Goal: Information Seeking & Learning: Learn about a topic

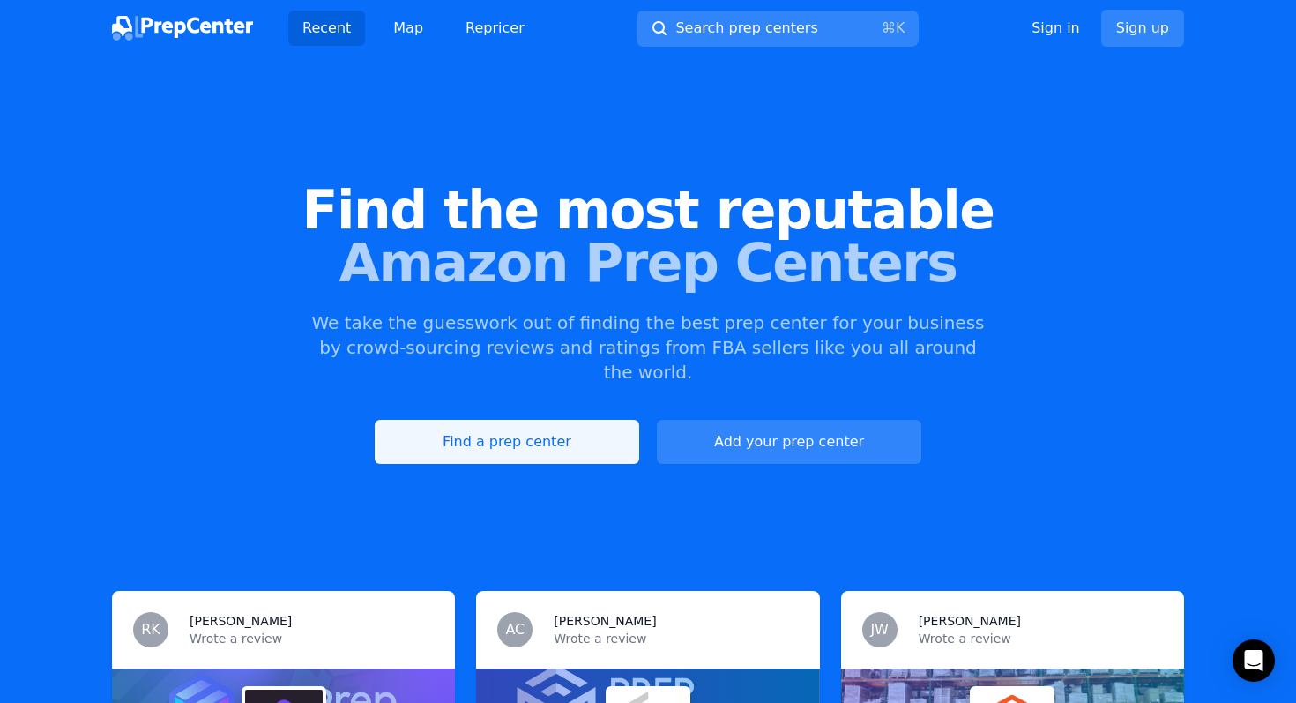
click at [525, 420] on link "Find a prep center" at bounding box center [507, 442] width 264 height 44
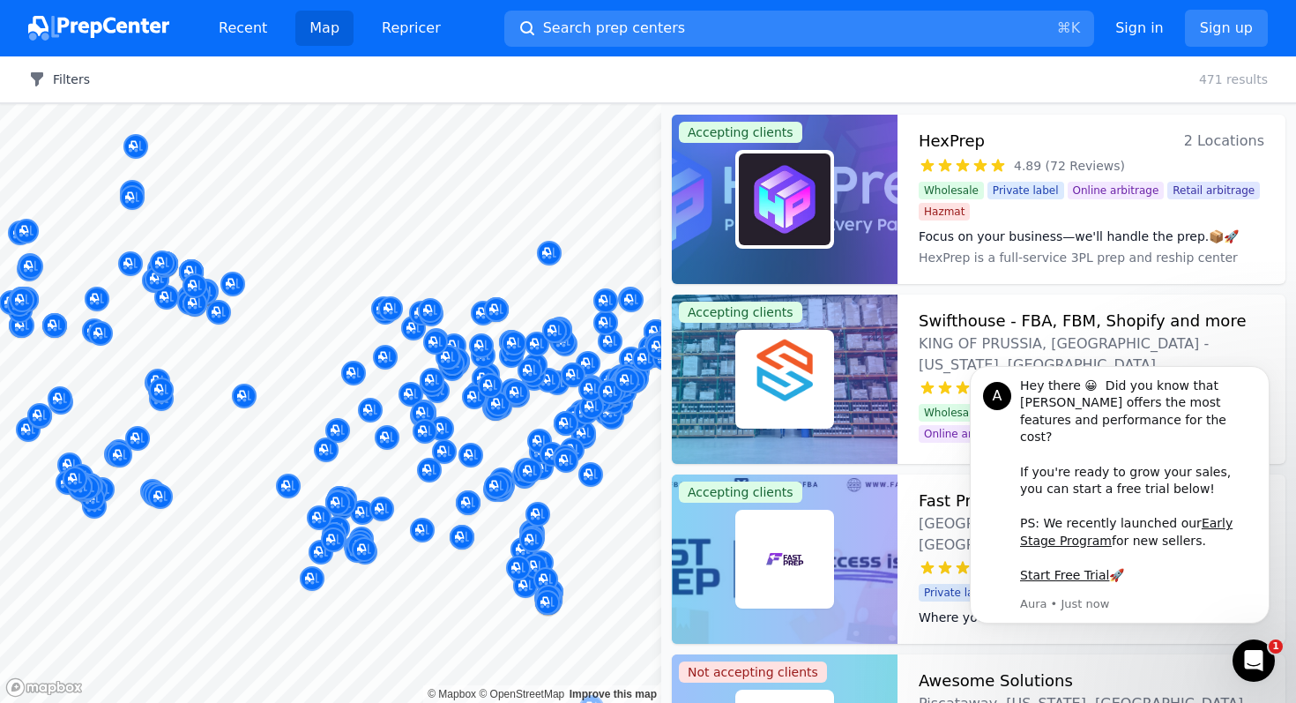
click at [51, 82] on button "Filters" at bounding box center [59, 80] width 62 height 18
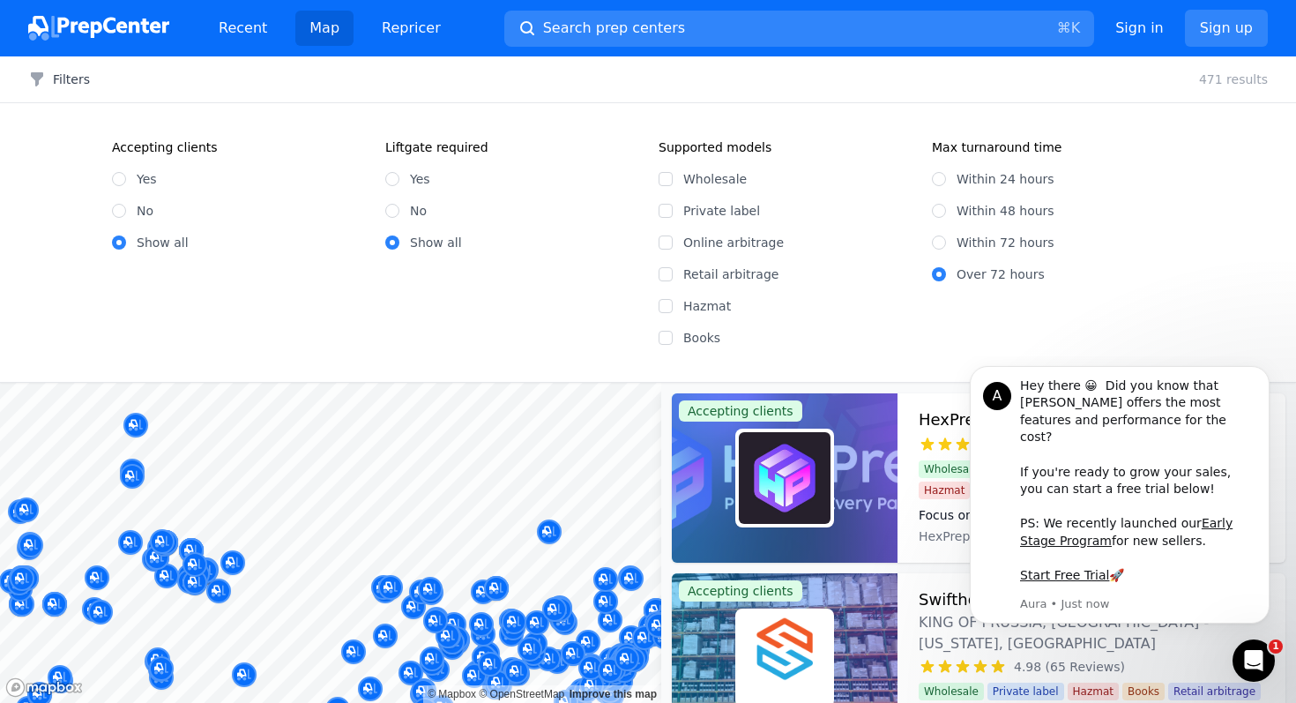
click at [63, 90] on div "Filters Clear all 471 results" at bounding box center [648, 79] width 1296 height 47
click at [75, 86] on button "Filters" at bounding box center [59, 80] width 62 height 18
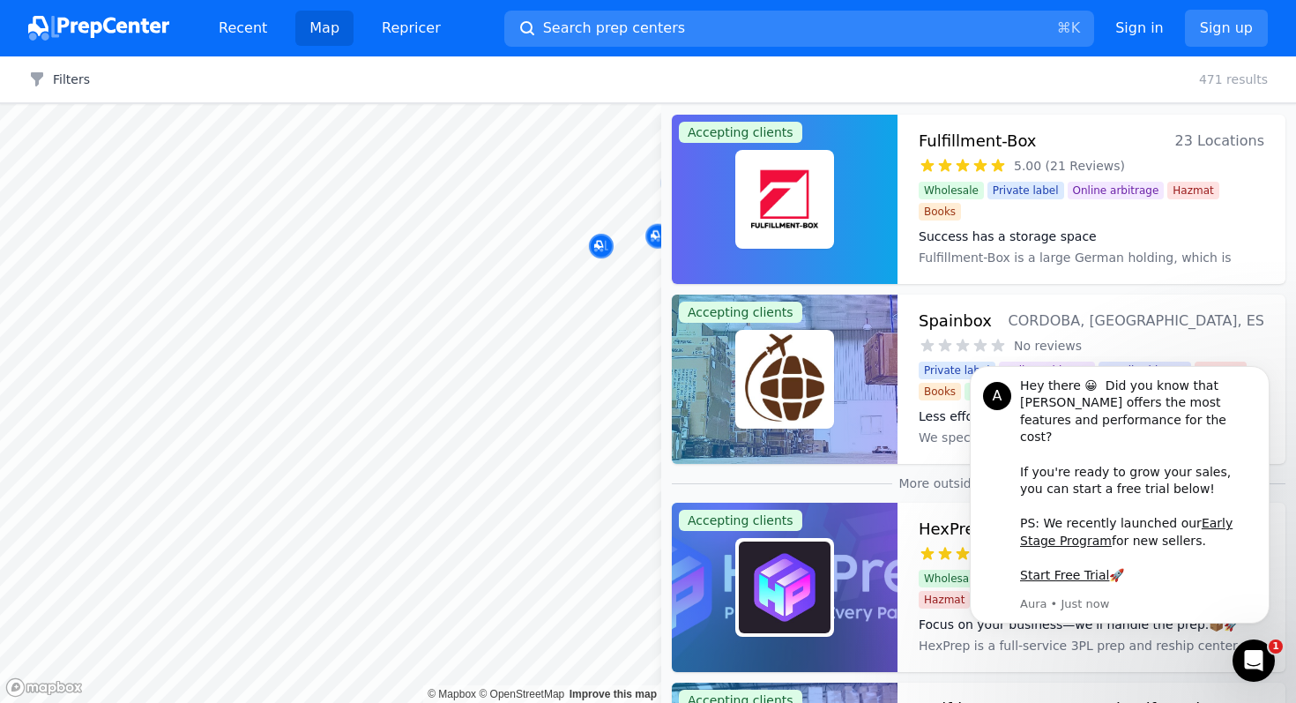
click at [558, 446] on body "Recent Map Repricer Search prep centers ⌘ K Open main menu Sign in Sign up Filt…" at bounding box center [648, 351] width 1296 height 703
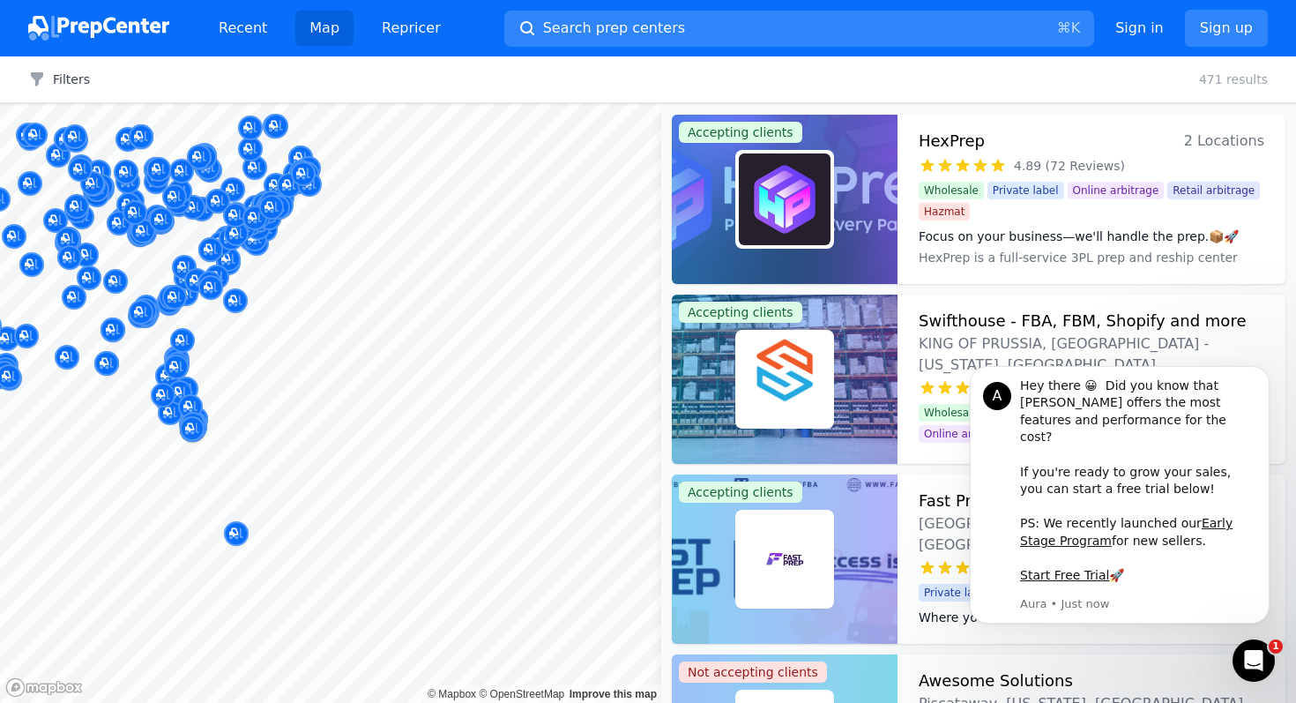
click at [619, 426] on body "Recent Map Repricer Search prep centers ⌘ K Open main menu Sign in Sign up Filt…" at bounding box center [648, 351] width 1296 height 703
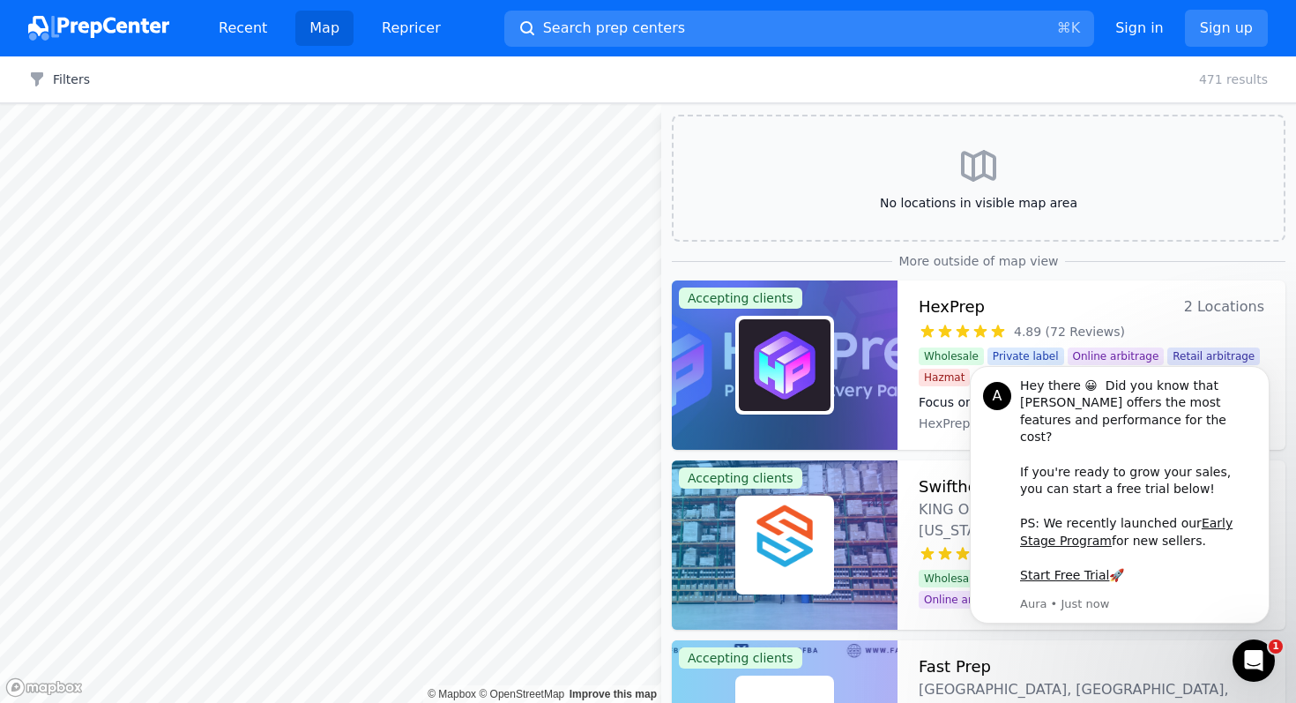
click at [384, 380] on body "Recent Map Repricer Search prep centers ⌘ K Open main menu Sign in Sign up Filt…" at bounding box center [648, 351] width 1296 height 703
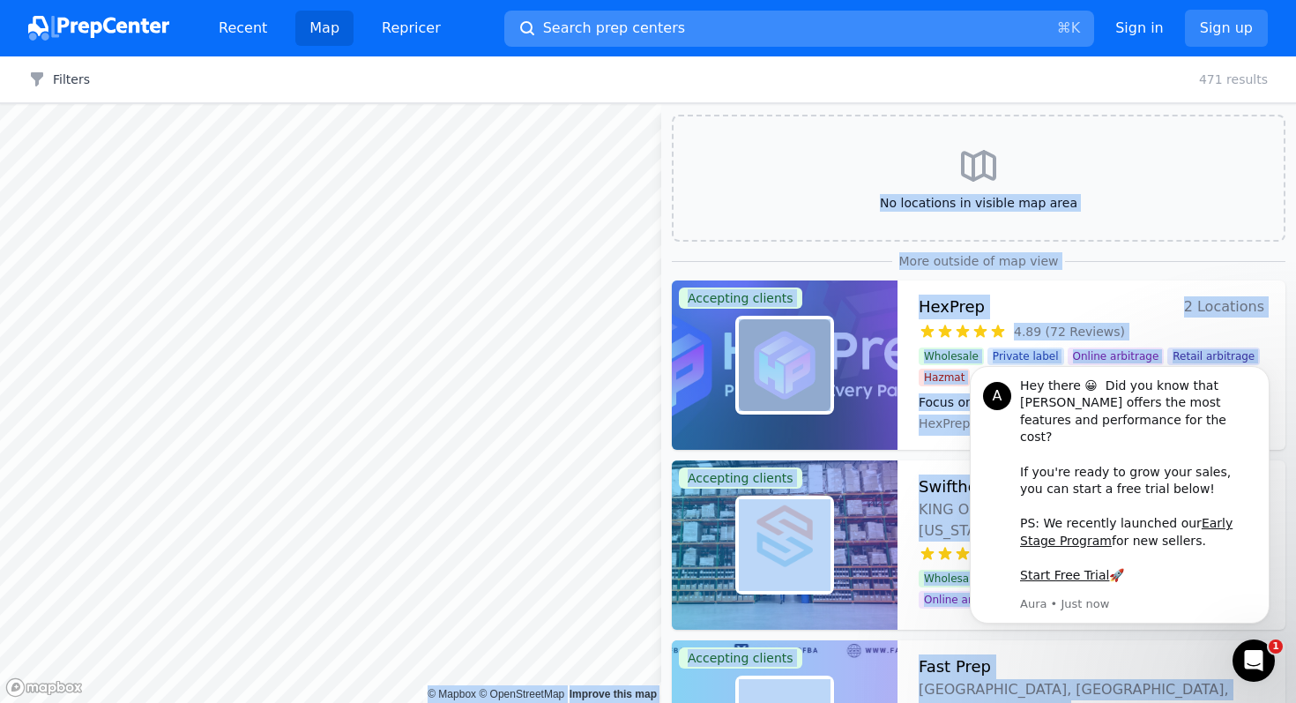
click at [607, 28] on span "Search prep centers" at bounding box center [614, 28] width 142 height 21
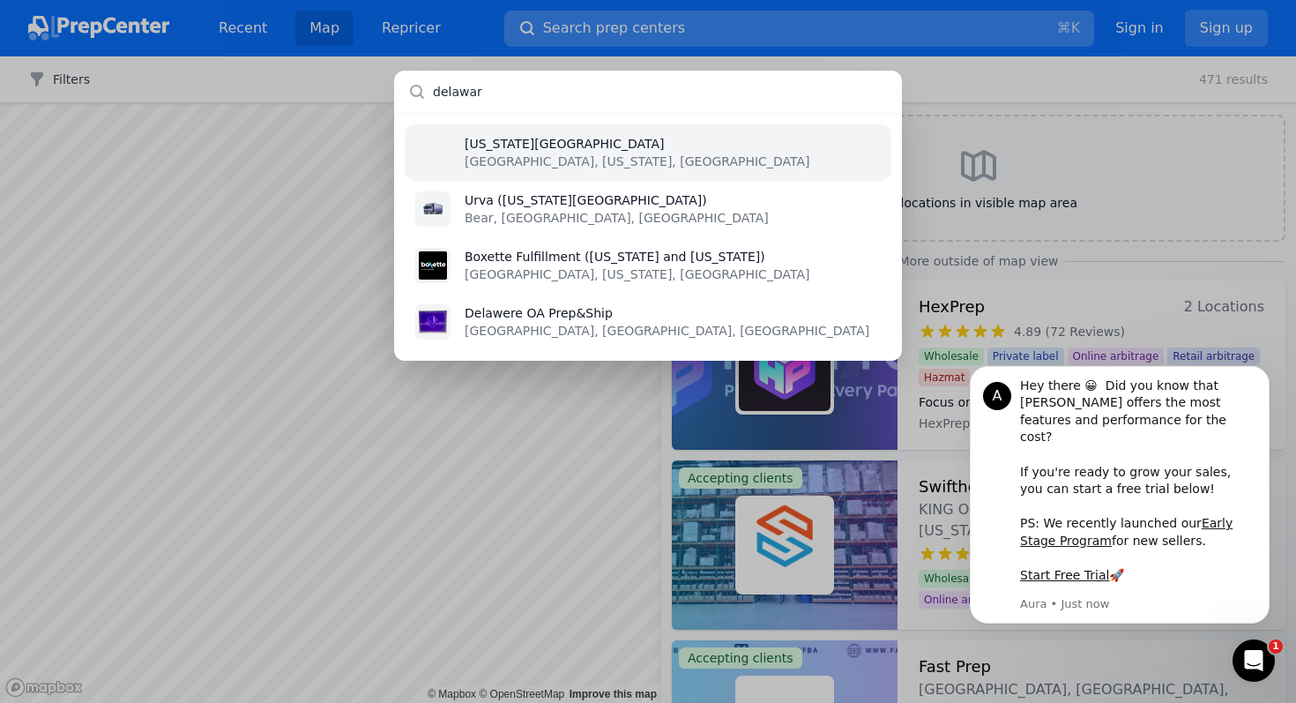
type input "delaware"
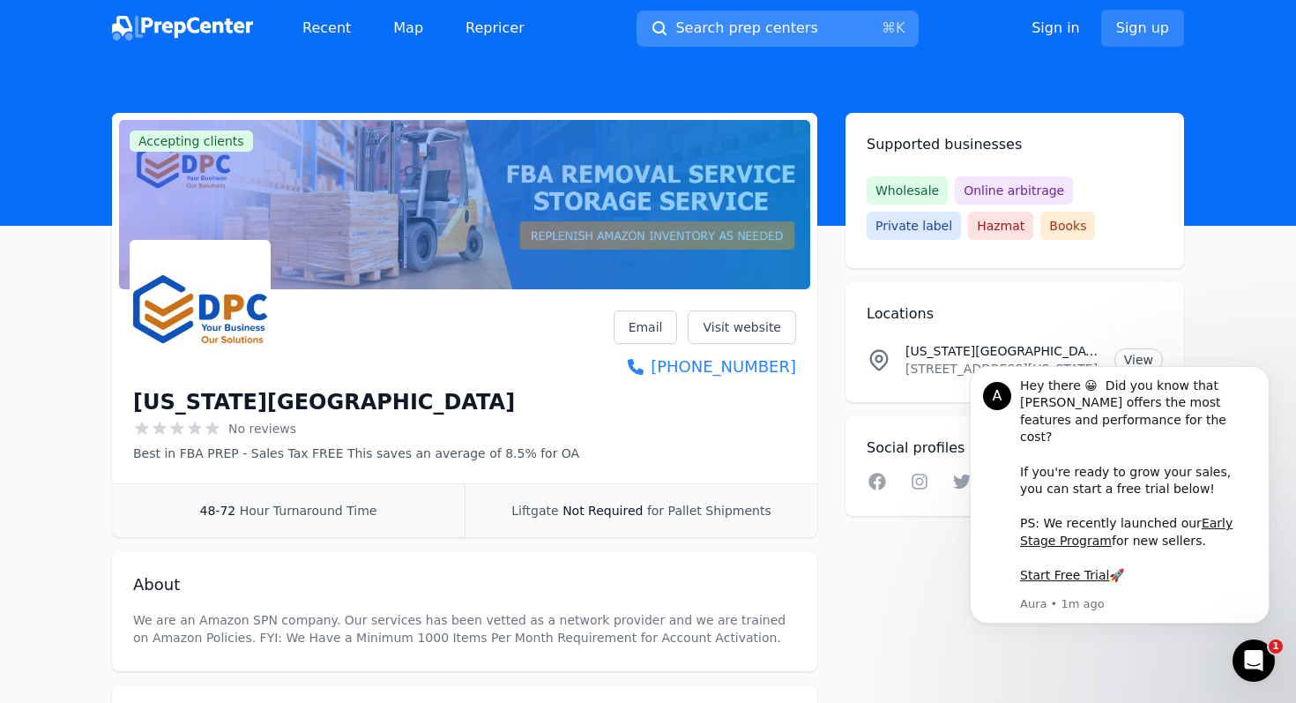
click at [721, 33] on span "Search prep centers" at bounding box center [746, 28] width 142 height 21
click at [568, 33] on div at bounding box center [648, 351] width 1296 height 703
click at [399, 20] on link "Map" at bounding box center [408, 28] width 58 height 35
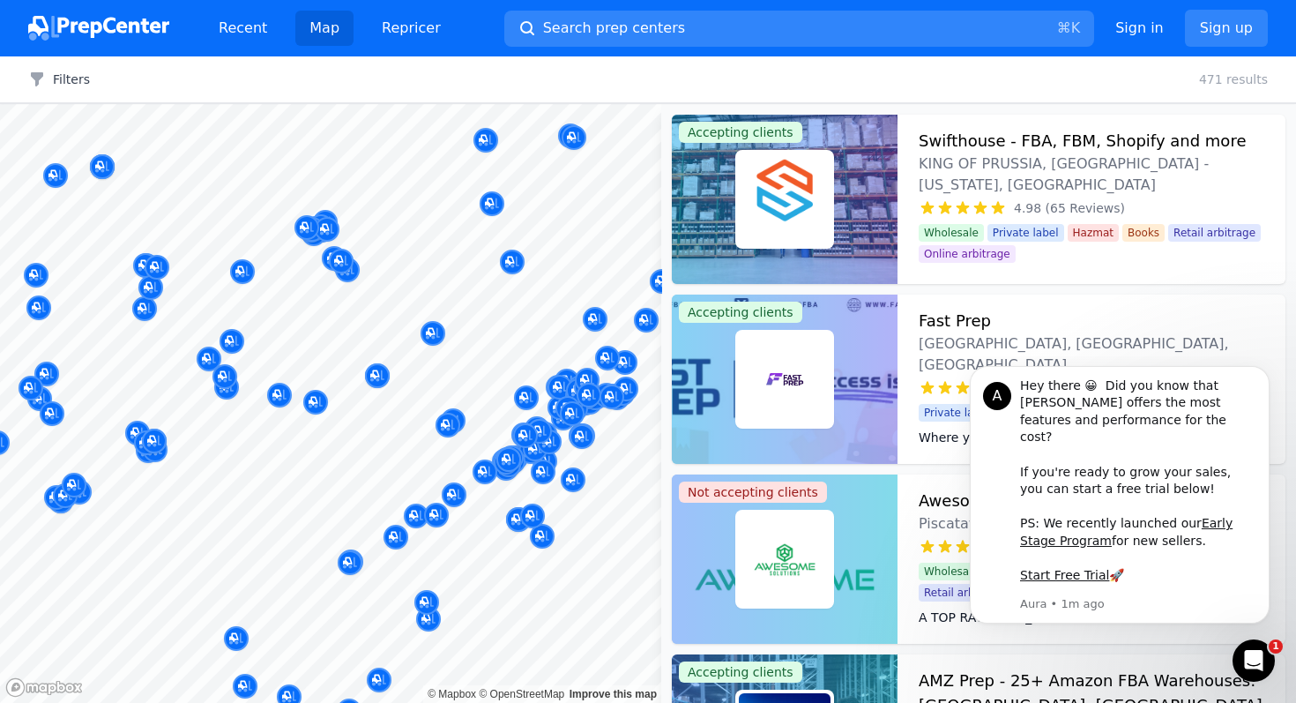
drag, startPoint x: 487, startPoint y: 431, endPoint x: 477, endPoint y: 367, distance: 65.1
click at [477, 366] on body "Recent Map Repricer Search prep centers ⌘ K Open main menu Sign in Sign up Filt…" at bounding box center [648, 351] width 1296 height 703
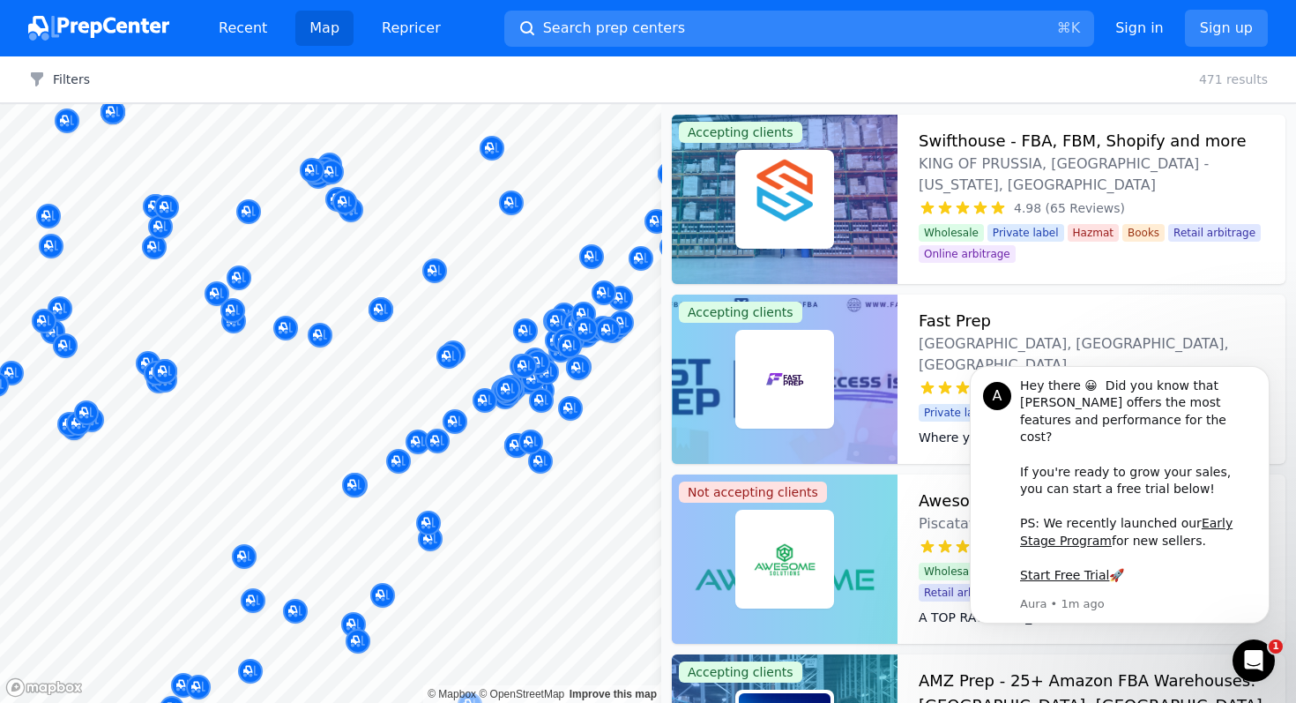
click at [477, 326] on body "Recent Map Repricer Search prep centers ⌘ K Open main menu Sign in Sign up Filt…" at bounding box center [648, 351] width 1296 height 703
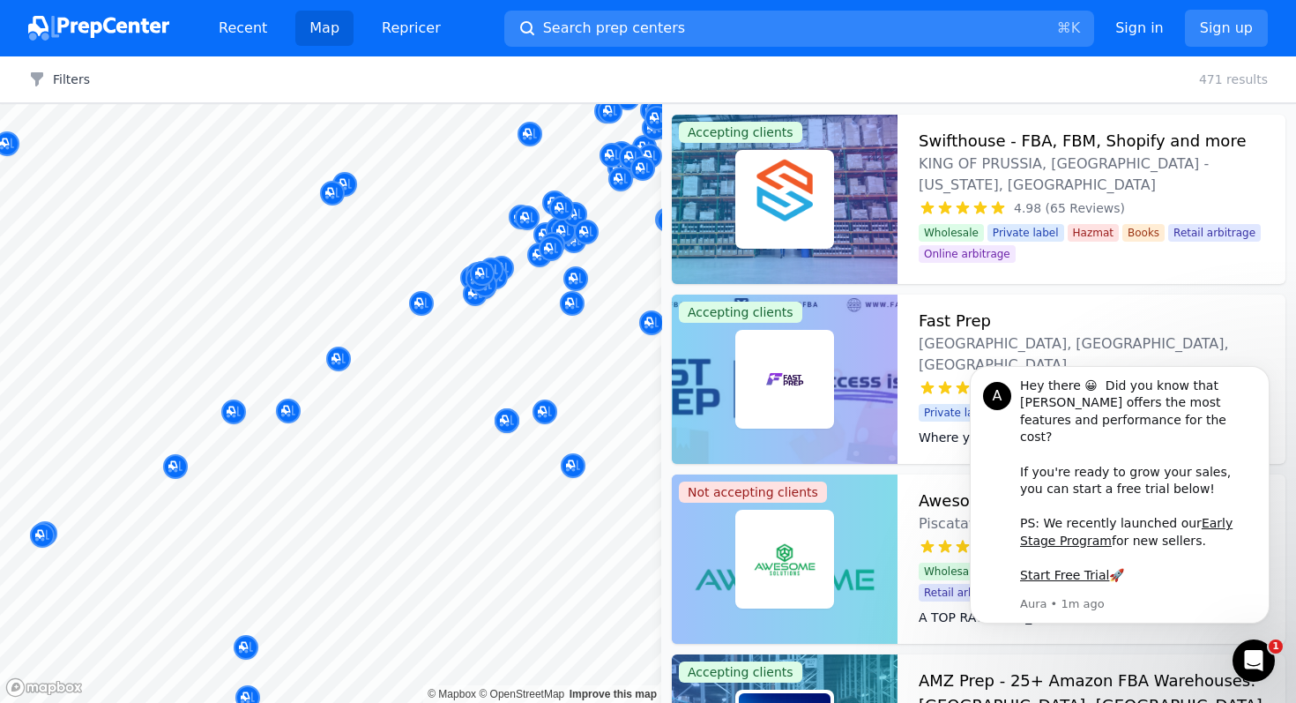
click at [492, 357] on div at bounding box center [622, 353] width 339 height 14
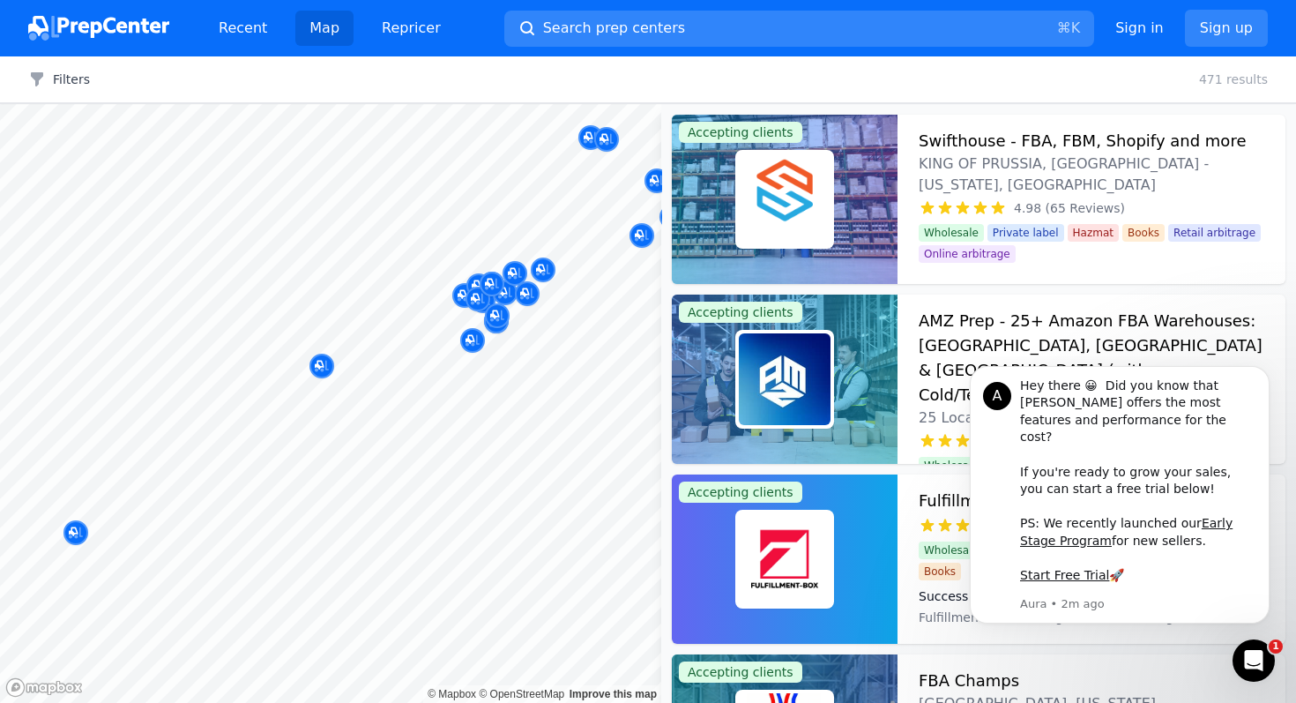
click at [522, 402] on body "Recent Map Repricer Search prep centers ⌘ K Open main menu Sign in Sign up Filt…" at bounding box center [648, 351] width 1296 height 703
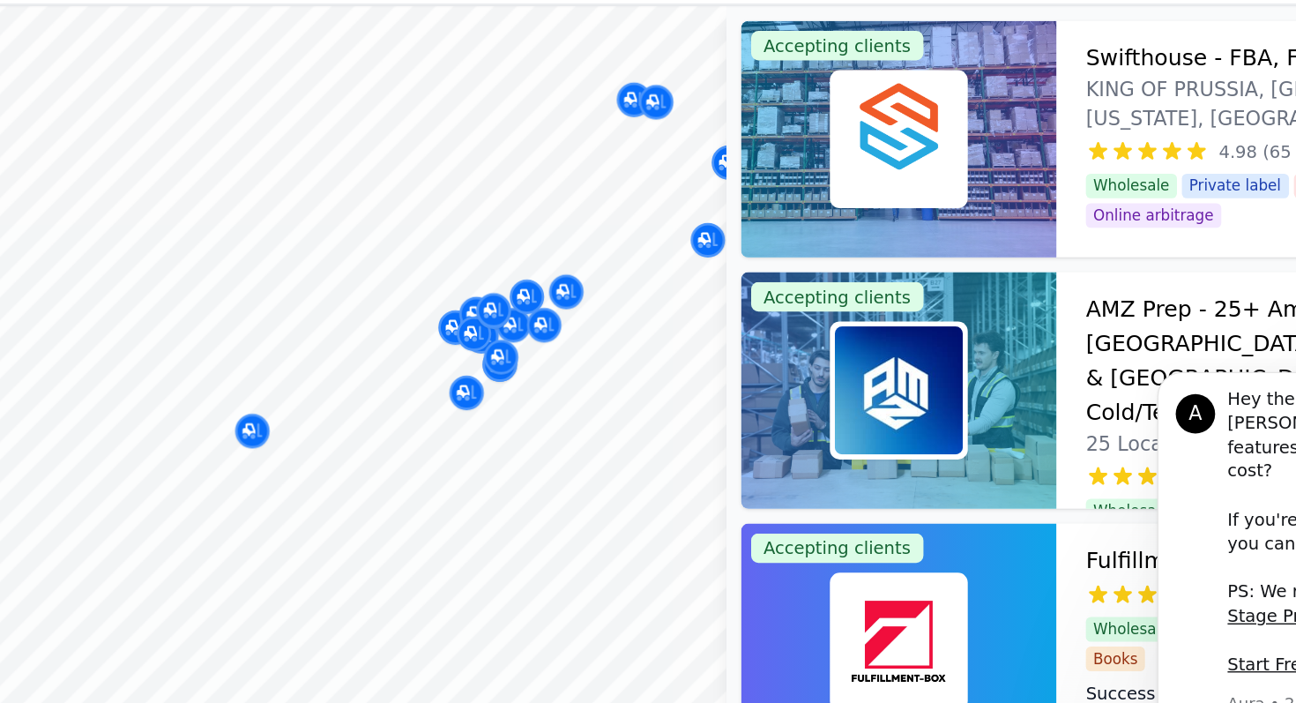
click at [496, 351] on div at bounding box center [622, 353] width 339 height 14
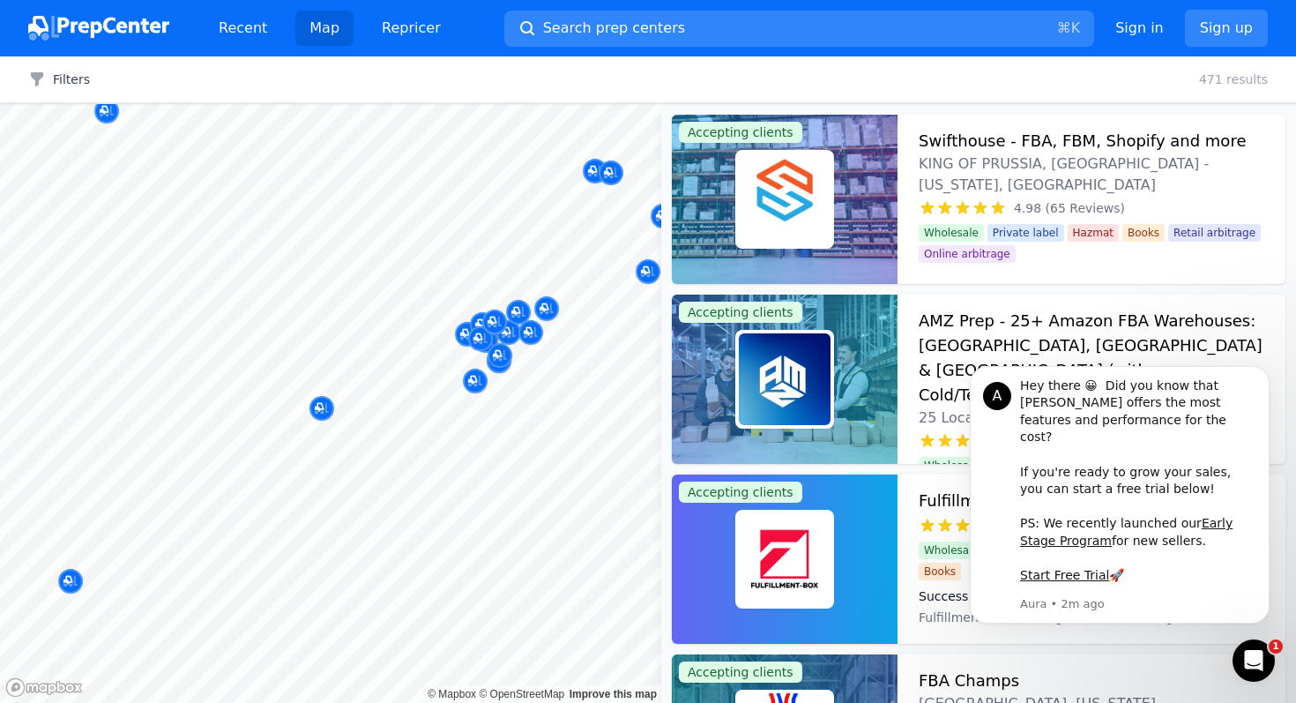
click at [525, 443] on div at bounding box center [573, 447] width 339 height 14
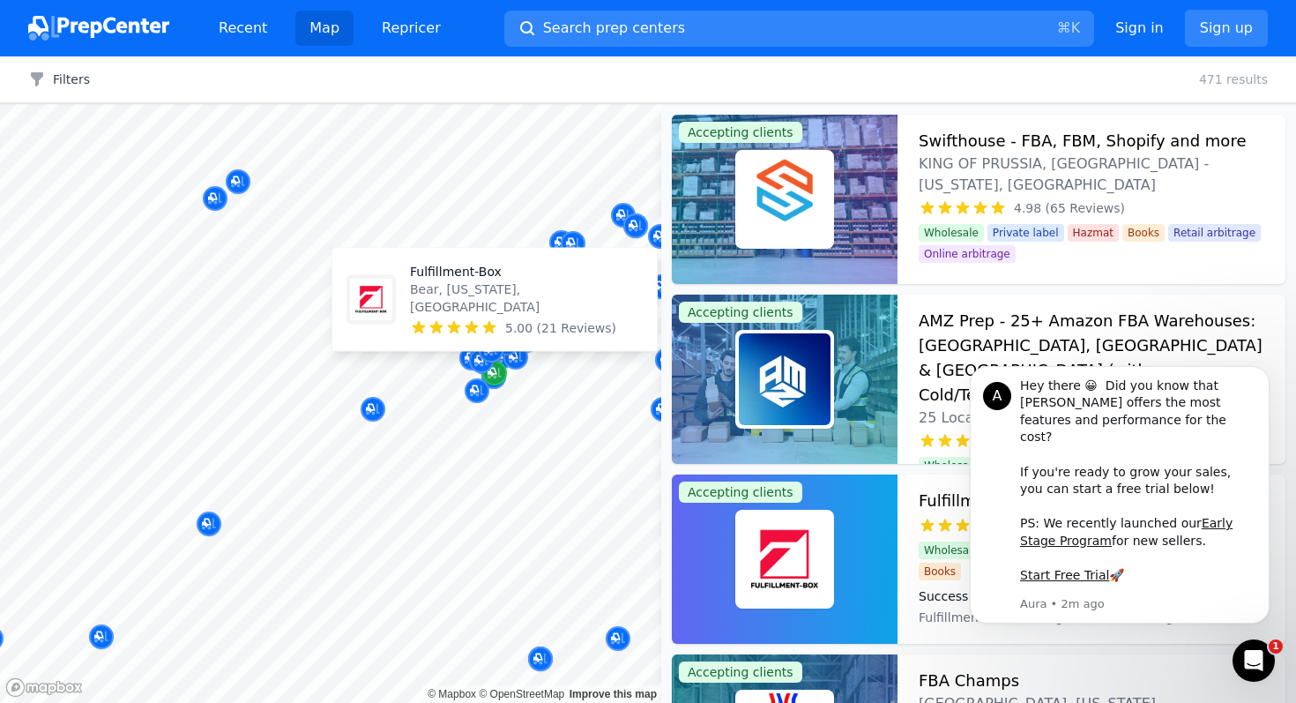
click at [494, 382] on div "Map marker" at bounding box center [494, 373] width 25 height 25
click at [495, 383] on div "Map marker" at bounding box center [494, 373] width 25 height 25
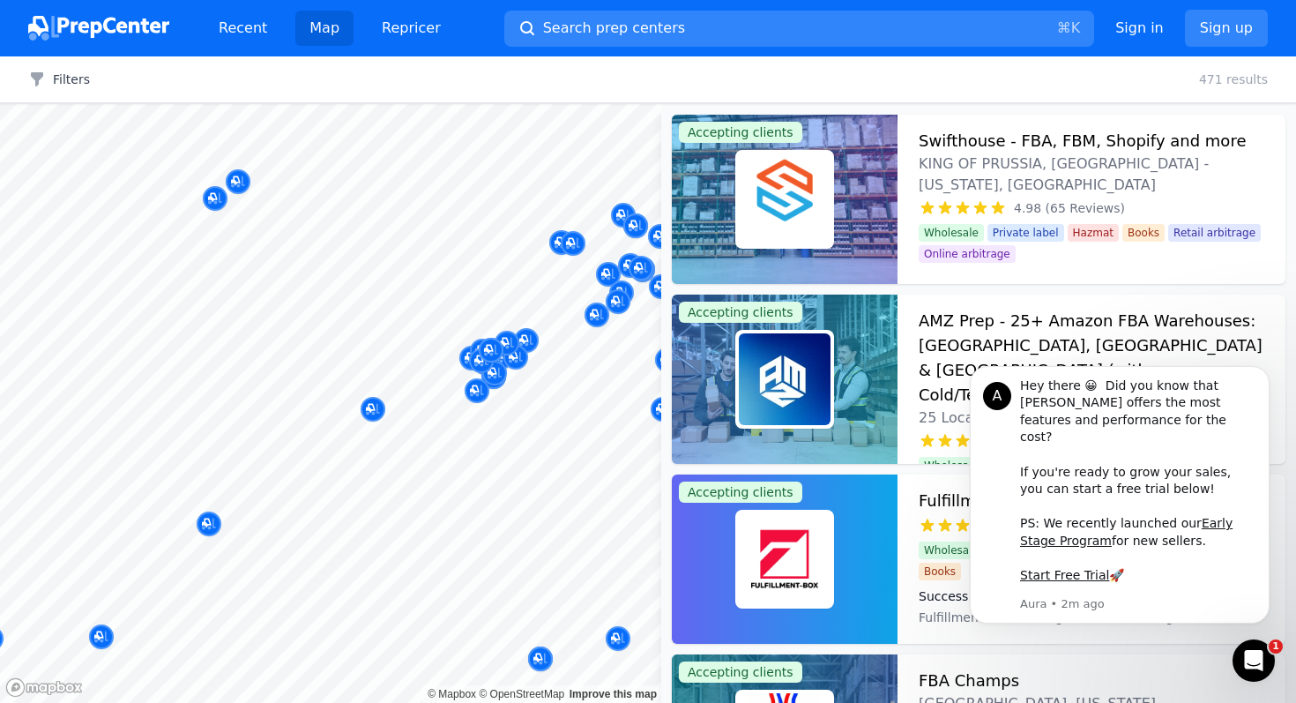
click at [495, 373] on div at bounding box center [516, 374] width 339 height 14
click at [485, 356] on div at bounding box center [622, 353] width 339 height 14
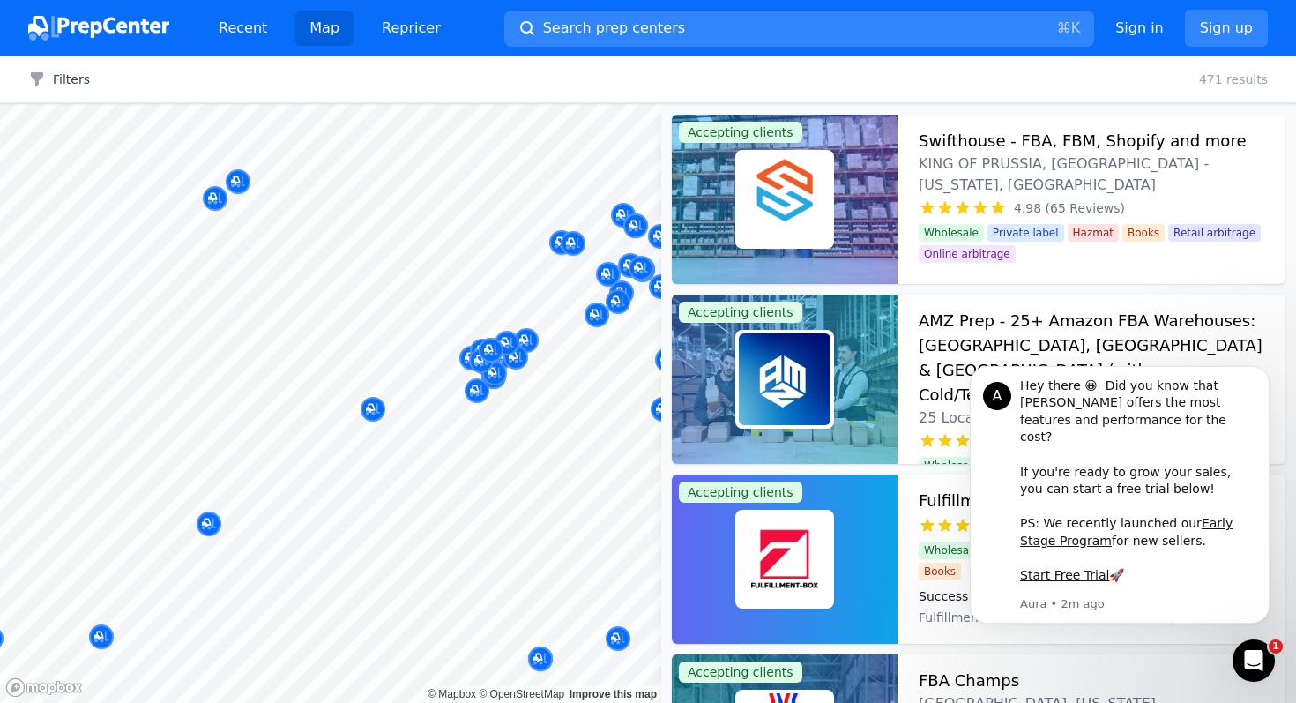
click at [485, 356] on div at bounding box center [622, 353] width 339 height 14
click at [74, 86] on button "Filters" at bounding box center [59, 80] width 62 height 18
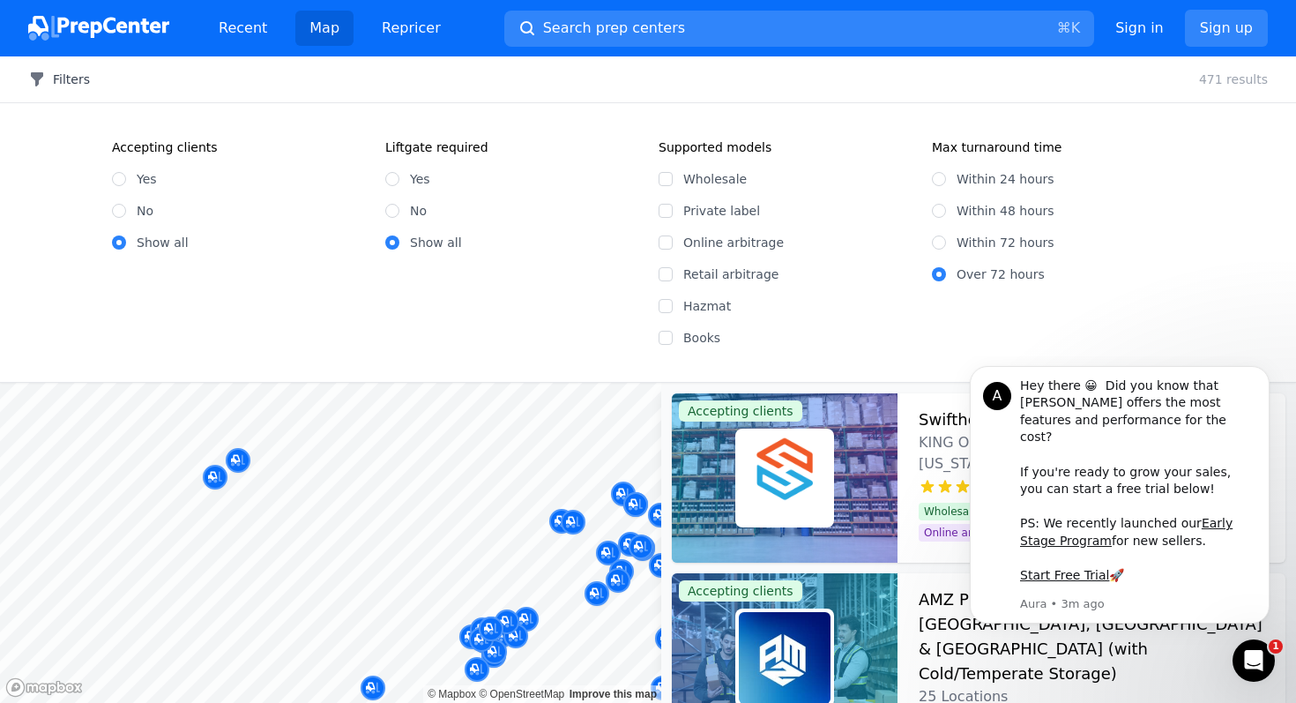
click at [74, 86] on button "Filters" at bounding box center [59, 80] width 62 height 18
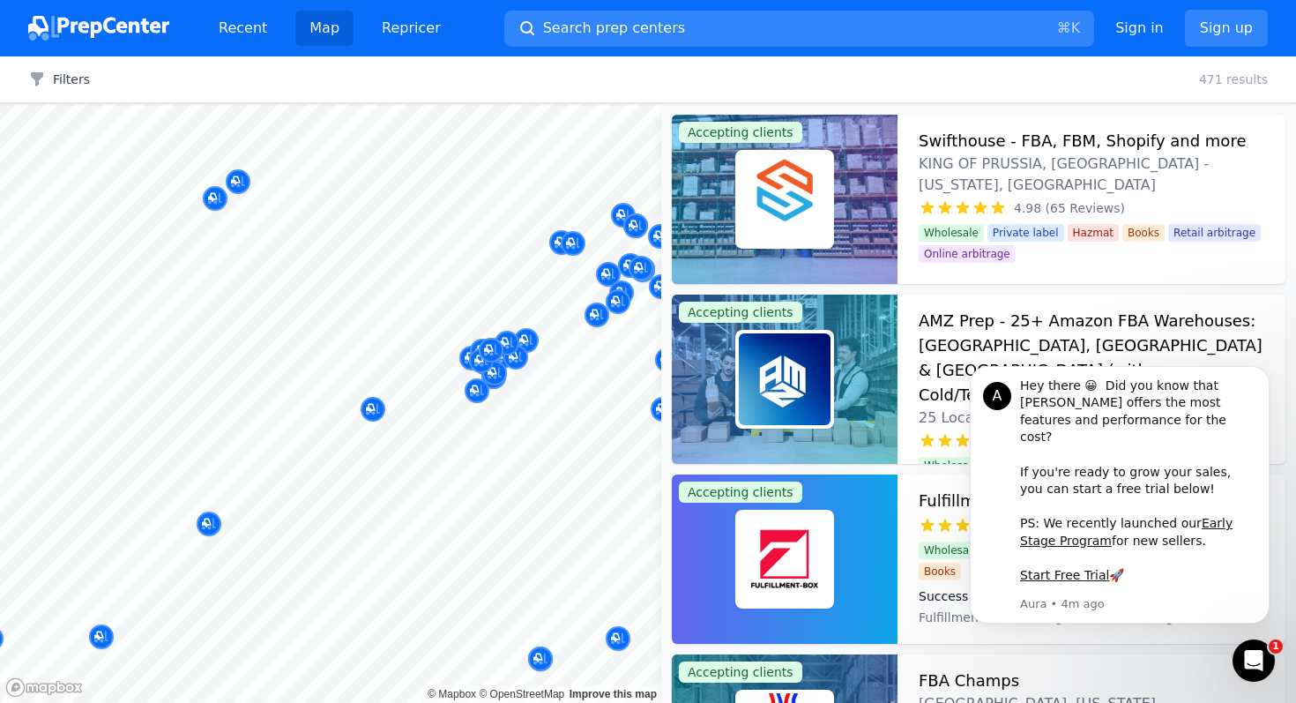
click at [508, 396] on div at bounding box center [586, 393] width 339 height 14
click at [492, 350] on div at bounding box center [622, 353] width 339 height 14
click at [488, 350] on div at bounding box center [622, 353] width 339 height 14
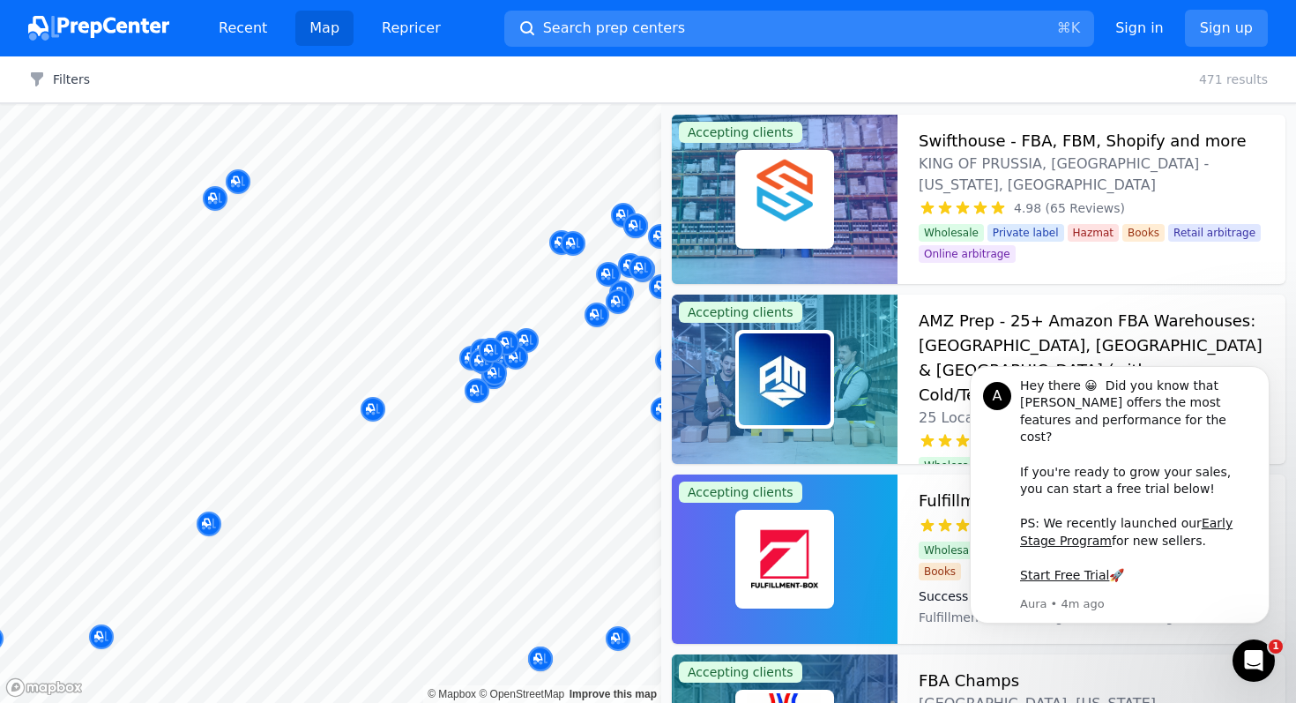
click at [488, 350] on div at bounding box center [622, 353] width 339 height 14
click at [501, 375] on div at bounding box center [516, 374] width 339 height 14
click at [495, 371] on div at bounding box center [516, 374] width 339 height 14
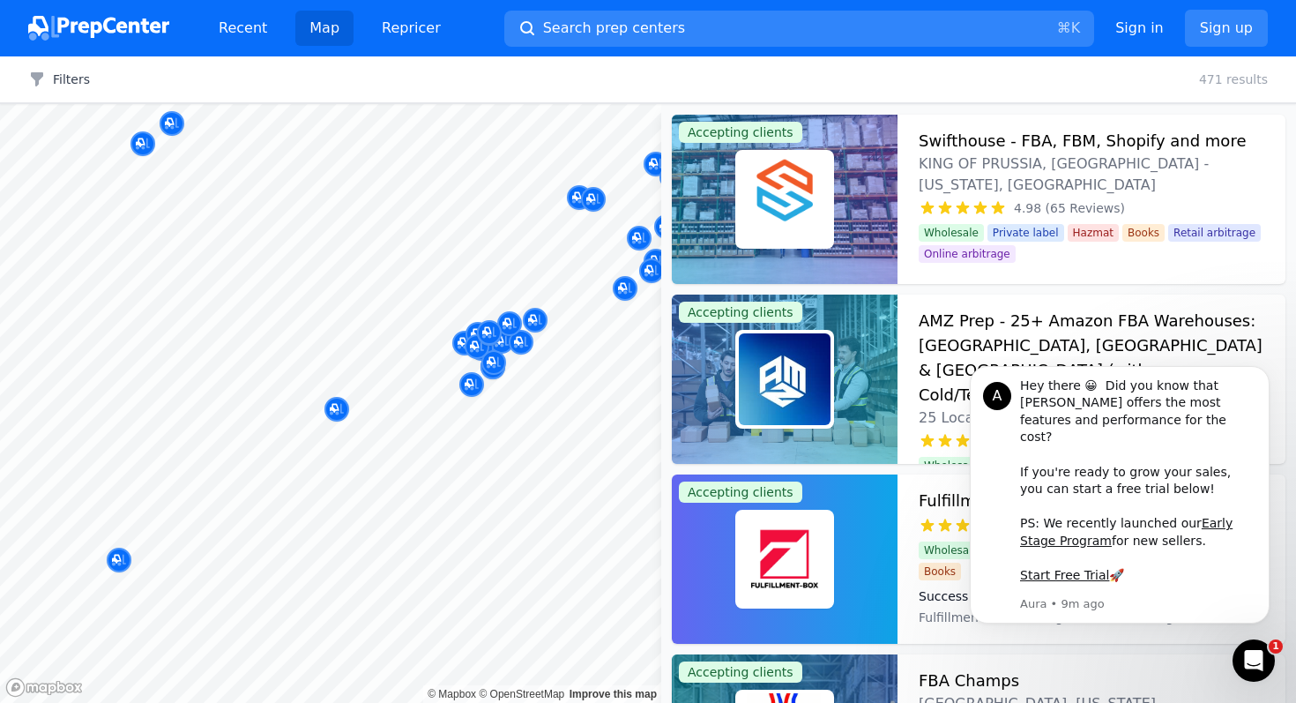
click at [495, 365] on div at bounding box center [627, 360] width 339 height 14
click at [490, 360] on div at bounding box center [622, 353] width 339 height 14
click at [490, 367] on div at bounding box center [516, 374] width 339 height 14
click at [484, 384] on body "Recent Map Repricer Search prep centers ⌘ K Open main menu Sign in Sign up Filt…" at bounding box center [648, 351] width 1296 height 703
click at [489, 407] on body "Recent Map Repricer Search prep centers ⌘ K Open main menu Sign in Sign up Filt…" at bounding box center [648, 351] width 1296 height 703
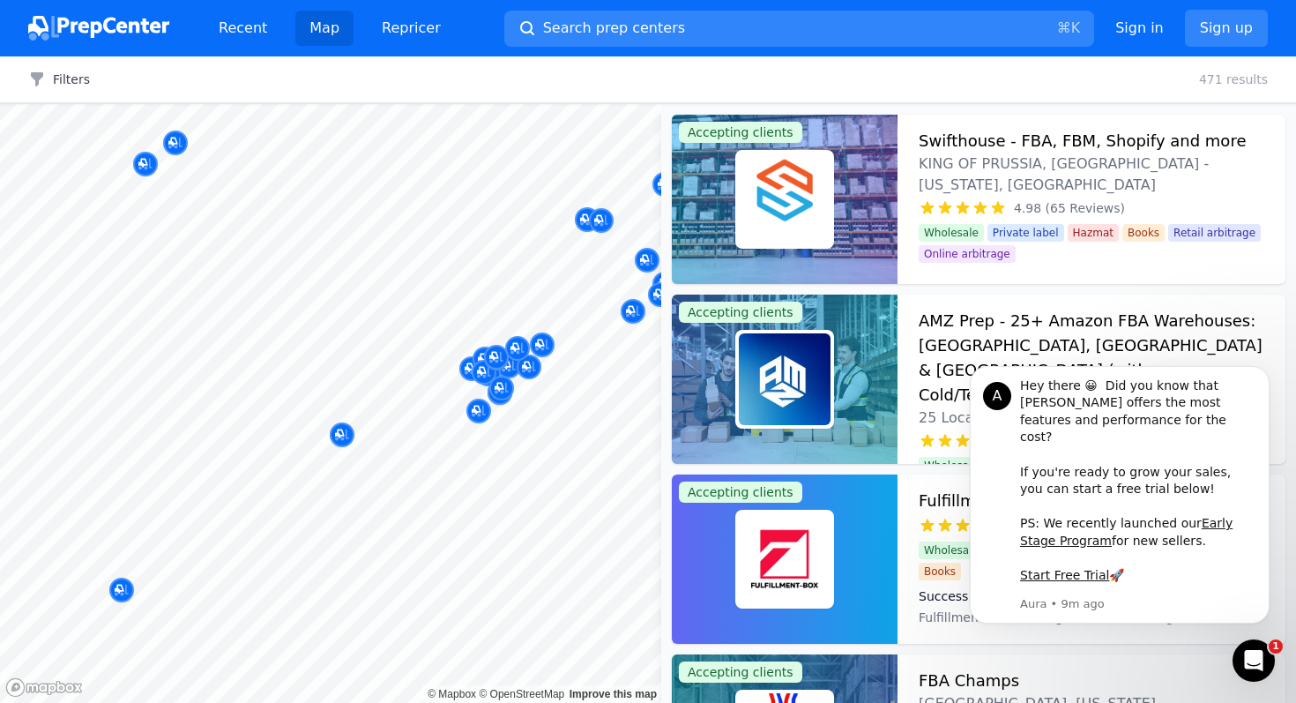
click at [502, 399] on div at bounding box center [586, 393] width 339 height 14
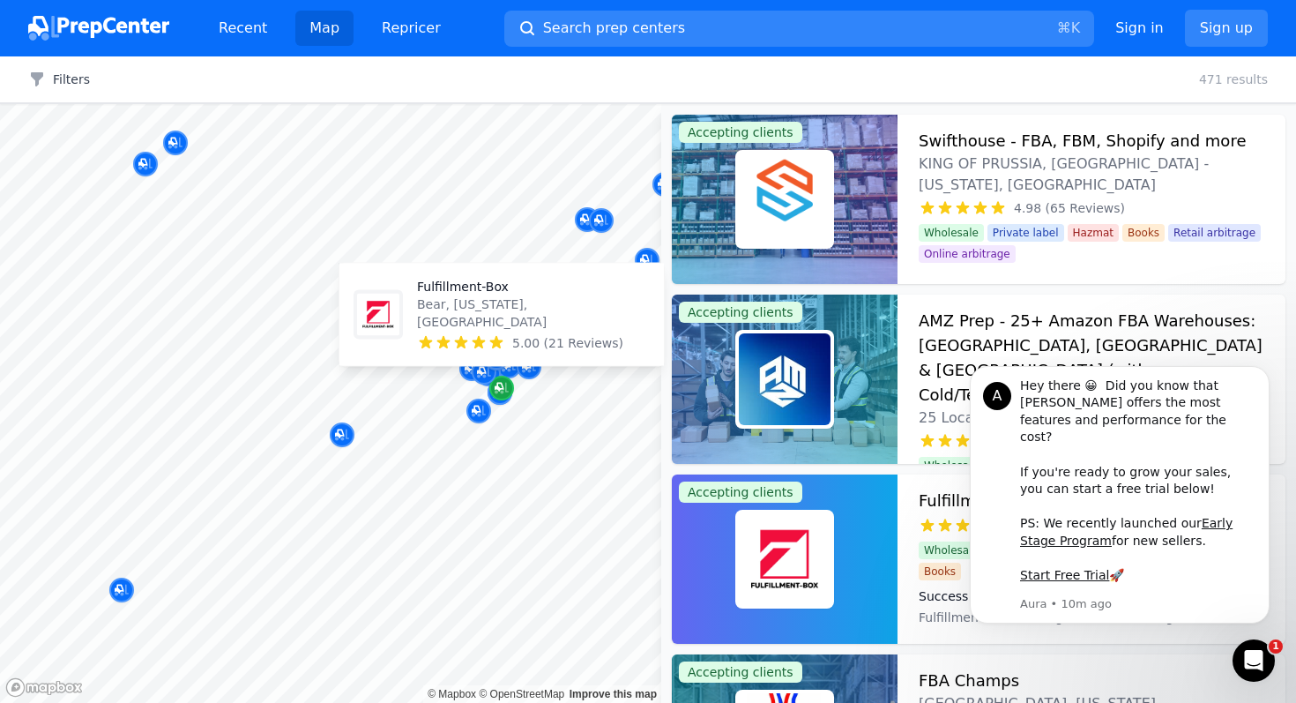
click at [502, 381] on icon "Map marker" at bounding box center [502, 388] width 14 height 18
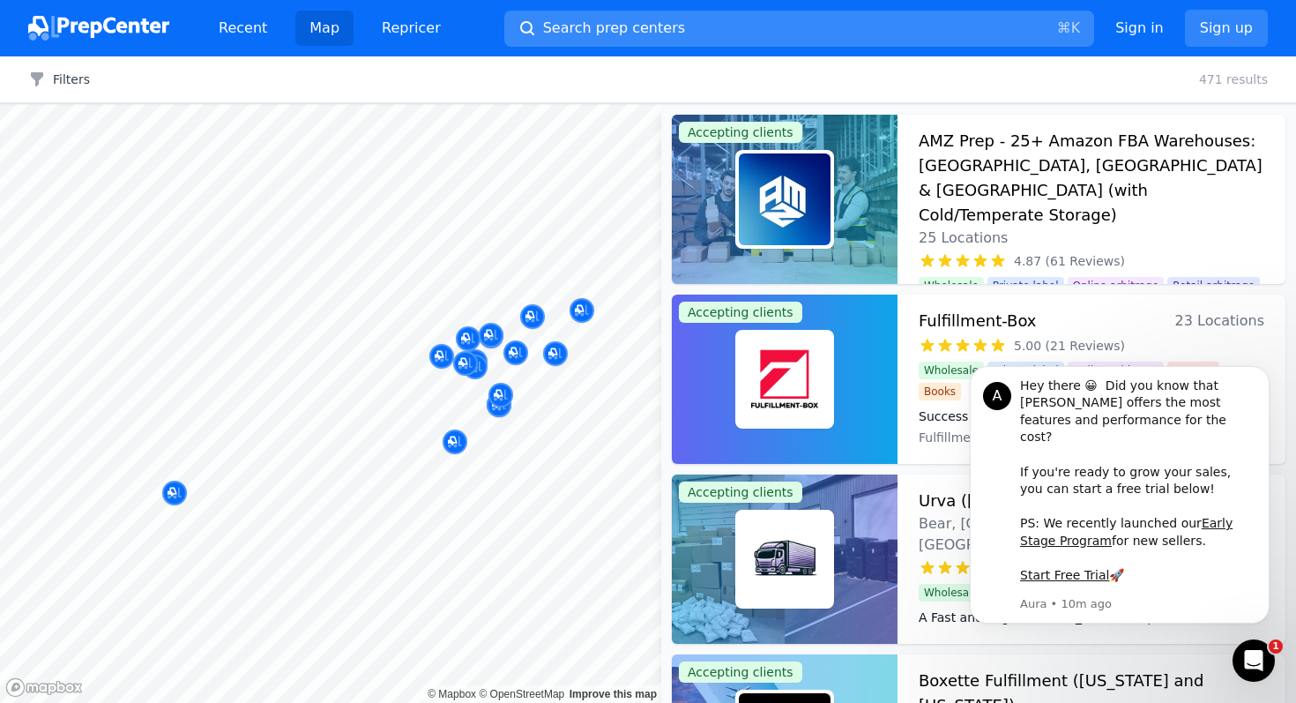
click at [631, 21] on span "Search prep centers" at bounding box center [614, 28] width 142 height 21
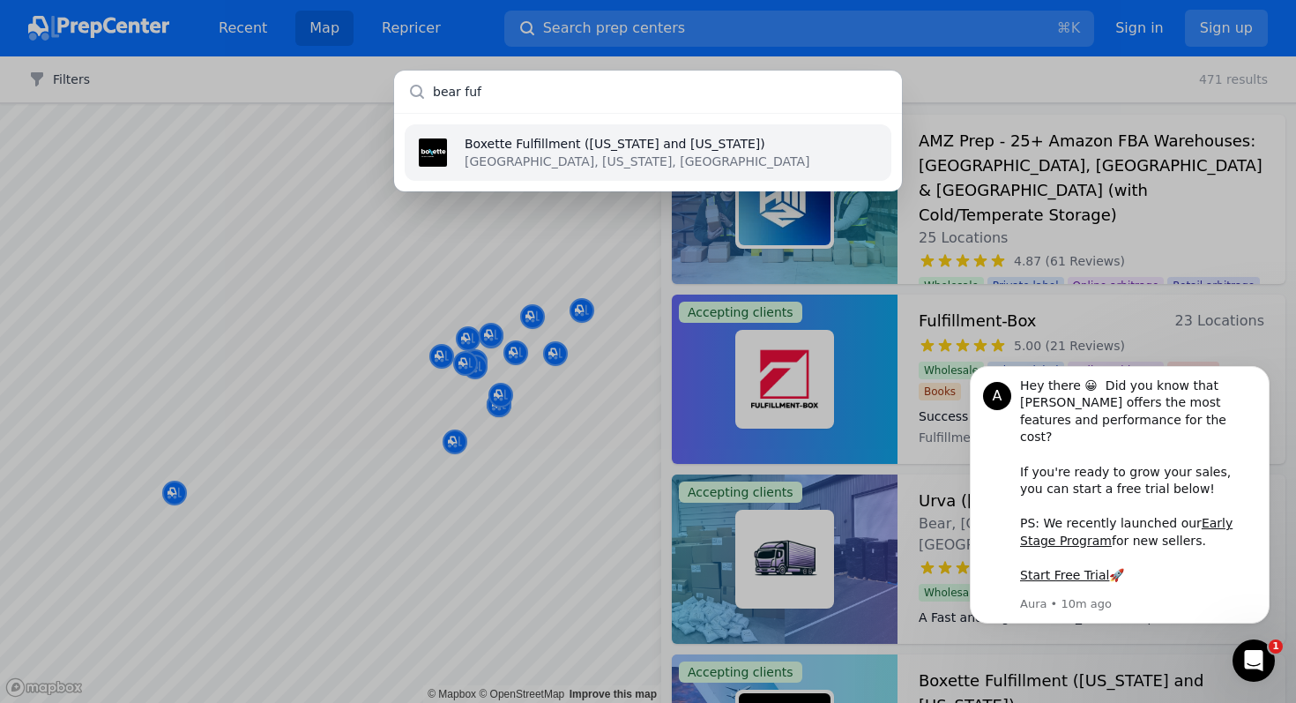
type input "bear fufi"
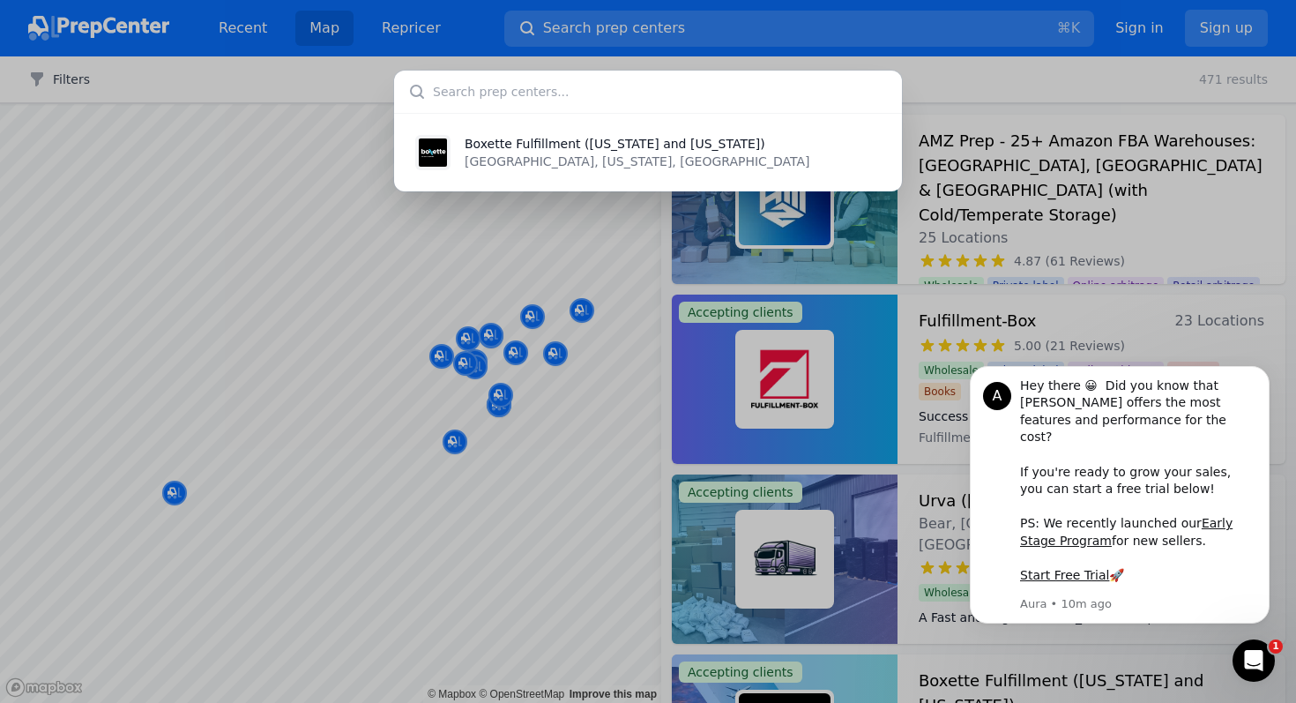
click at [518, 401] on div "Boxette Fulfillment (Delaware and California) New Castle, Delaware, US" at bounding box center [648, 351] width 1296 height 703
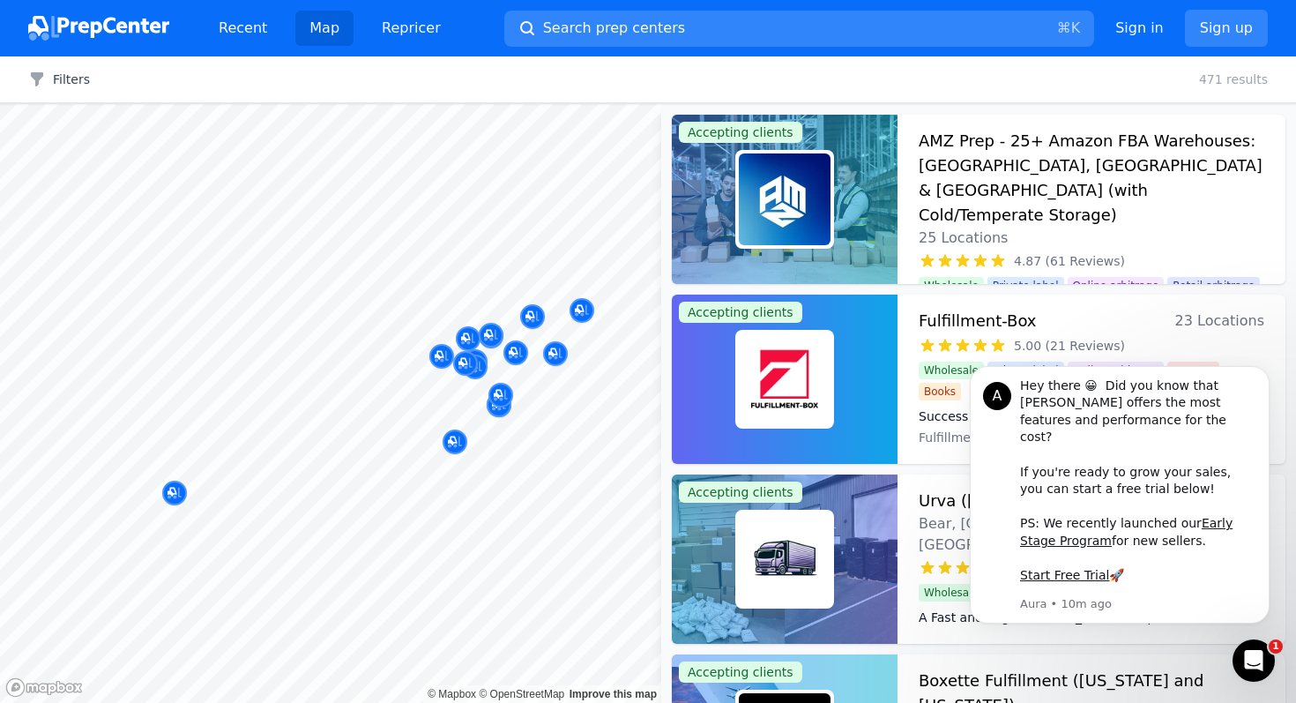
click at [498, 394] on div at bounding box center [586, 393] width 339 height 14
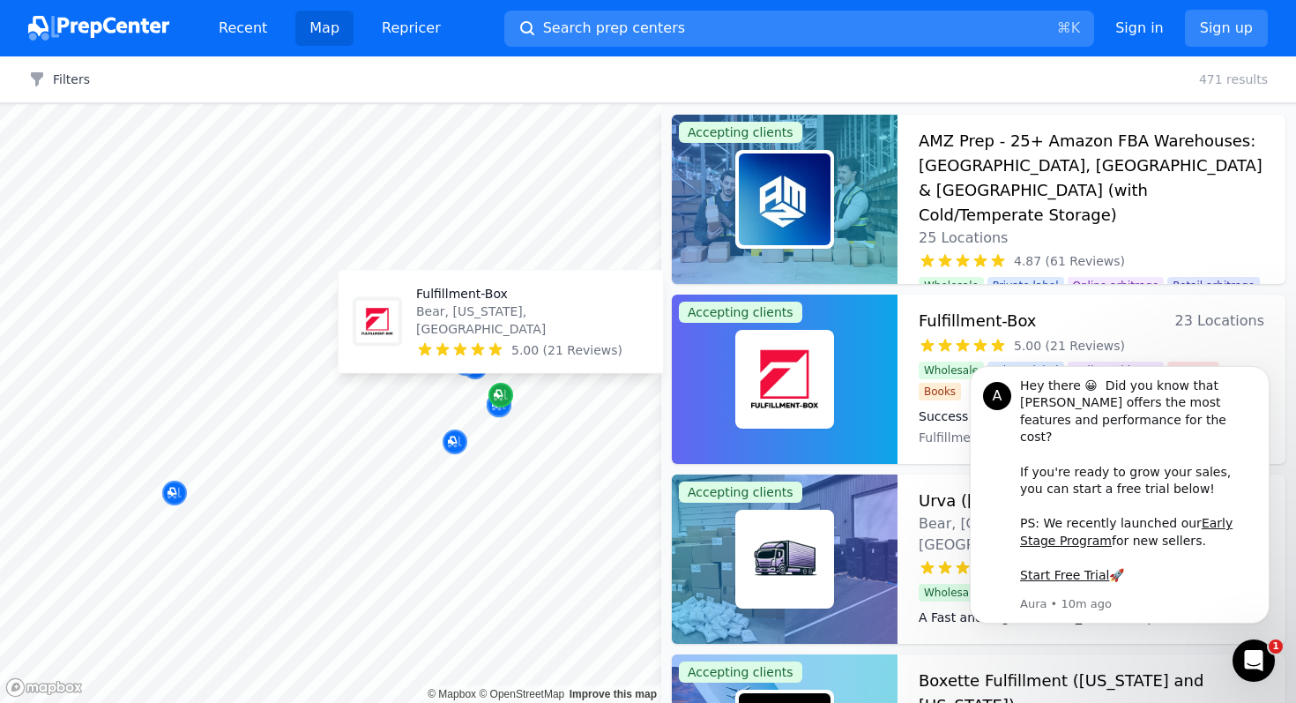
click at [503, 384] on div "Map marker" at bounding box center [500, 395] width 25 height 25
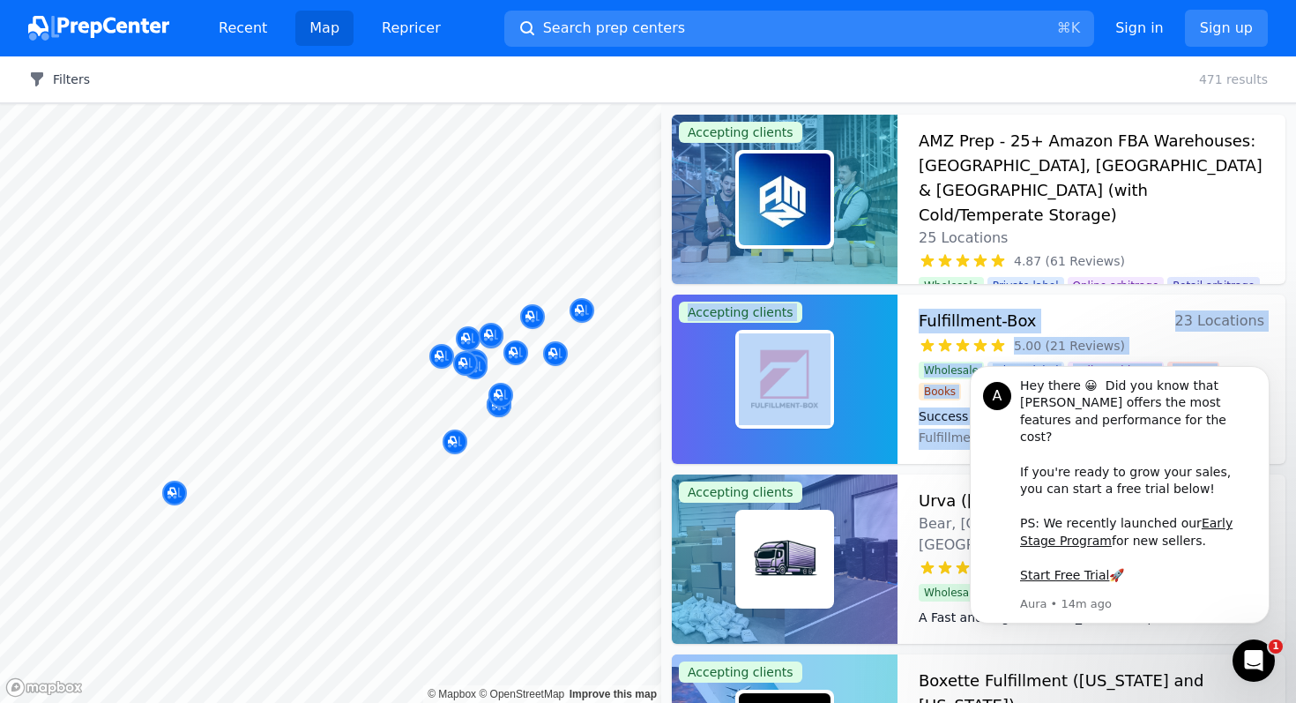
click at [71, 76] on button "Filters" at bounding box center [59, 80] width 62 height 18
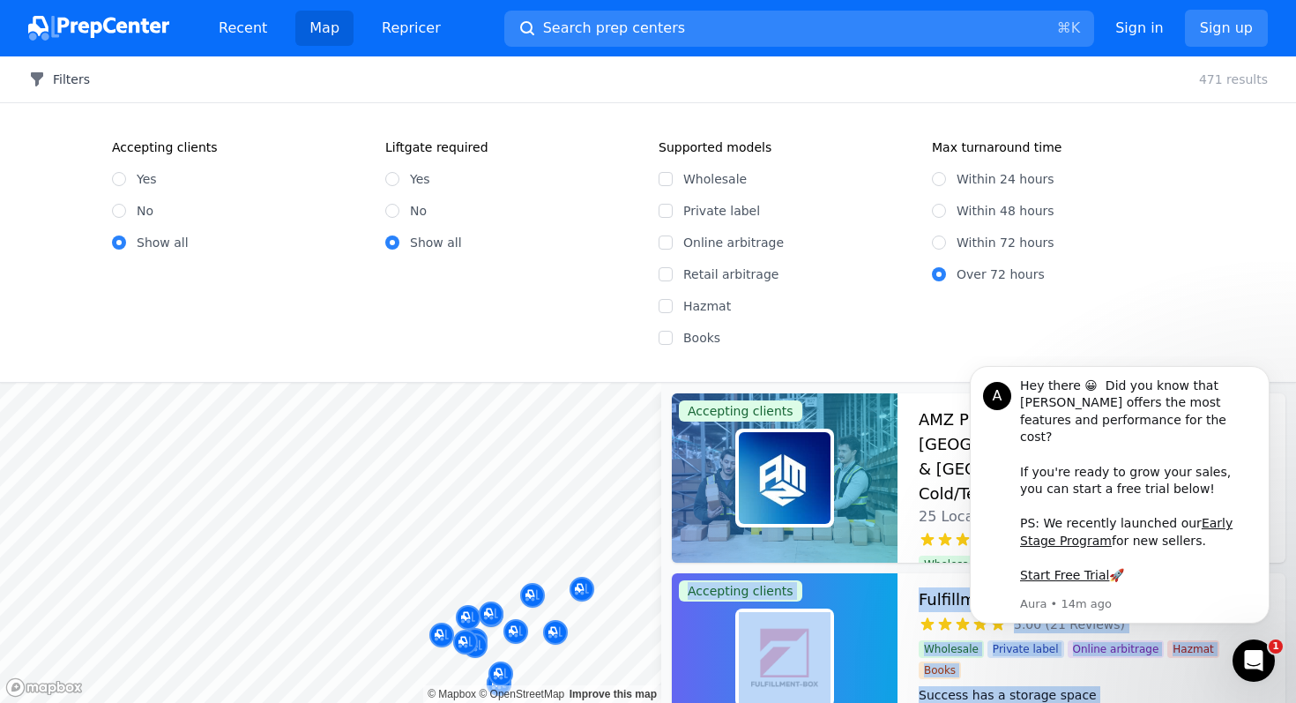
click at [71, 76] on button "Filters" at bounding box center [59, 80] width 62 height 18
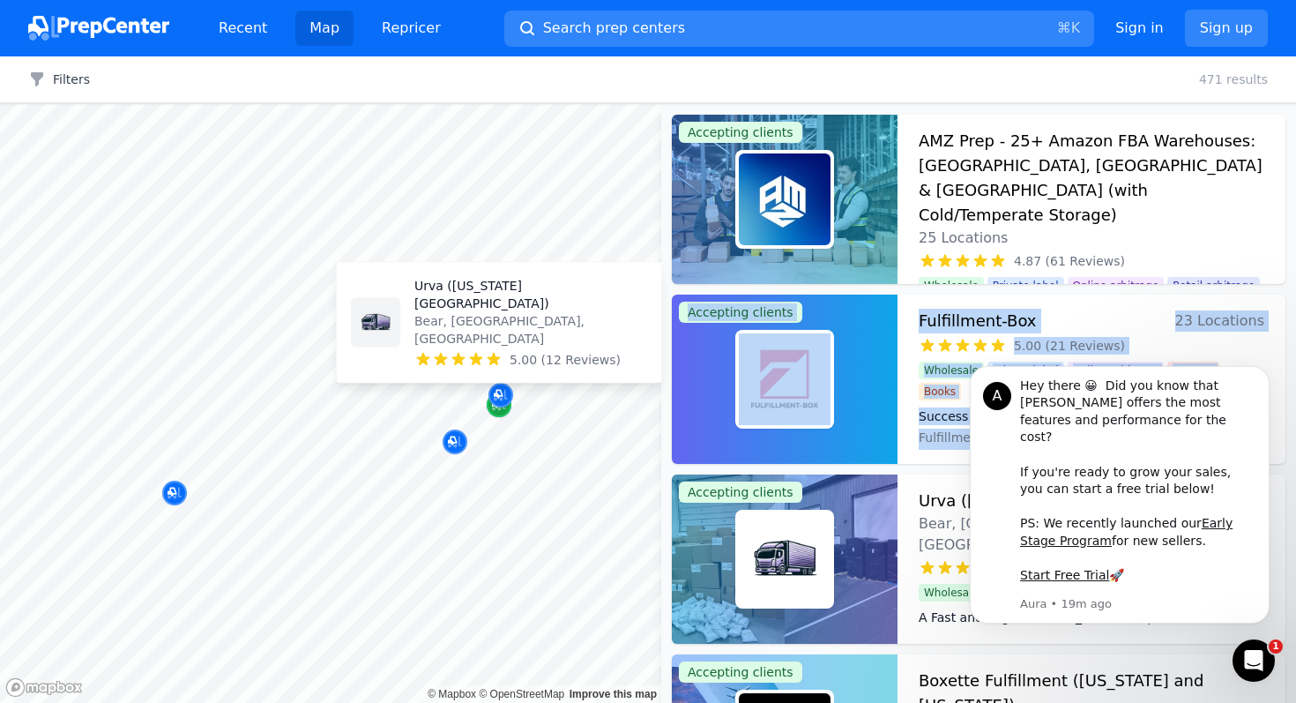
click at [488, 410] on div "Map marker" at bounding box center [499, 404] width 25 height 25
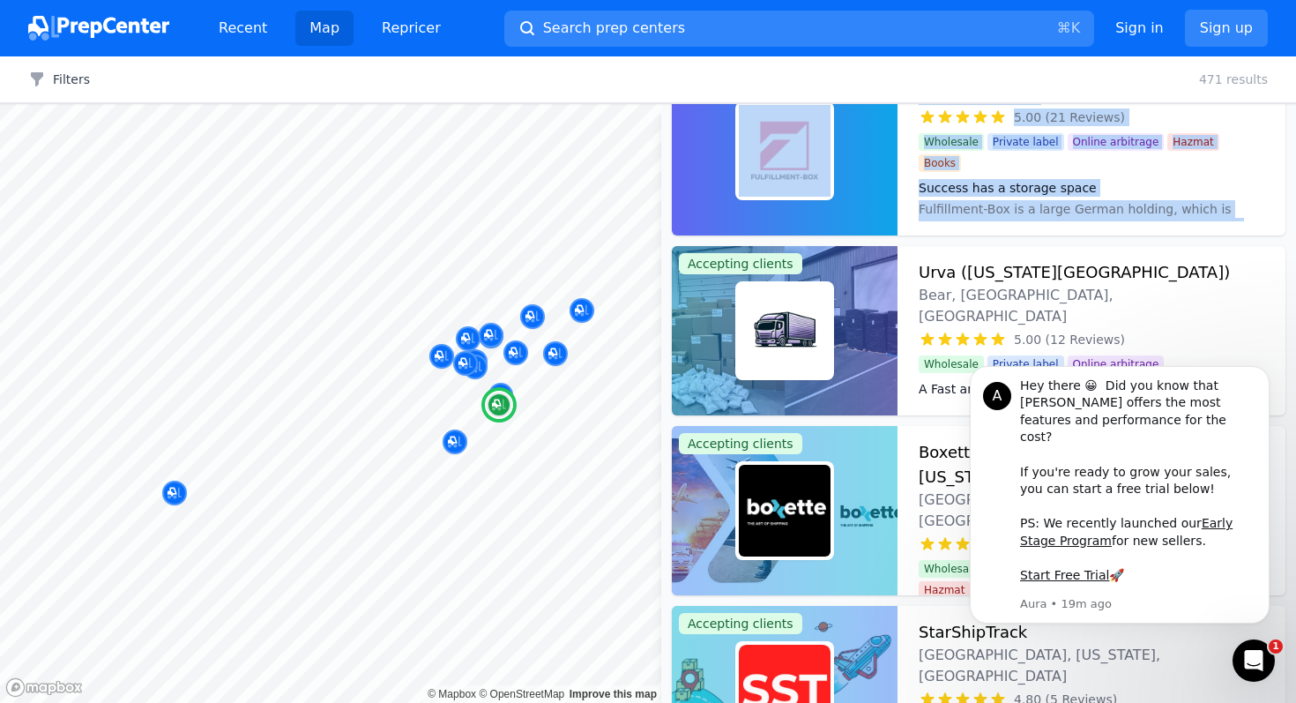
scroll to position [233, 0]
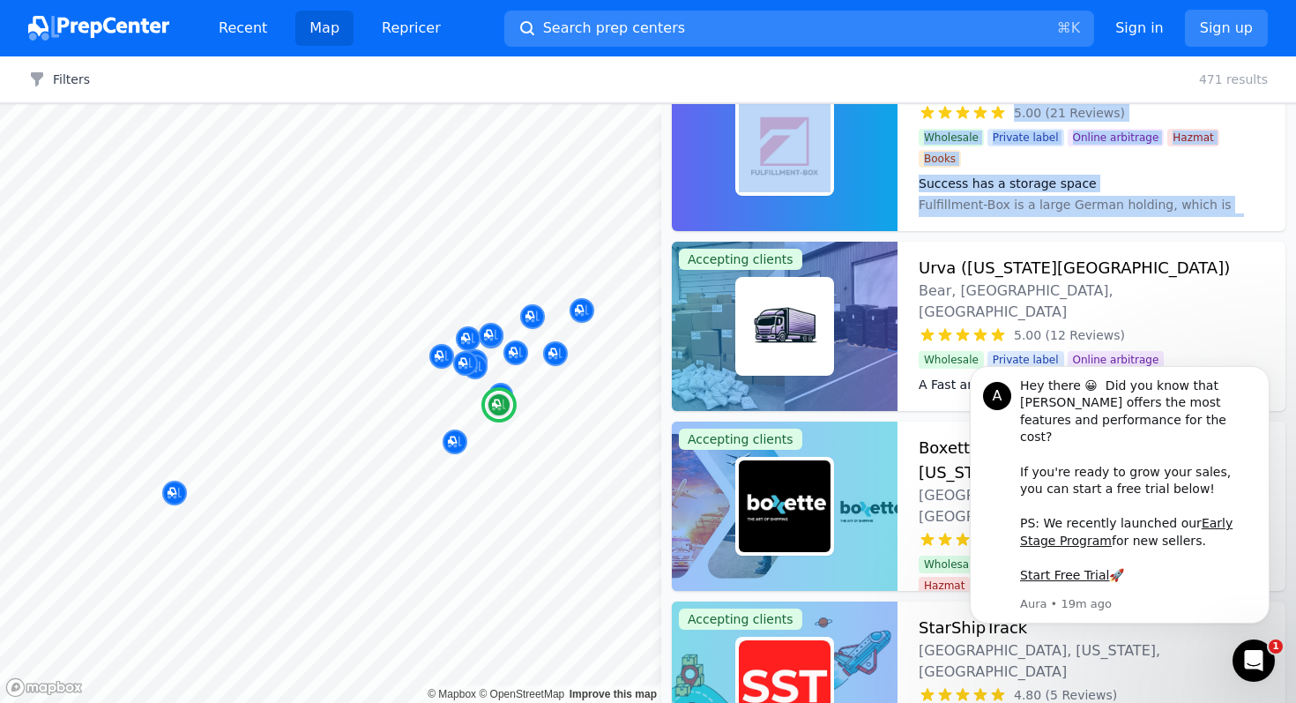
click at [1072, 273] on h3 "Urva (Delaware Prep Center)" at bounding box center [1074, 268] width 311 height 25
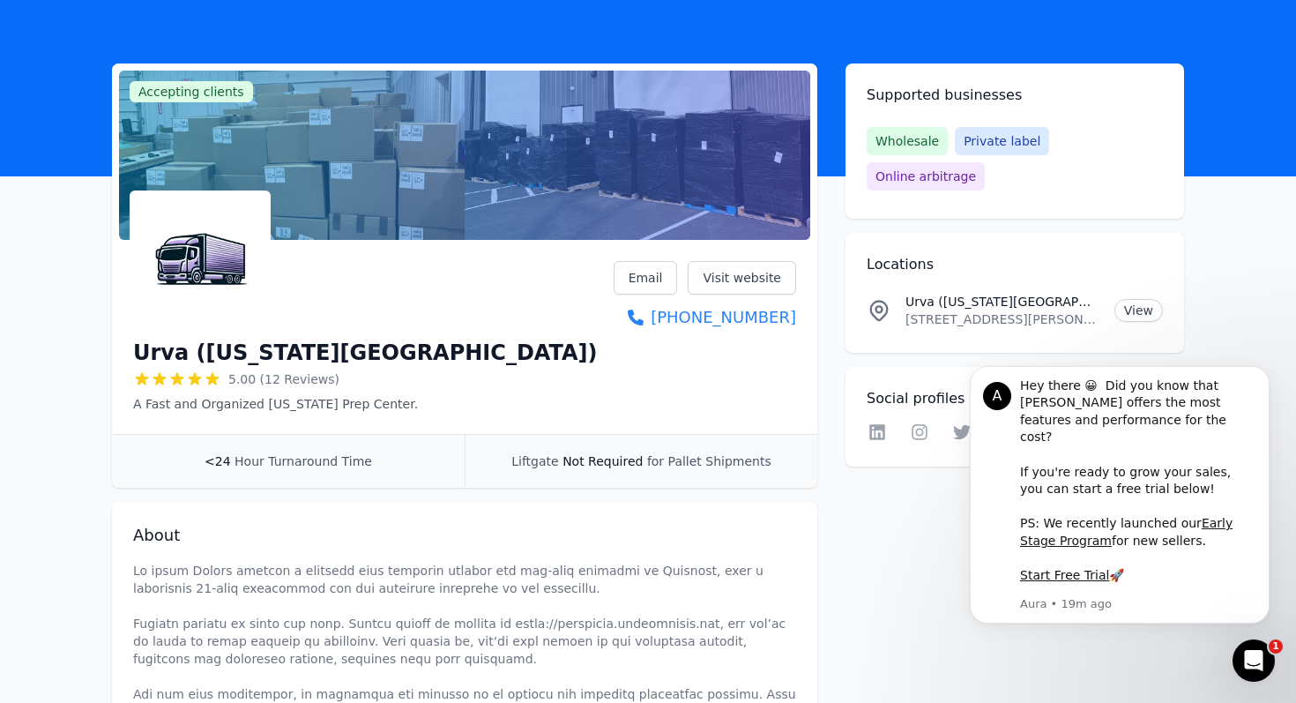
scroll to position [93, 0]
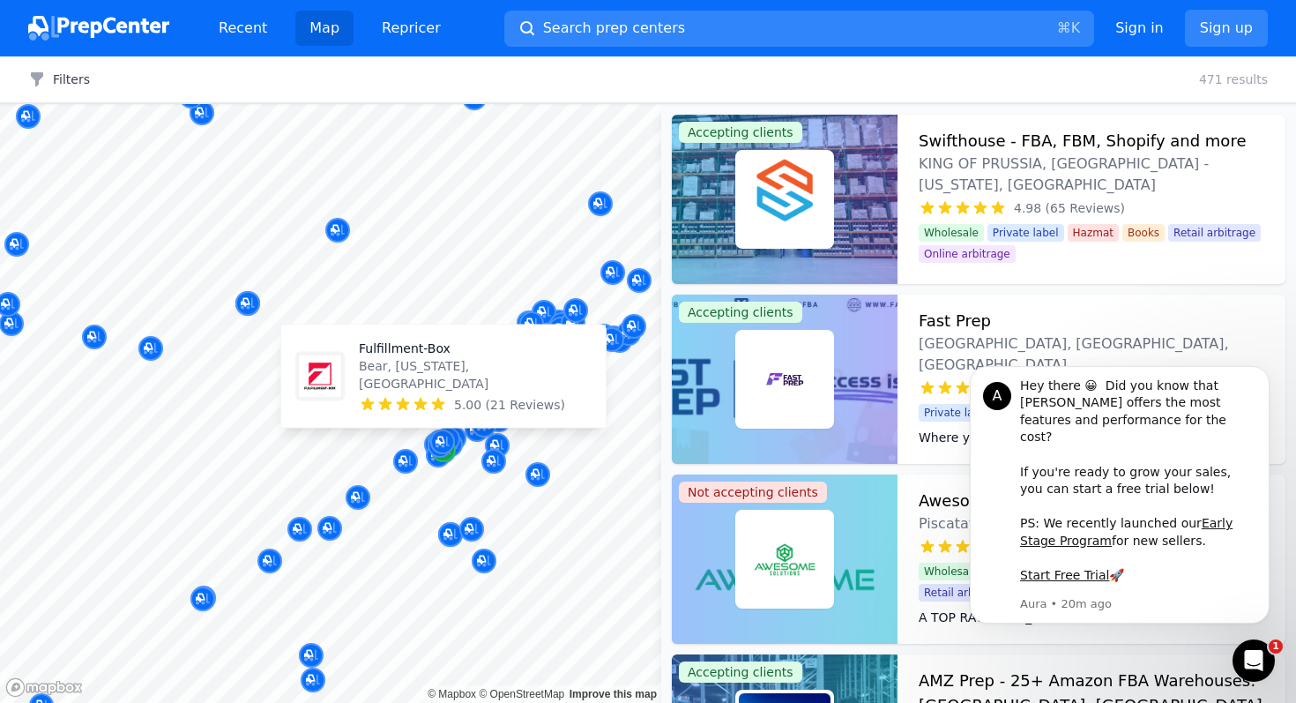
click at [444, 459] on div "Map marker" at bounding box center [443, 449] width 25 height 25
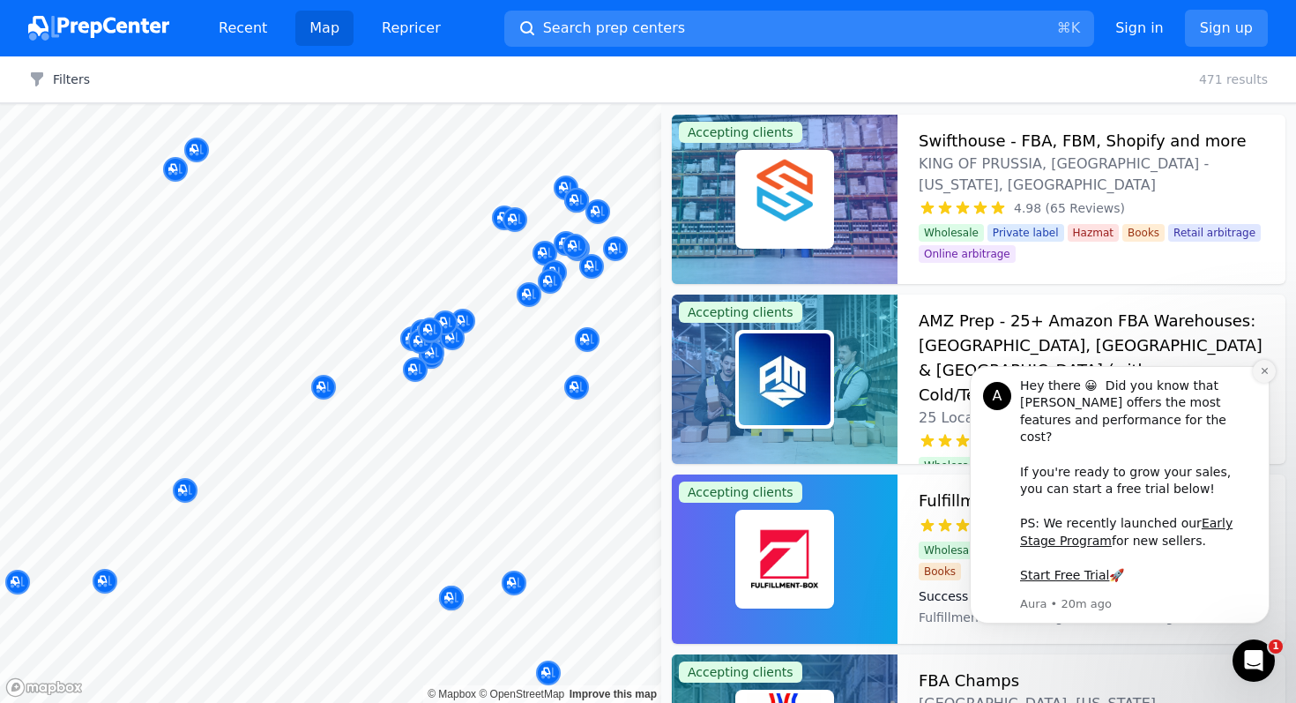
click at [1262, 374] on icon "Dismiss notification" at bounding box center [1264, 371] width 6 height 6
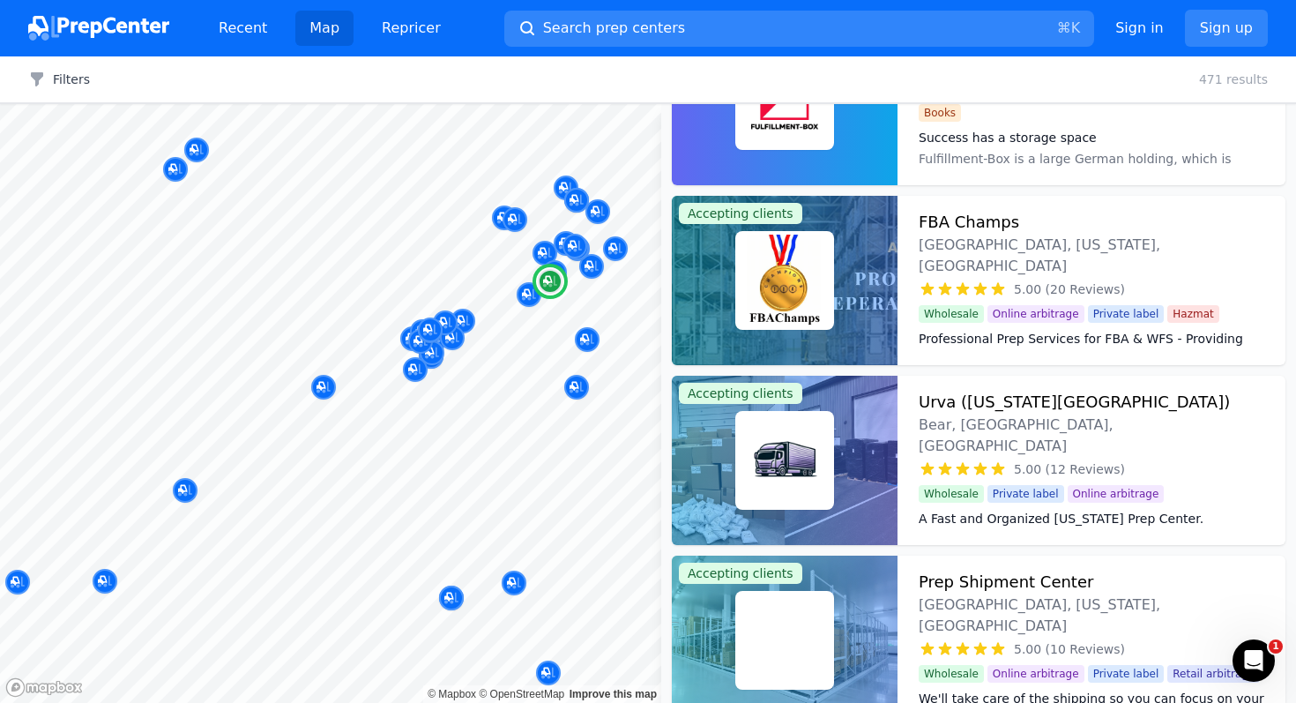
scroll to position [471, 0]
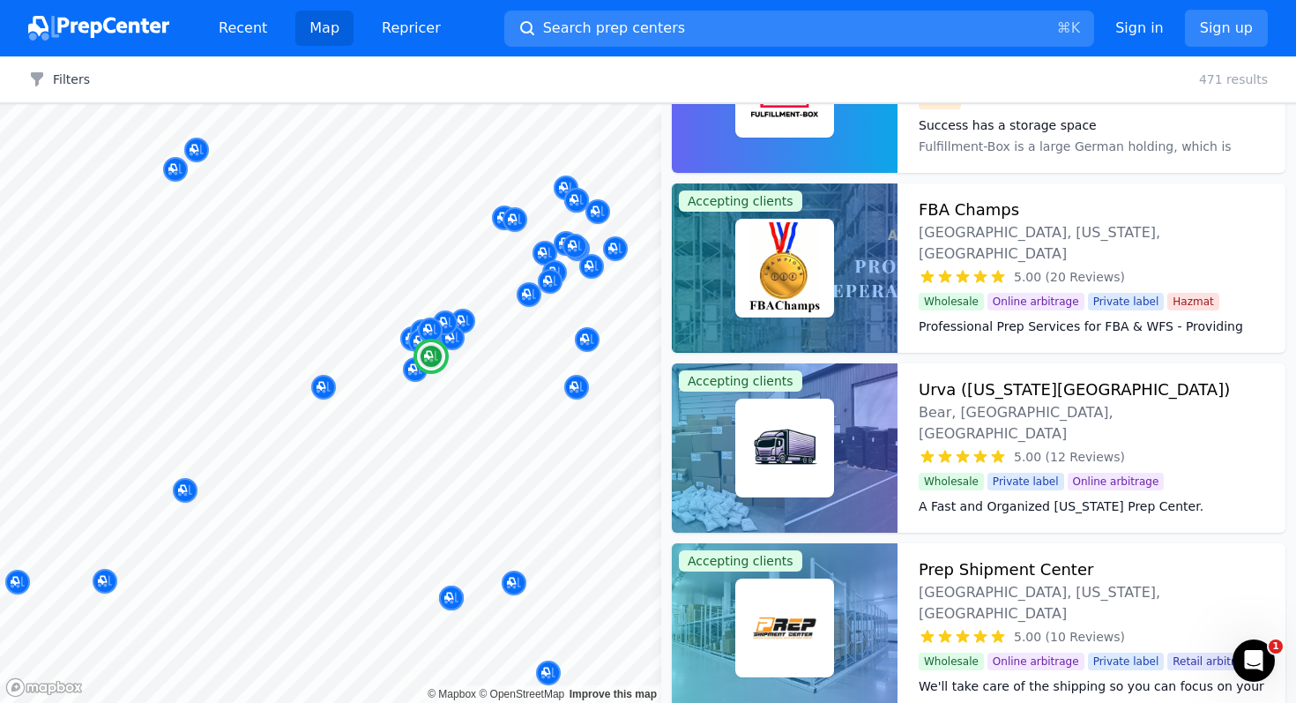
click at [1101, 386] on h3 "Urva (Delaware Prep Center)" at bounding box center [1074, 389] width 311 height 25
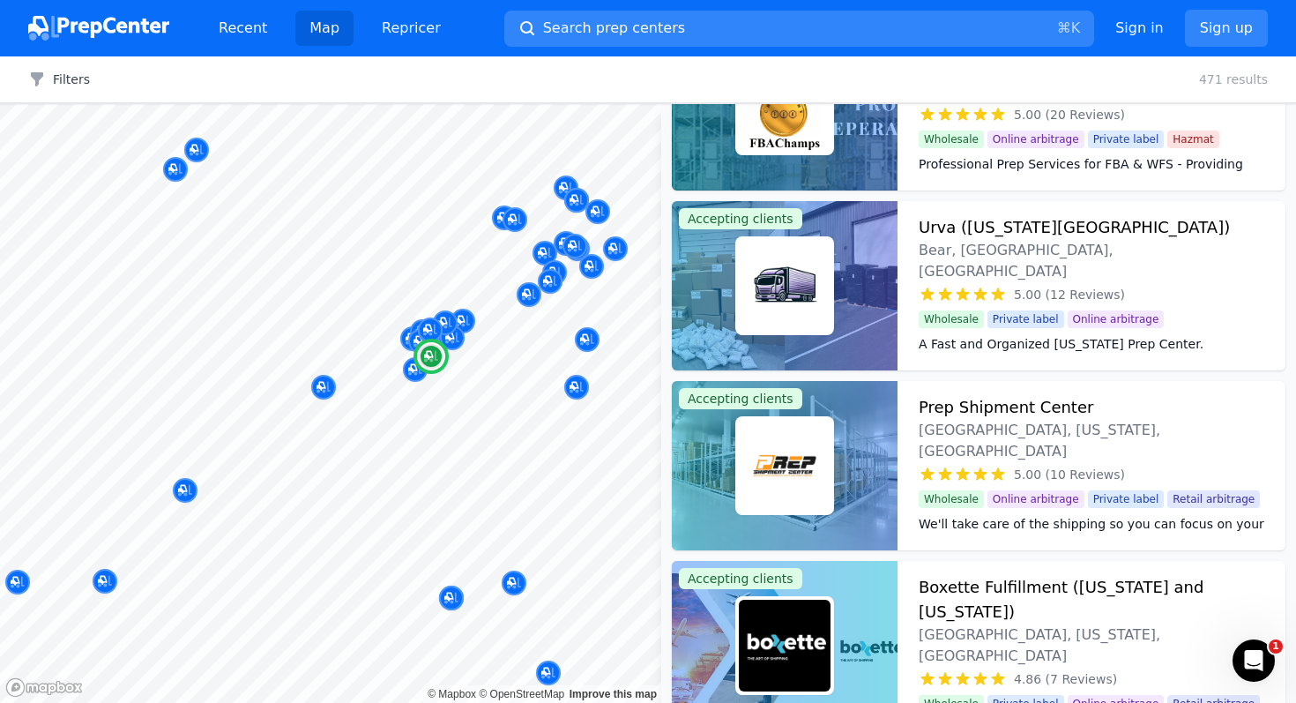
scroll to position [653, 0]
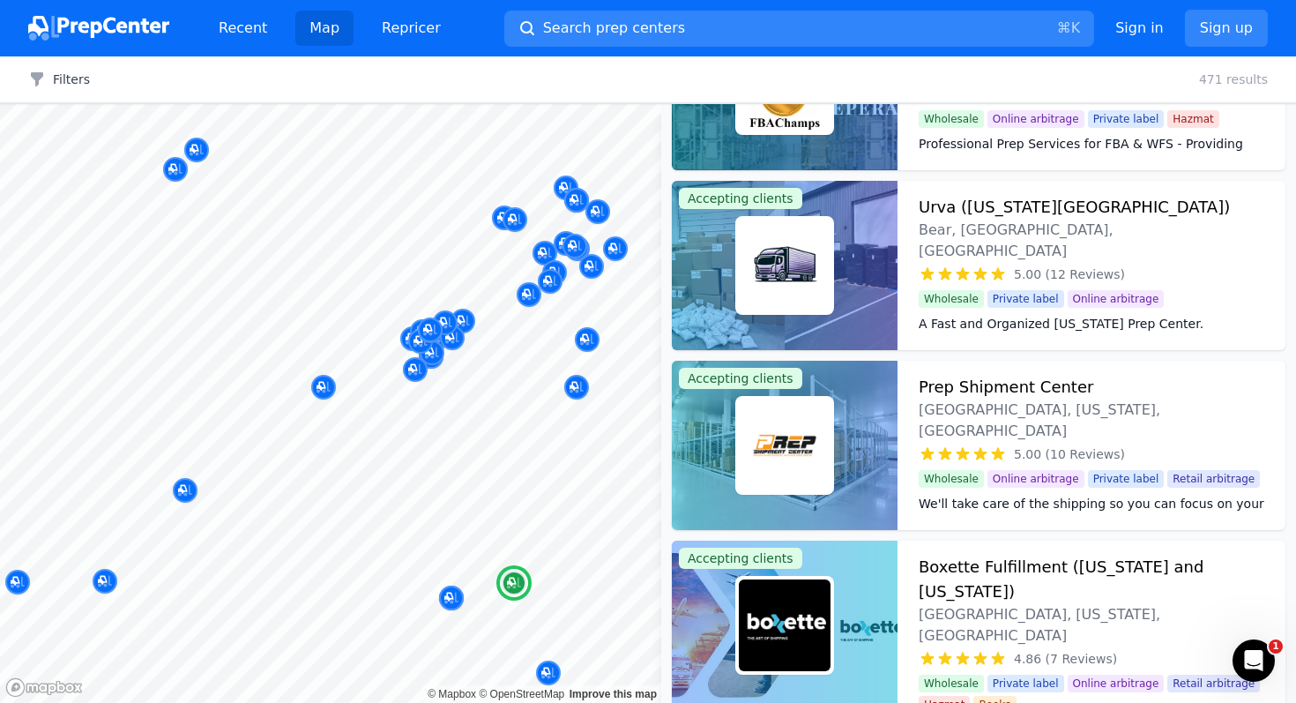
click at [1103, 445] on span "5.00 (10 Reviews)" at bounding box center [1069, 454] width 111 height 18
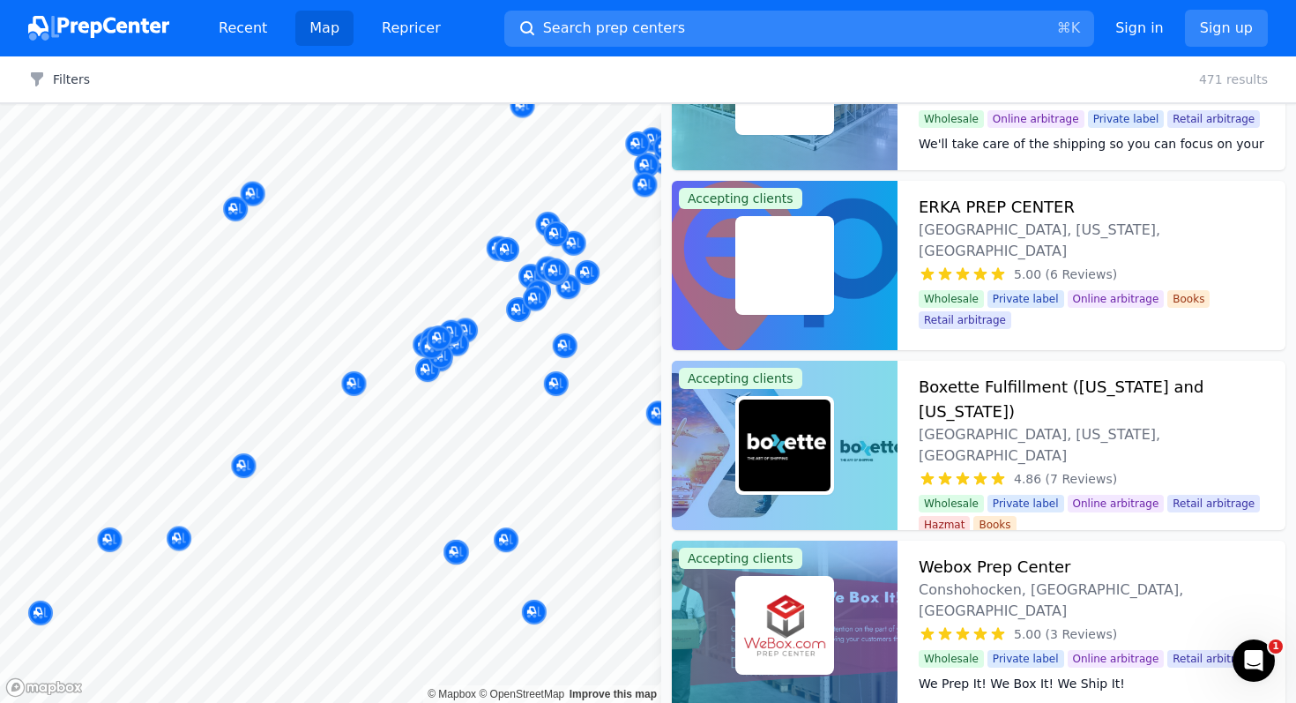
scroll to position [1373, 0]
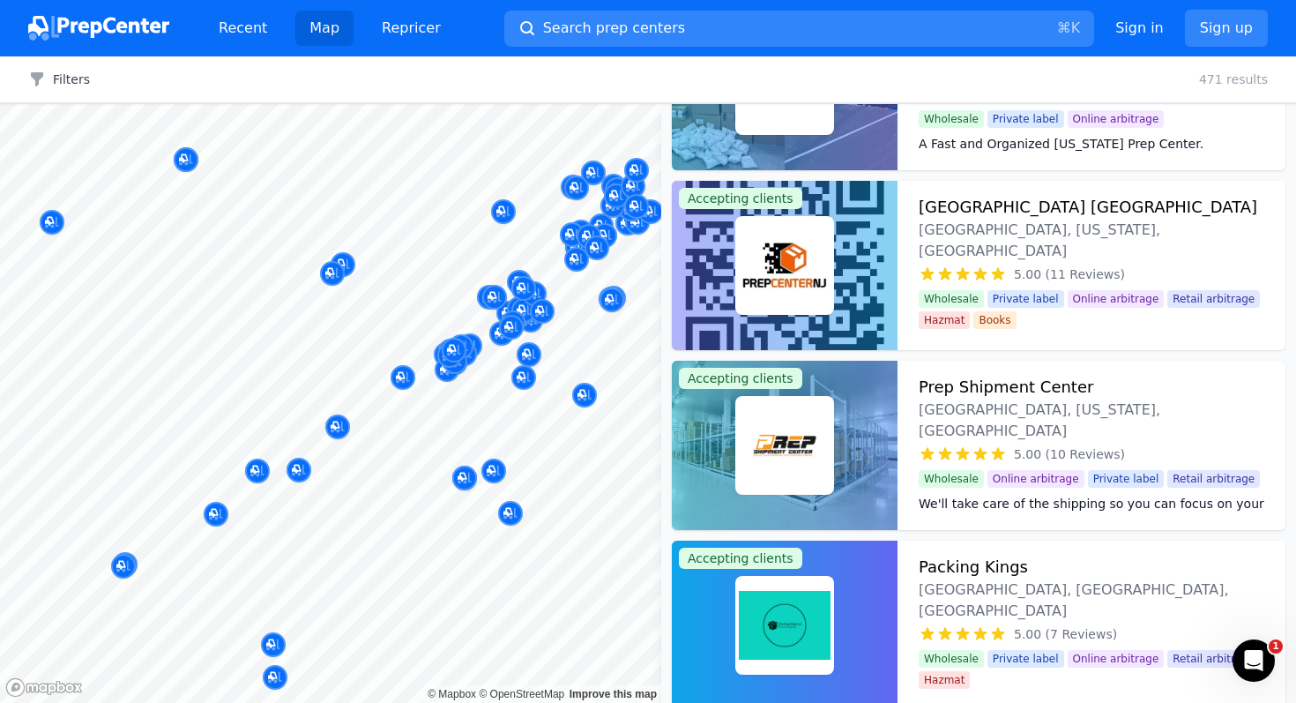
drag, startPoint x: 473, startPoint y: 419, endPoint x: 452, endPoint y: 462, distance: 48.1
click at [452, 462] on body "Recent Map Repricer Search prep centers ⌘ K Open main menu Sign in Sign up Filt…" at bounding box center [648, 351] width 1296 height 703
click at [447, 573] on body "Recent Map Repricer Search prep centers ⌘ K Open main menu Sign in Sign up Filt…" at bounding box center [648, 351] width 1296 height 703
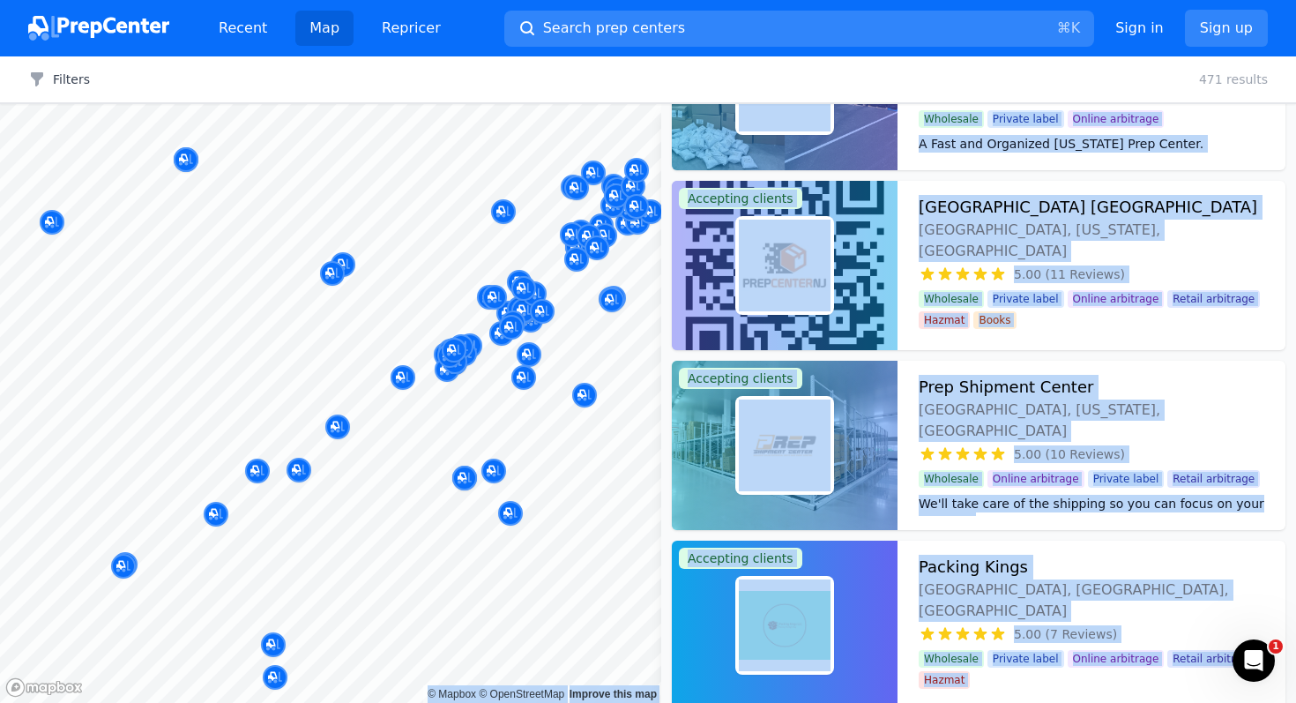
click at [556, 376] on div at bounding box center [617, 383] width 339 height 14
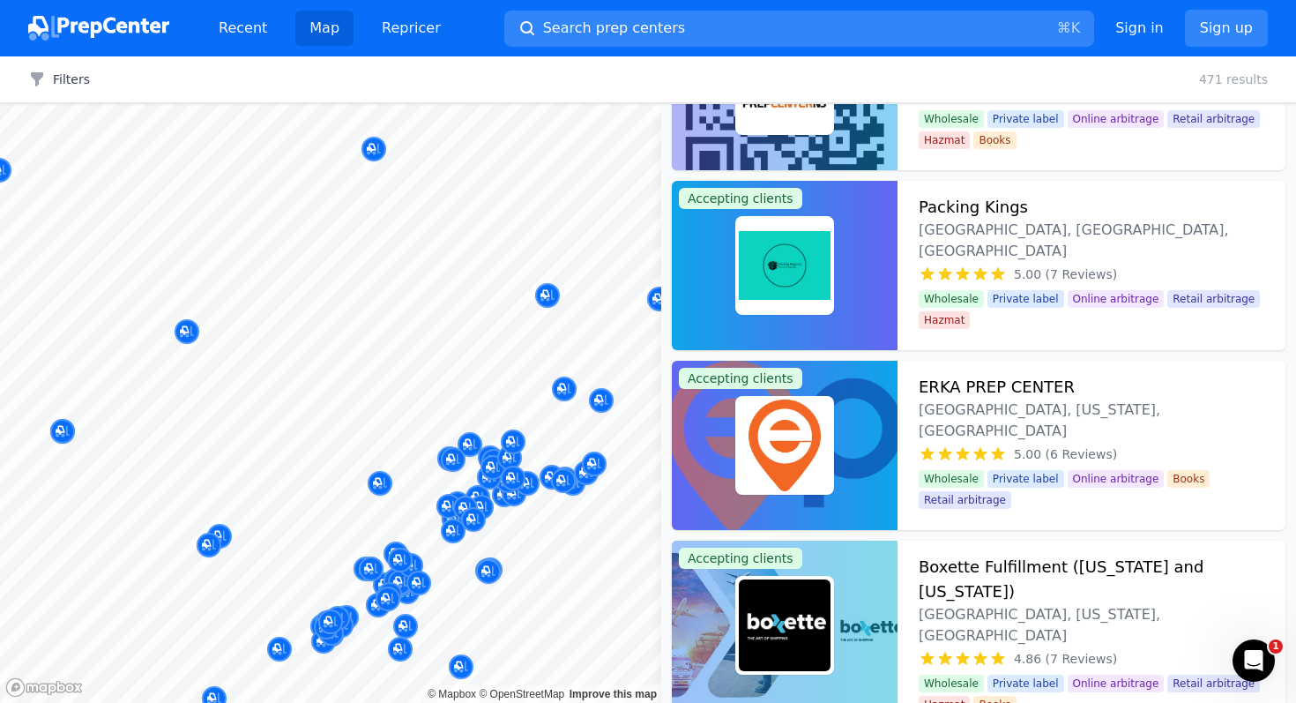
scroll to position [1193, 0]
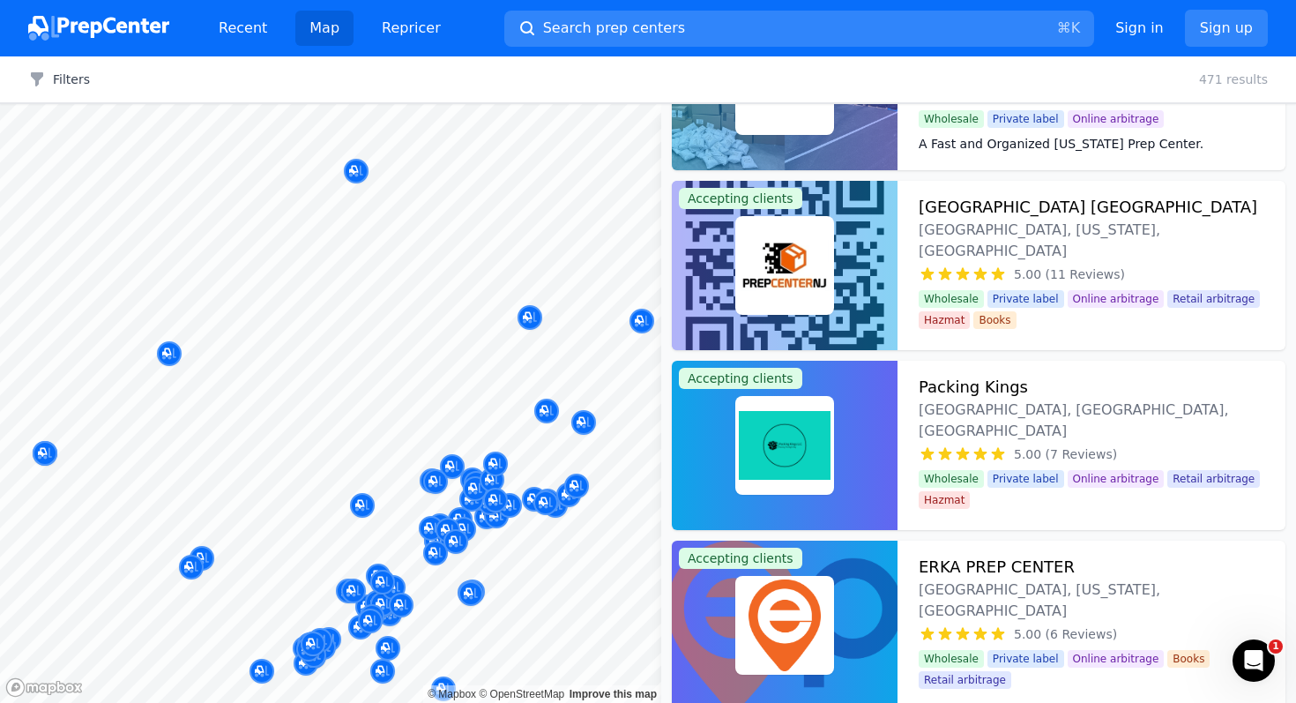
drag, startPoint x: 592, startPoint y: 306, endPoint x: 456, endPoint y: 416, distance: 175.6
click at [456, 416] on body "Recent Map Repricer Search prep centers ⌘ K Open main menu Sign in Sign up Filt…" at bounding box center [648, 351] width 1296 height 703
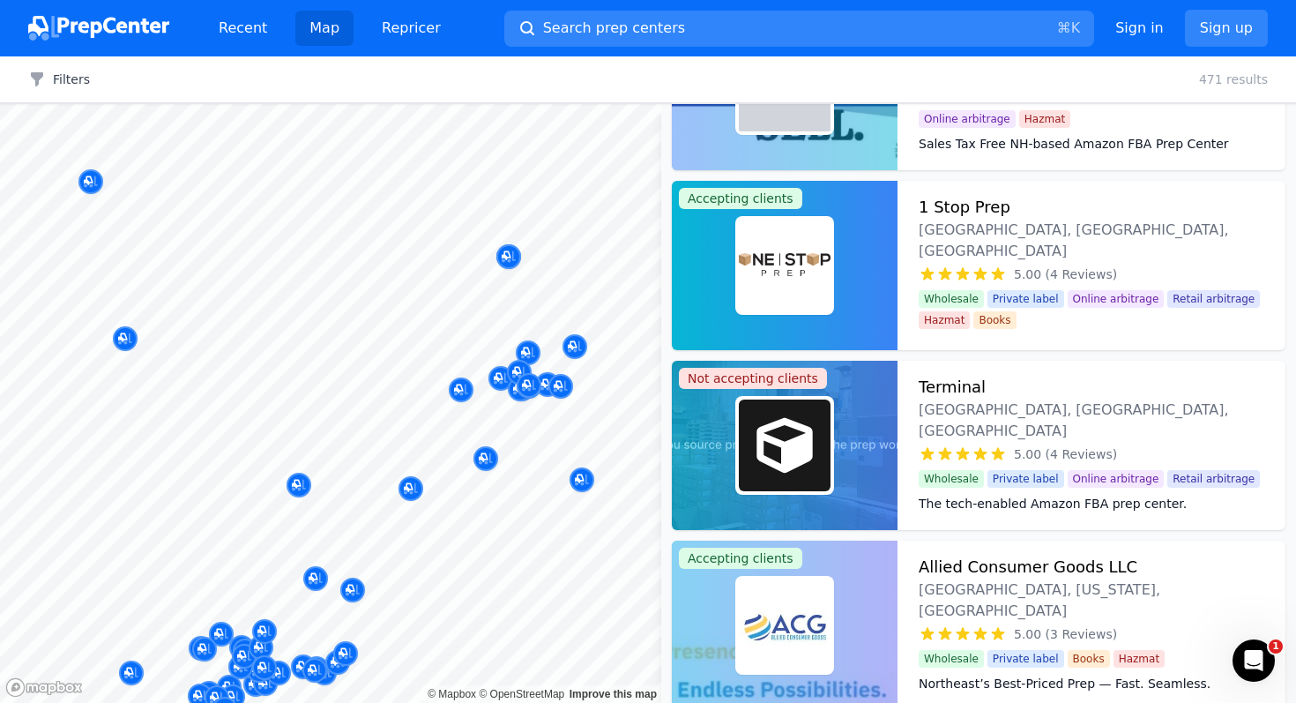
click at [361, 517] on body "Recent Map Repricer Search prep centers ⌘ K Open main menu Sign in Sign up Filt…" at bounding box center [648, 351] width 1296 height 703
click at [495, 286] on div at bounding box center [631, 281] width 339 height 14
click at [527, 382] on div at bounding box center [472, 384] width 339 height 14
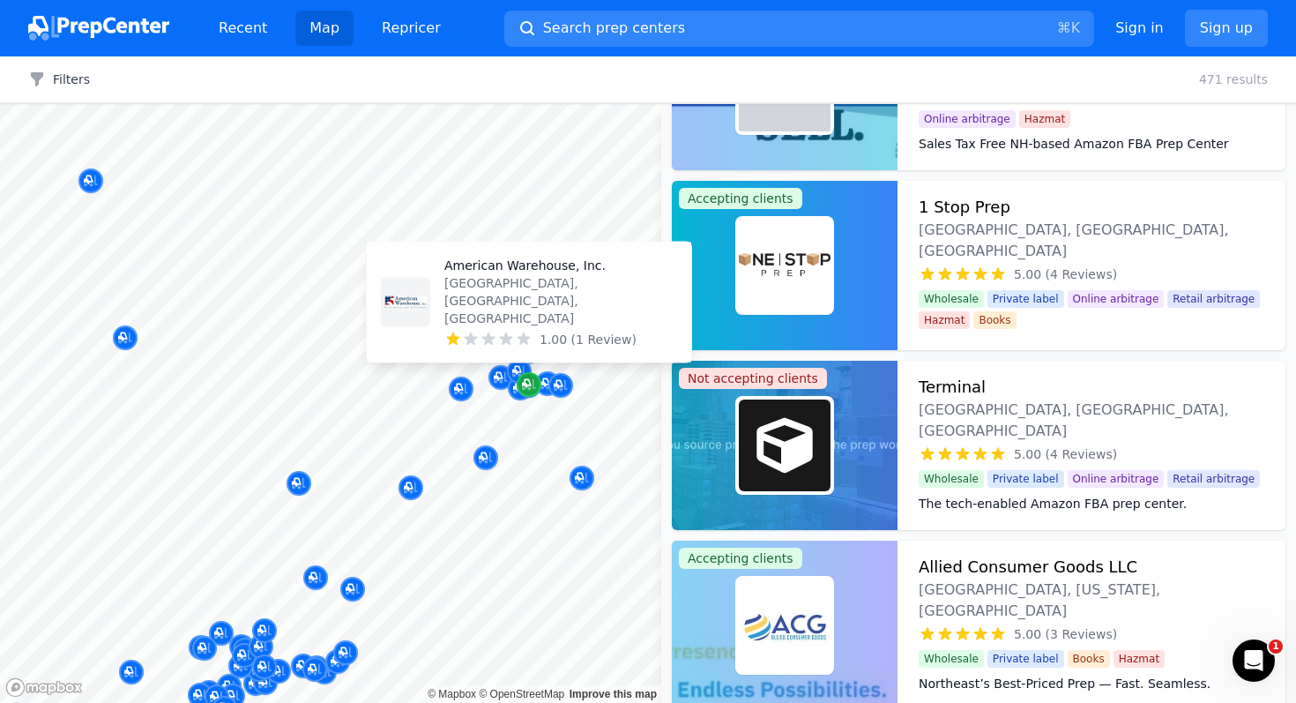
click at [525, 391] on icon "Map marker" at bounding box center [529, 385] width 14 height 18
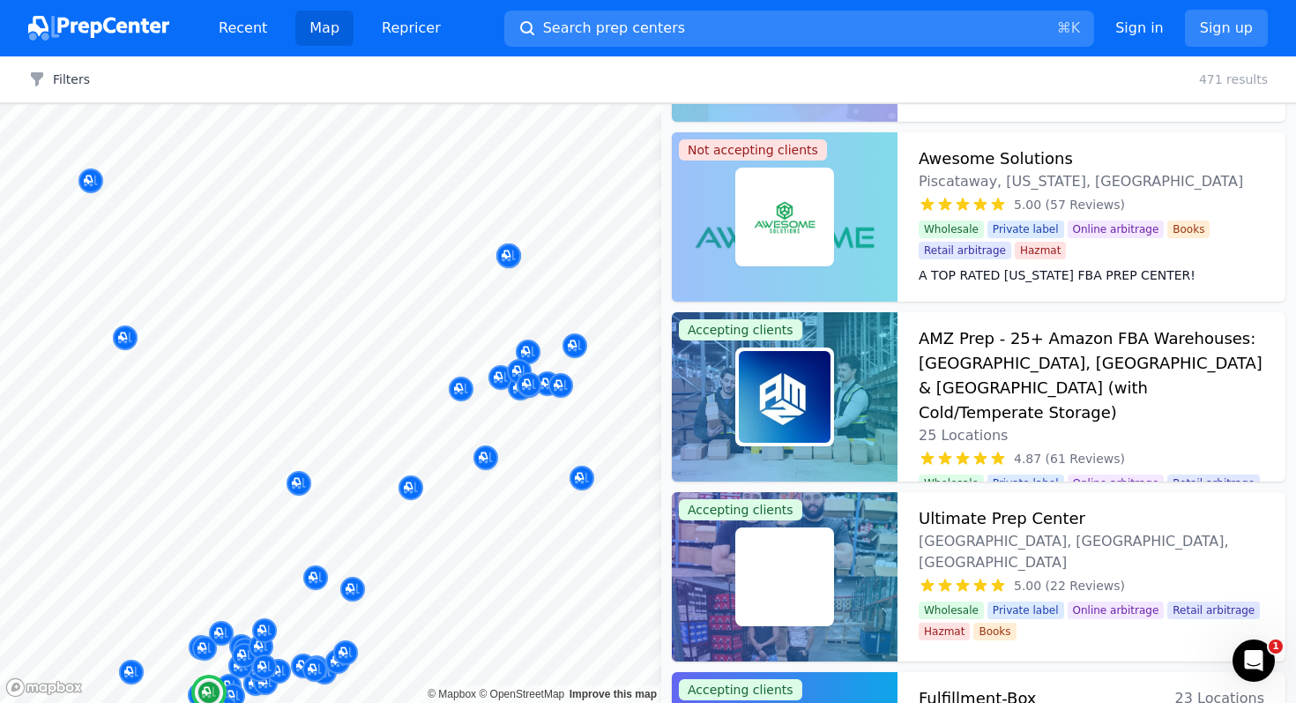
scroll to position [168, 0]
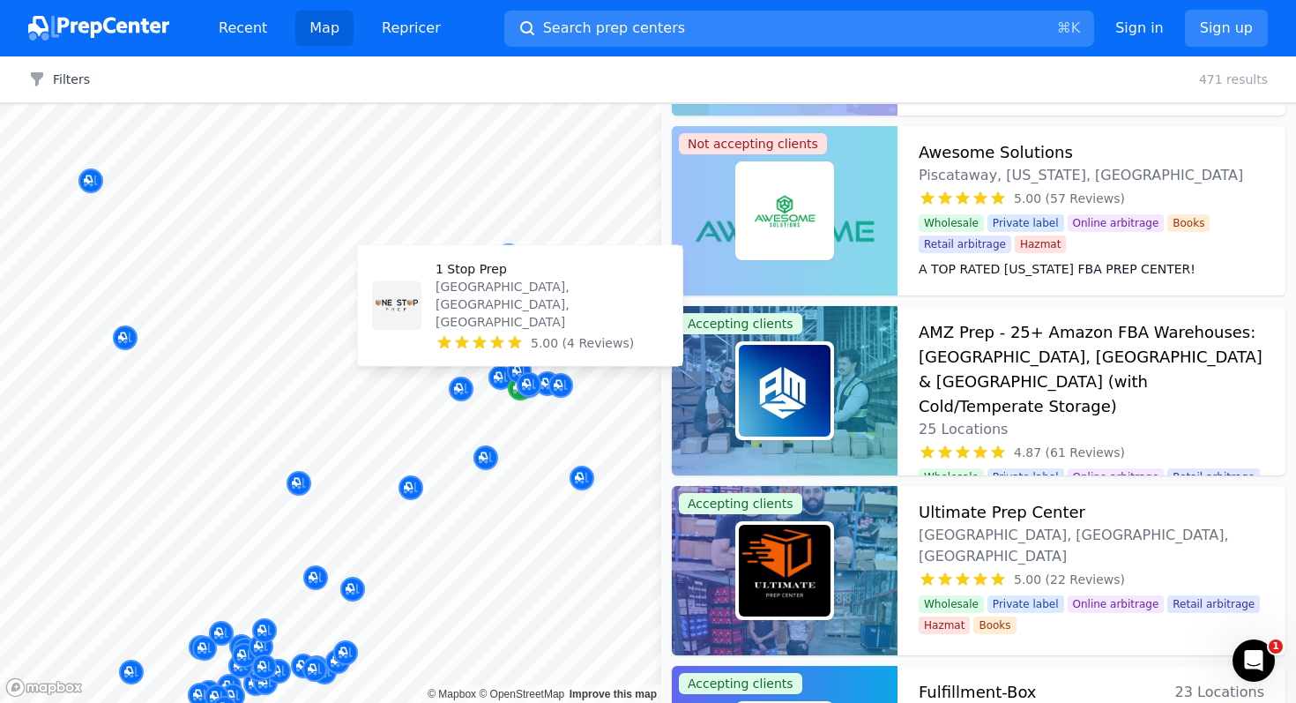
click at [513, 394] on icon "Map marker" at bounding box center [520, 388] width 14 height 18
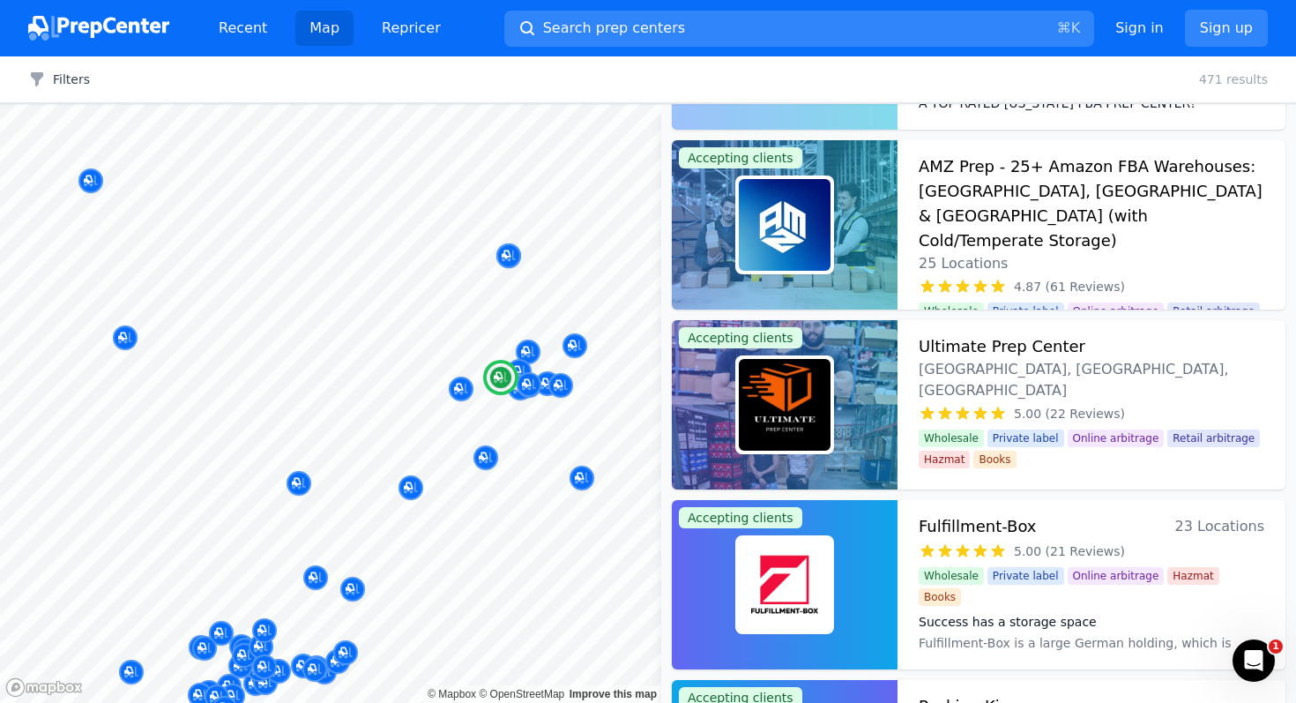
scroll to position [336, 0]
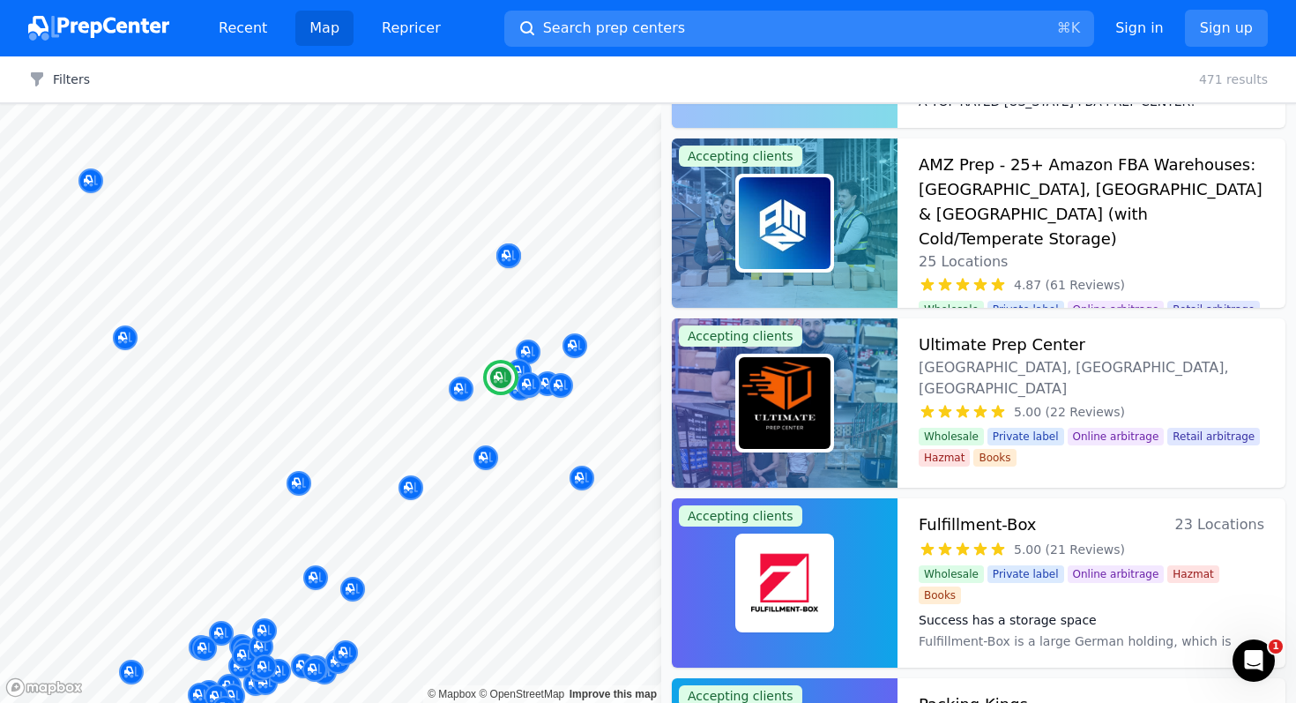
click at [1085, 340] on div "Ultimate Prep Center Milford, NH, US" at bounding box center [1092, 365] width 346 height 67
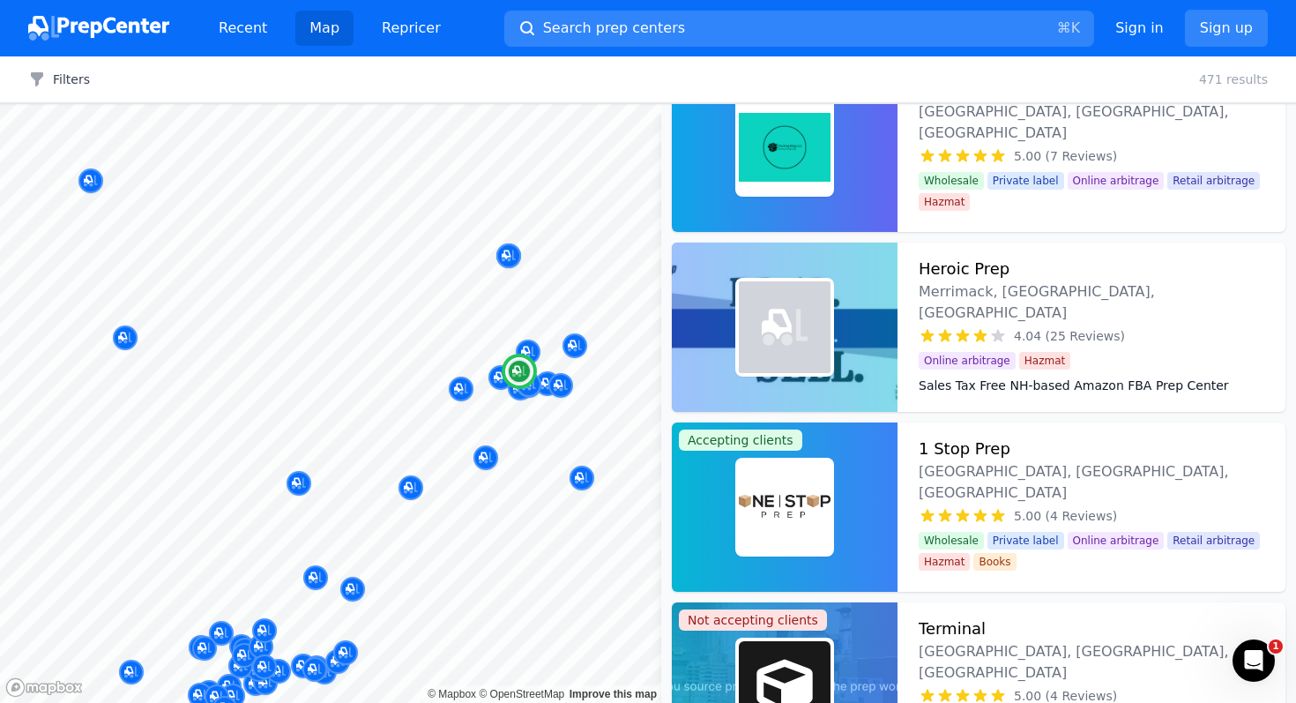
scroll to position [965, 0]
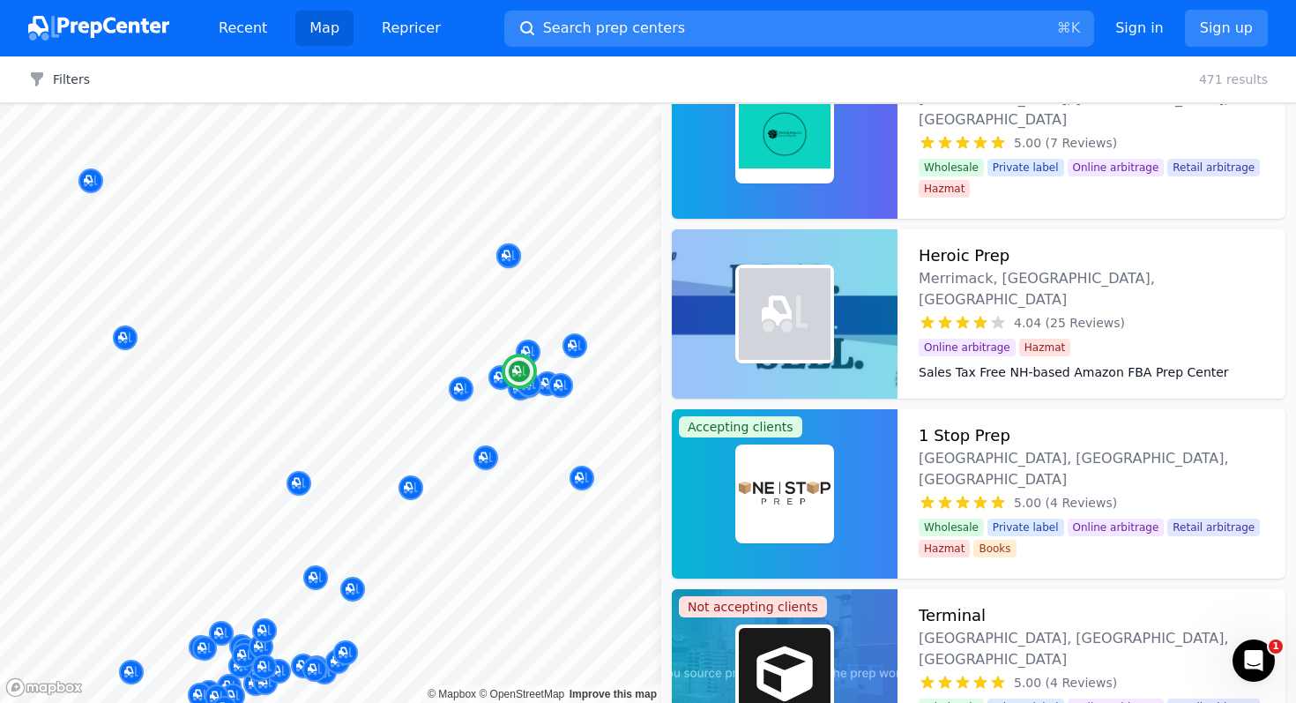
click at [1152, 331] on div "Online arbitrage Hazmat" at bounding box center [1092, 343] width 346 height 25
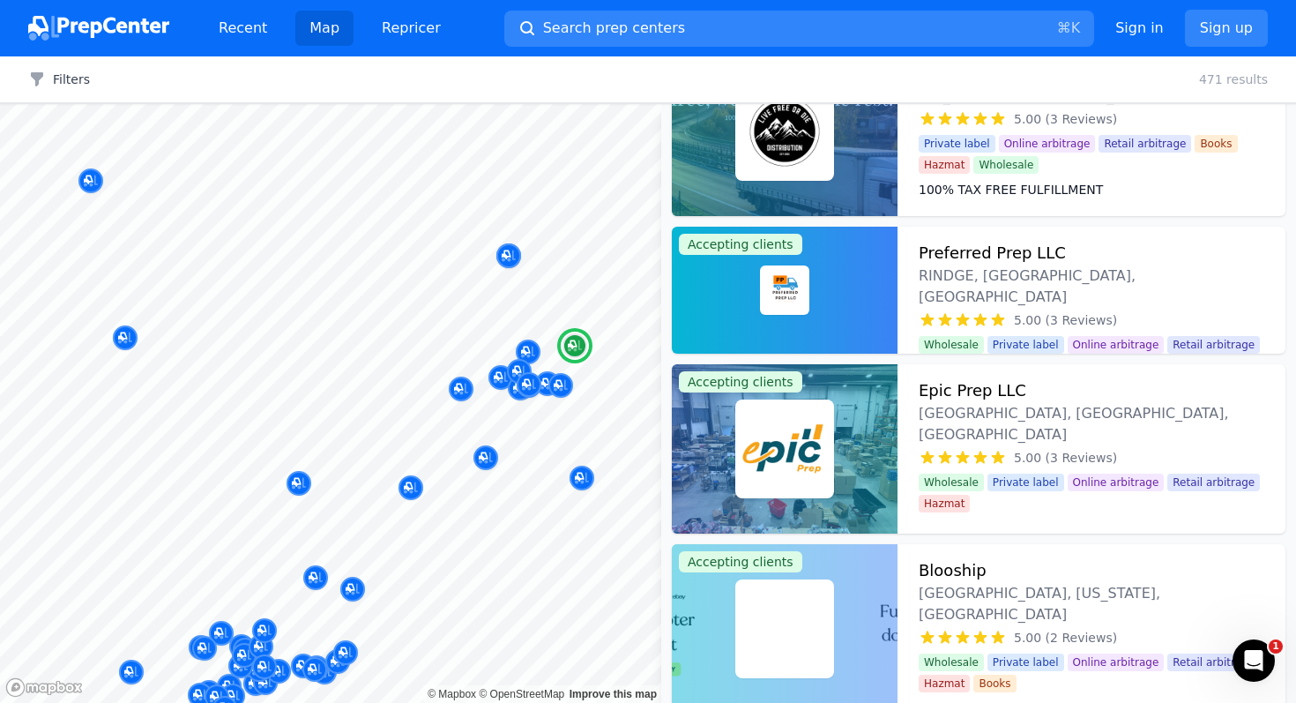
scroll to position [1956, 0]
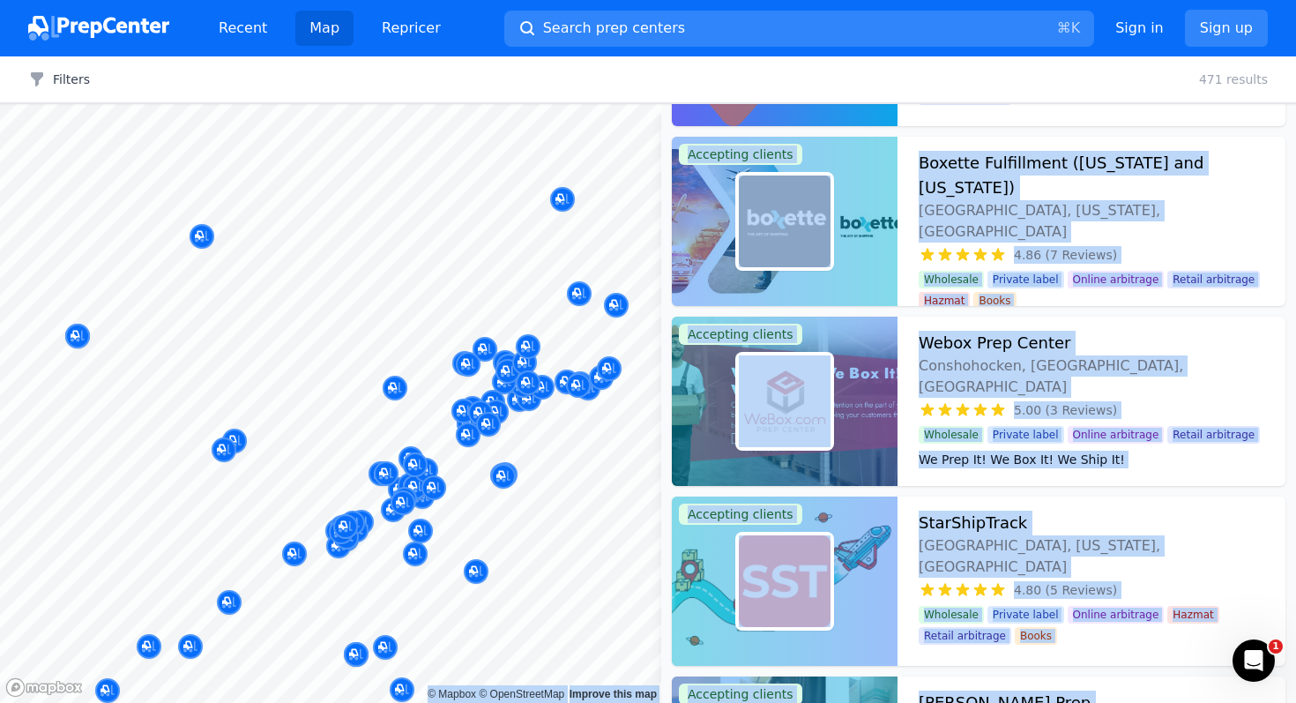
click at [389, 274] on body "Recent Map Repricer Search prep centers ⌘ K Open main menu Sign in Sign up Filt…" at bounding box center [648, 351] width 1296 height 703
click at [344, 331] on body "Recent Map Repricer Search prep centers ⌘ K Open main menu Sign in Sign up Filt…" at bounding box center [648, 351] width 1296 height 703
click at [320, 503] on body "Recent Map Repricer Search prep centers ⌘ K Open main menu Sign in Sign up Filt…" at bounding box center [648, 351] width 1296 height 703
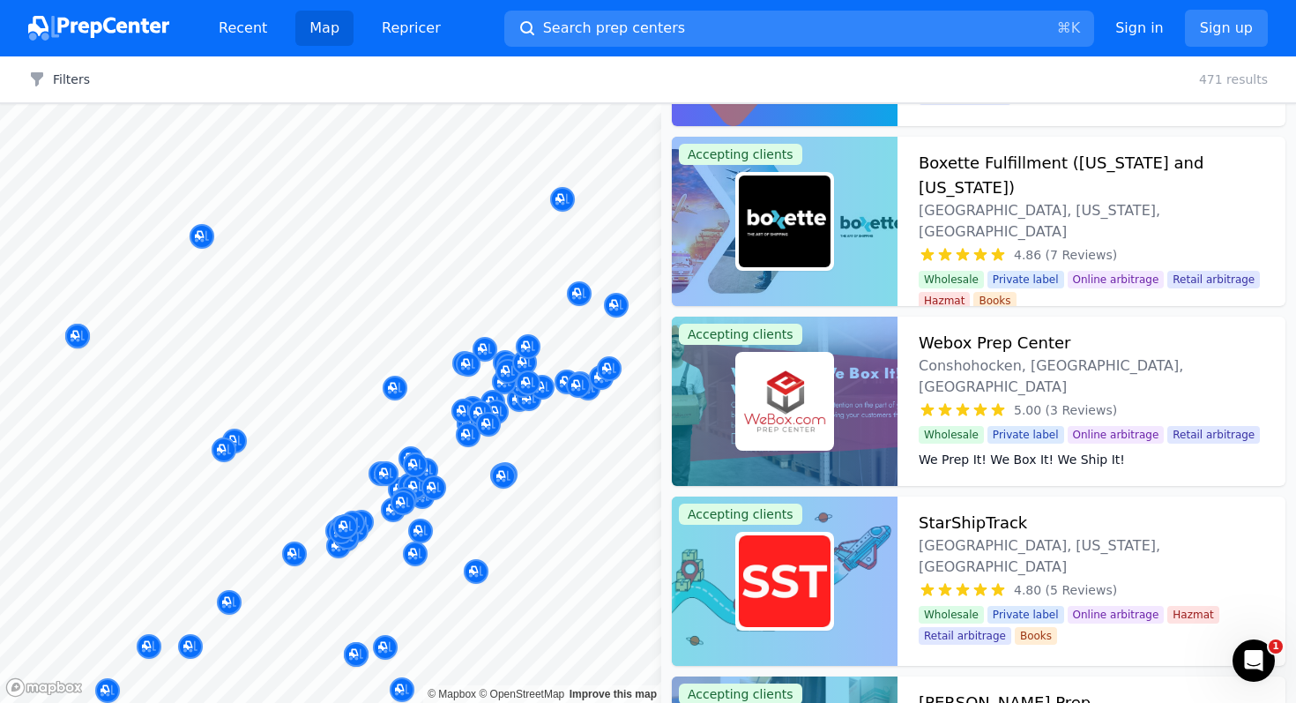
click at [349, 426] on div at bounding box center [442, 423] width 339 height 14
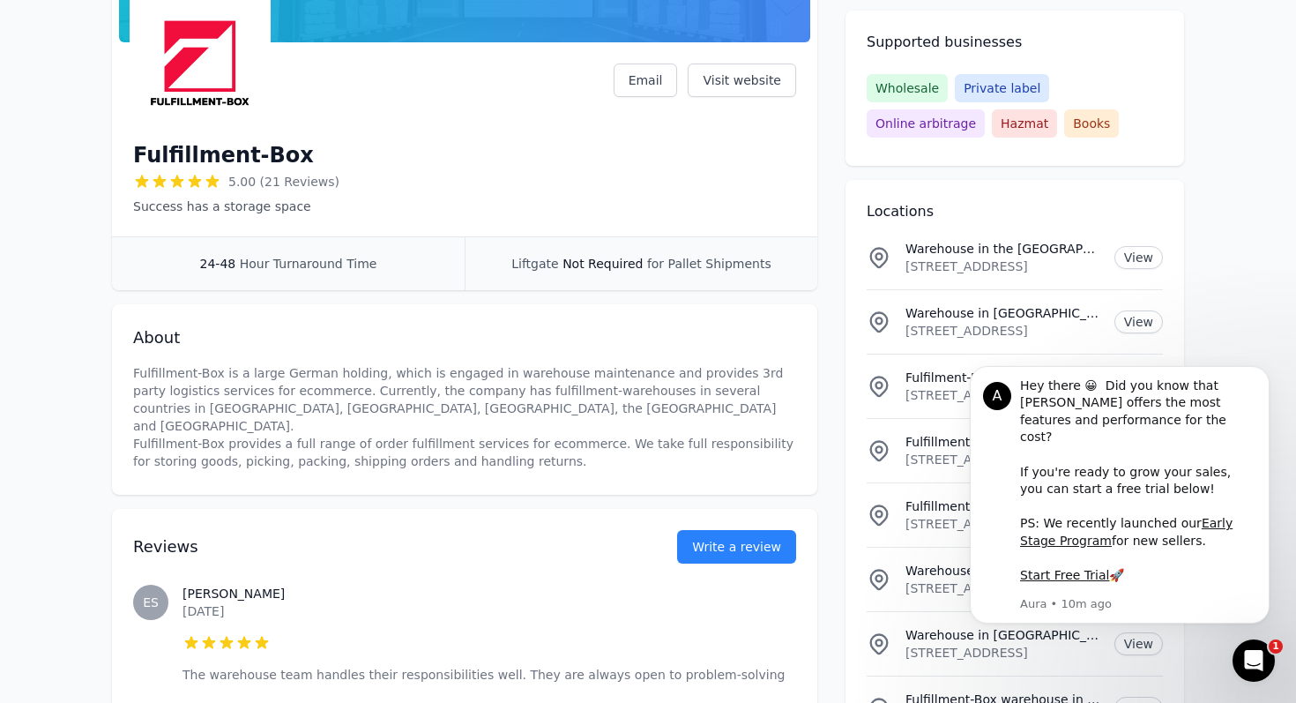
scroll to position [276, 0]
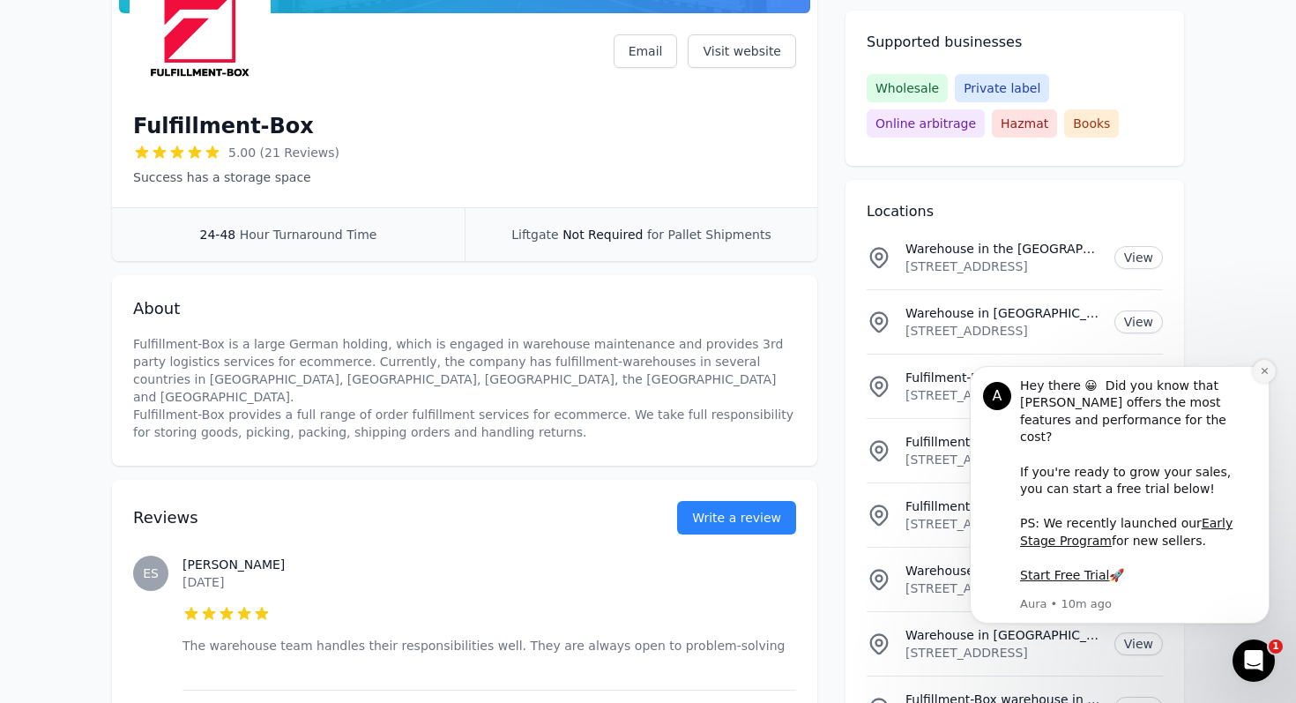
click at [1271, 383] on button "Dismiss notification" at bounding box center [1264, 371] width 23 height 23
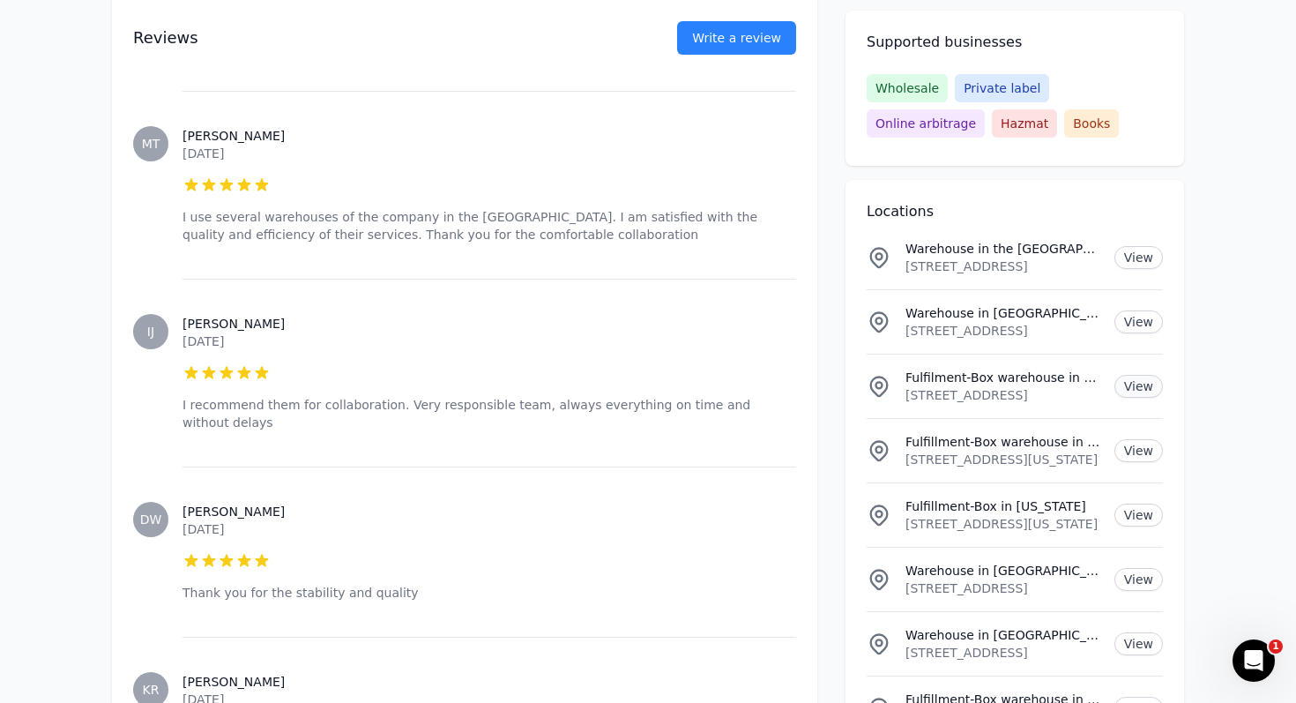
scroll to position [3124, 0]
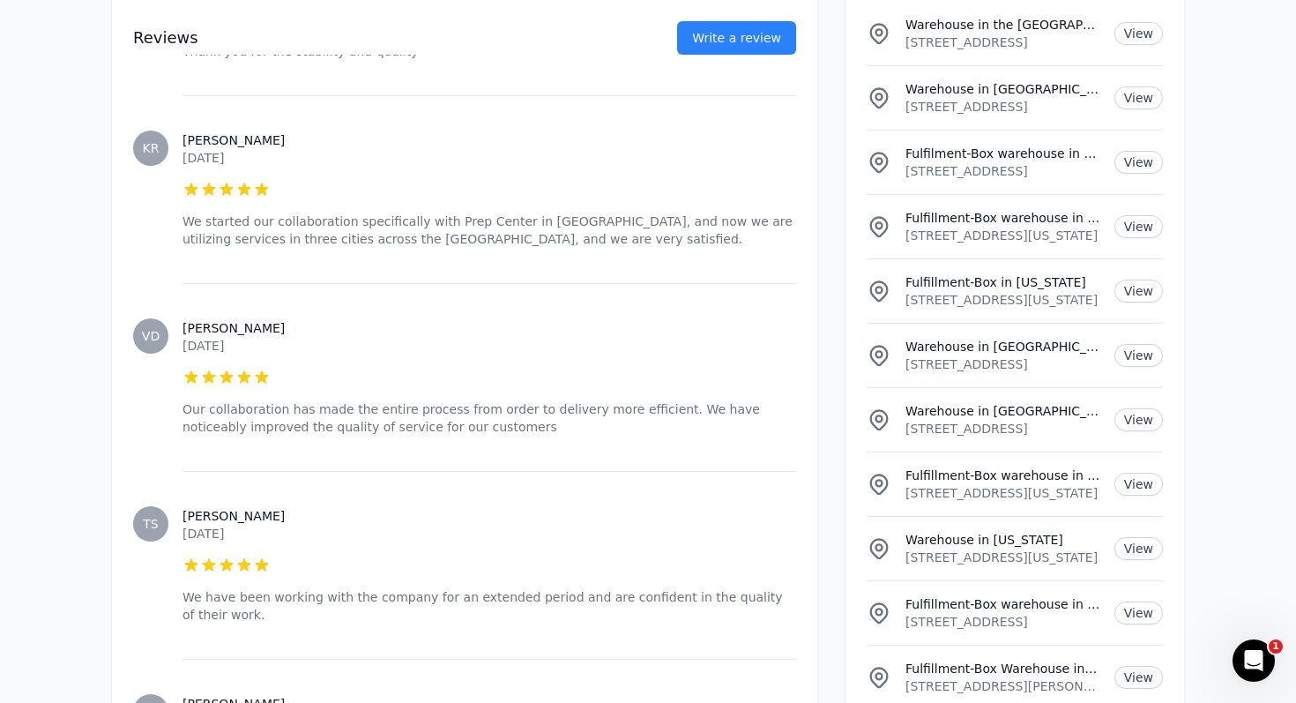
click at [1136, 666] on link "View" at bounding box center [1138, 677] width 48 height 23
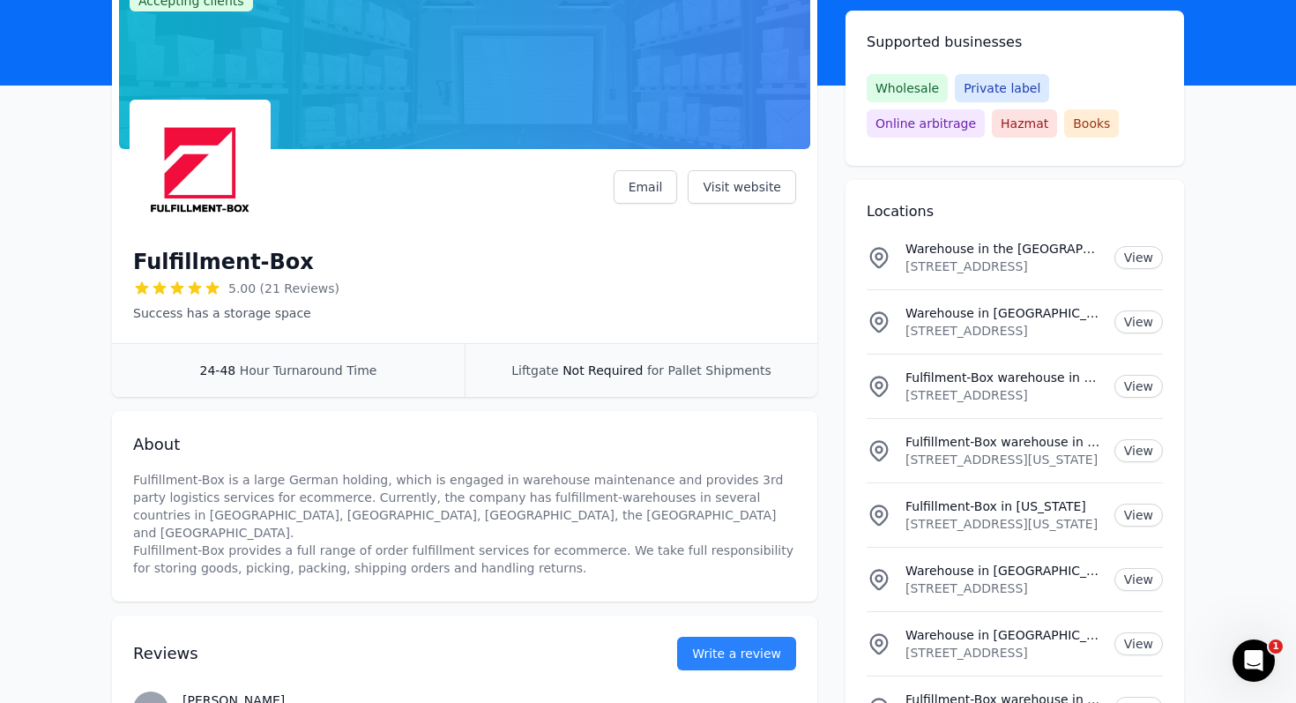
scroll to position [144, 0]
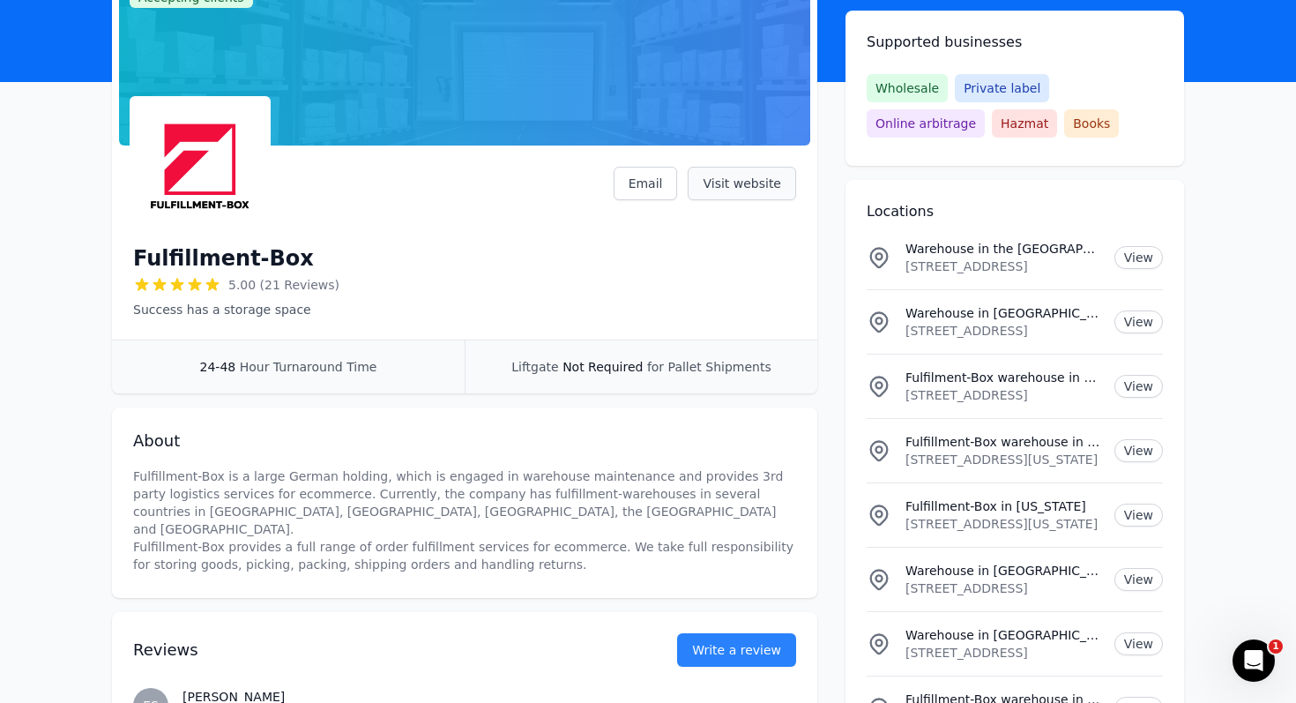
click at [719, 182] on link "Visit website" at bounding box center [742, 184] width 108 height 34
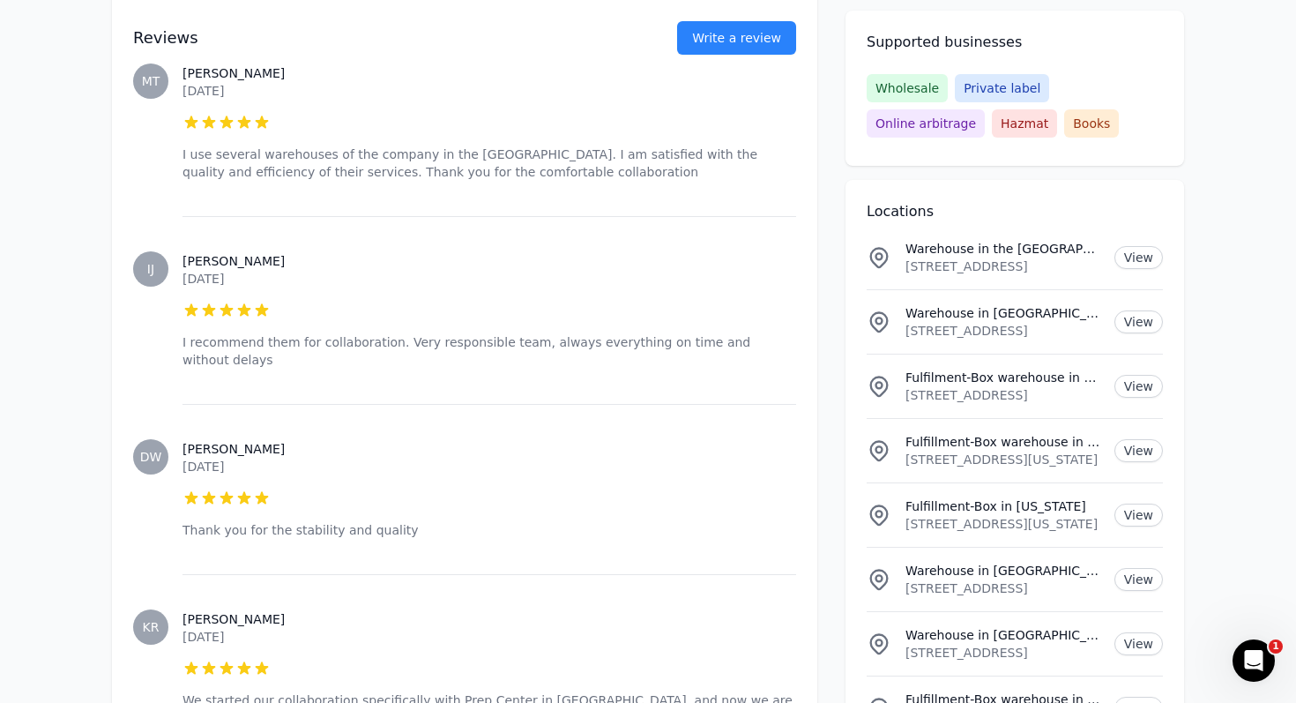
scroll to position [3203, 0]
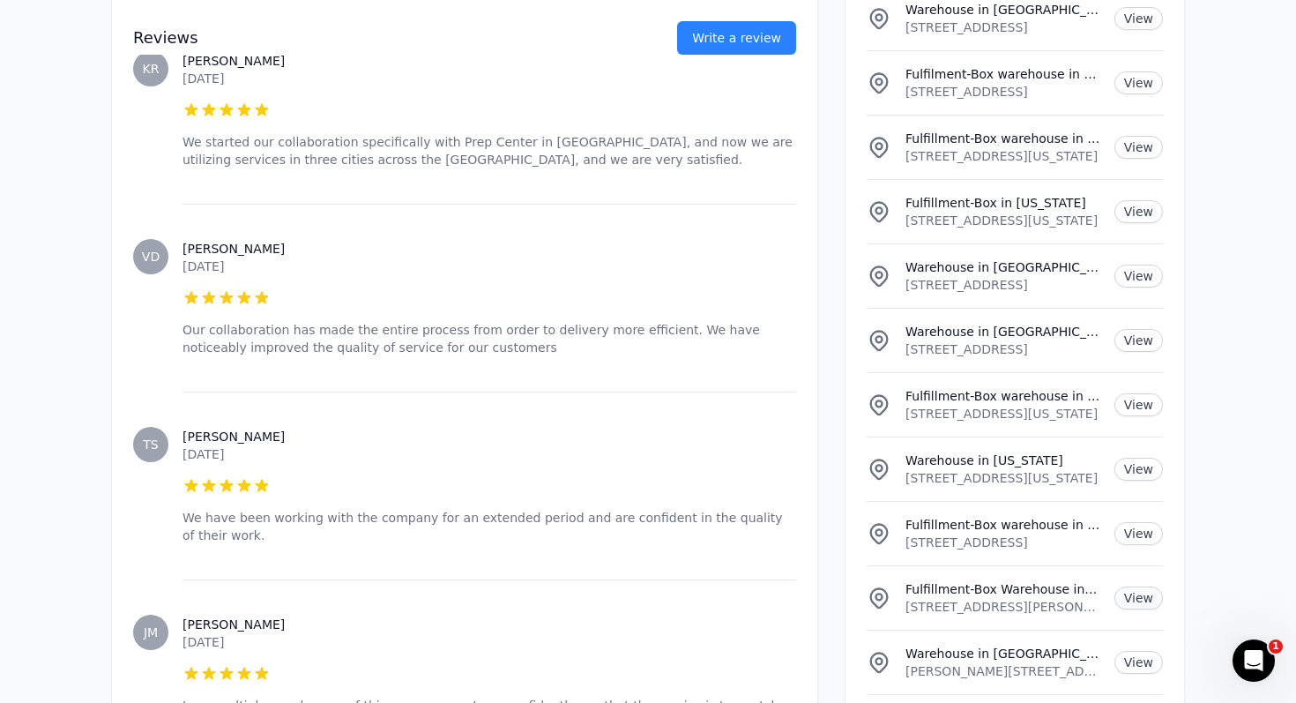
click at [1131, 586] on link "View" at bounding box center [1138, 597] width 48 height 23
drag, startPoint x: 907, startPoint y: 537, endPoint x: 1077, endPoint y: 533, distance: 170.2
click at [1077, 598] on p "209 Carson Dr, Bear, Delaware, 19701, US" at bounding box center [1002, 607] width 195 height 18
copy p "209 Carson Dr, Bear, Delaware"
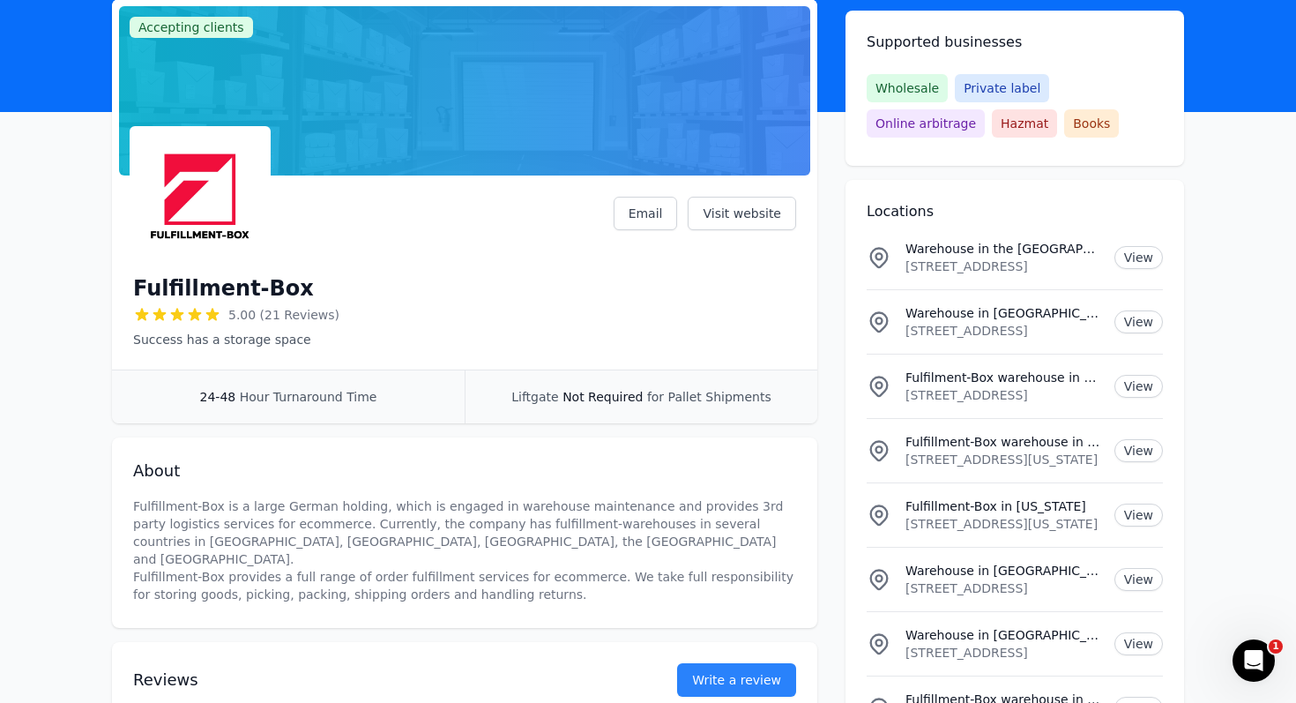
scroll to position [113, 0]
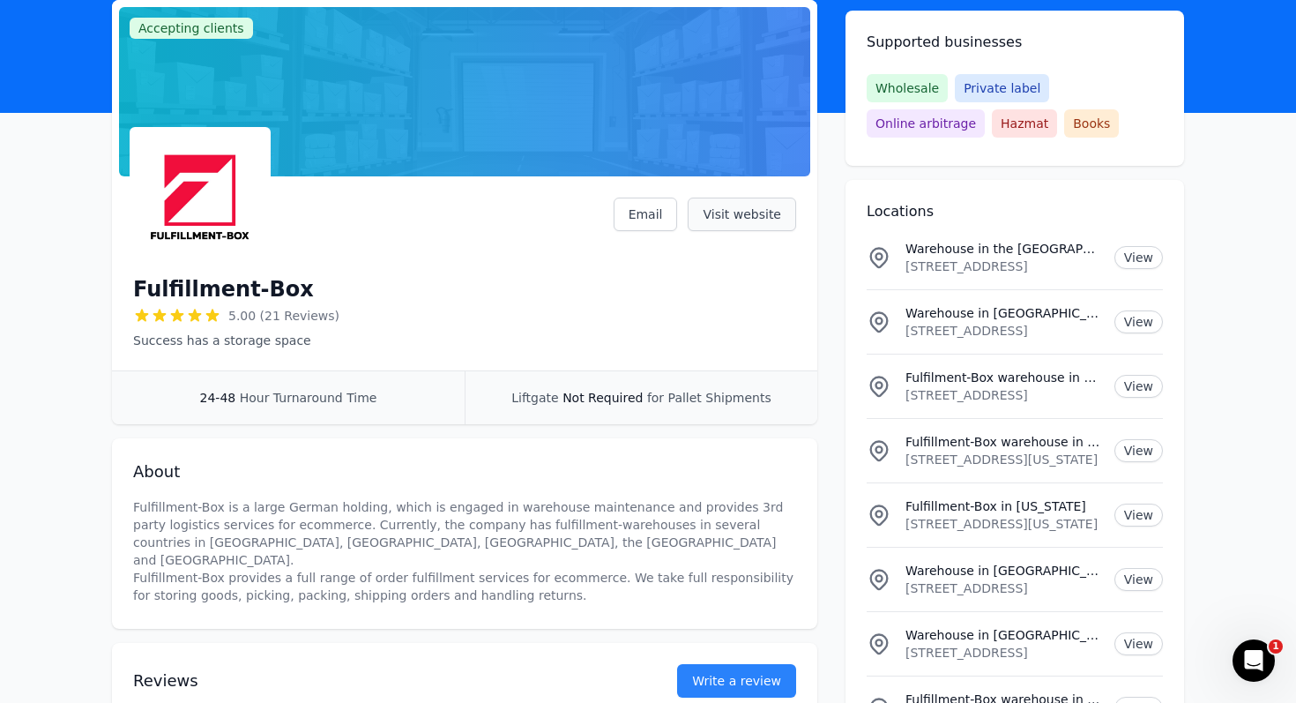
click at [748, 220] on link "Visit website" at bounding box center [742, 214] width 108 height 34
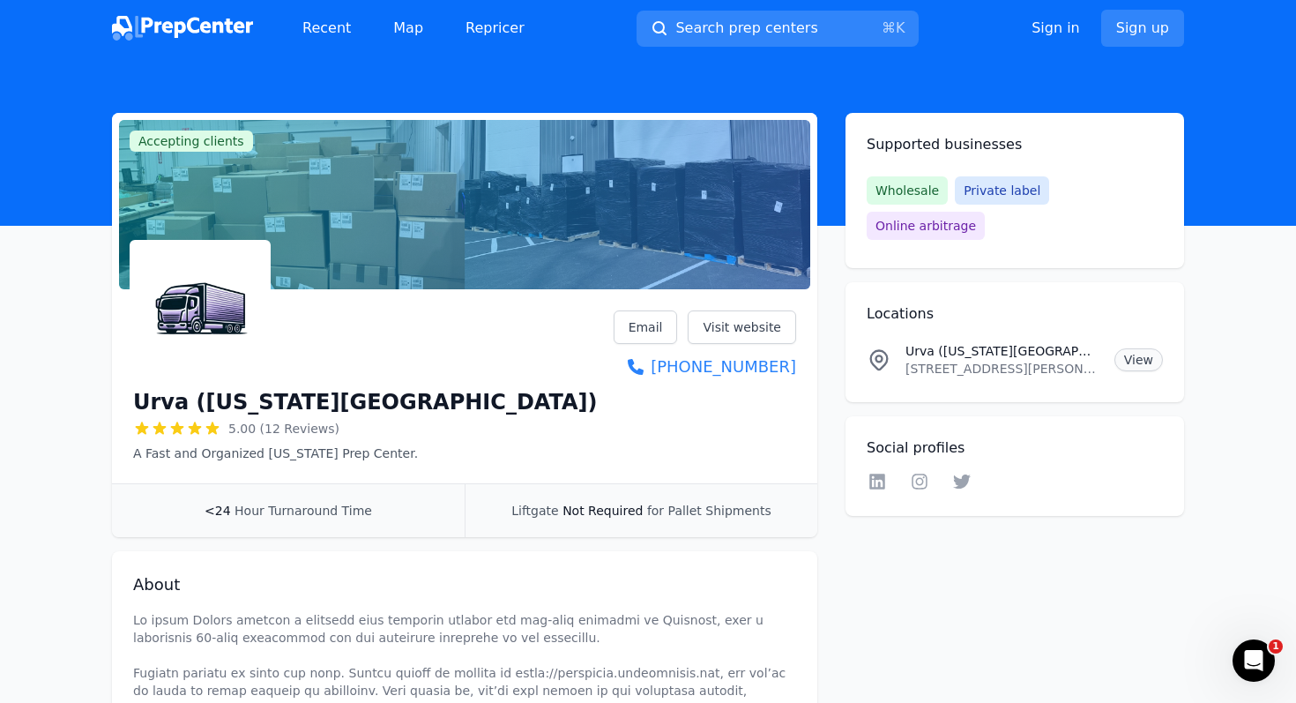
click at [1128, 348] on link "View" at bounding box center [1138, 359] width 48 height 23
click at [711, 328] on link "Visit website" at bounding box center [742, 327] width 108 height 34
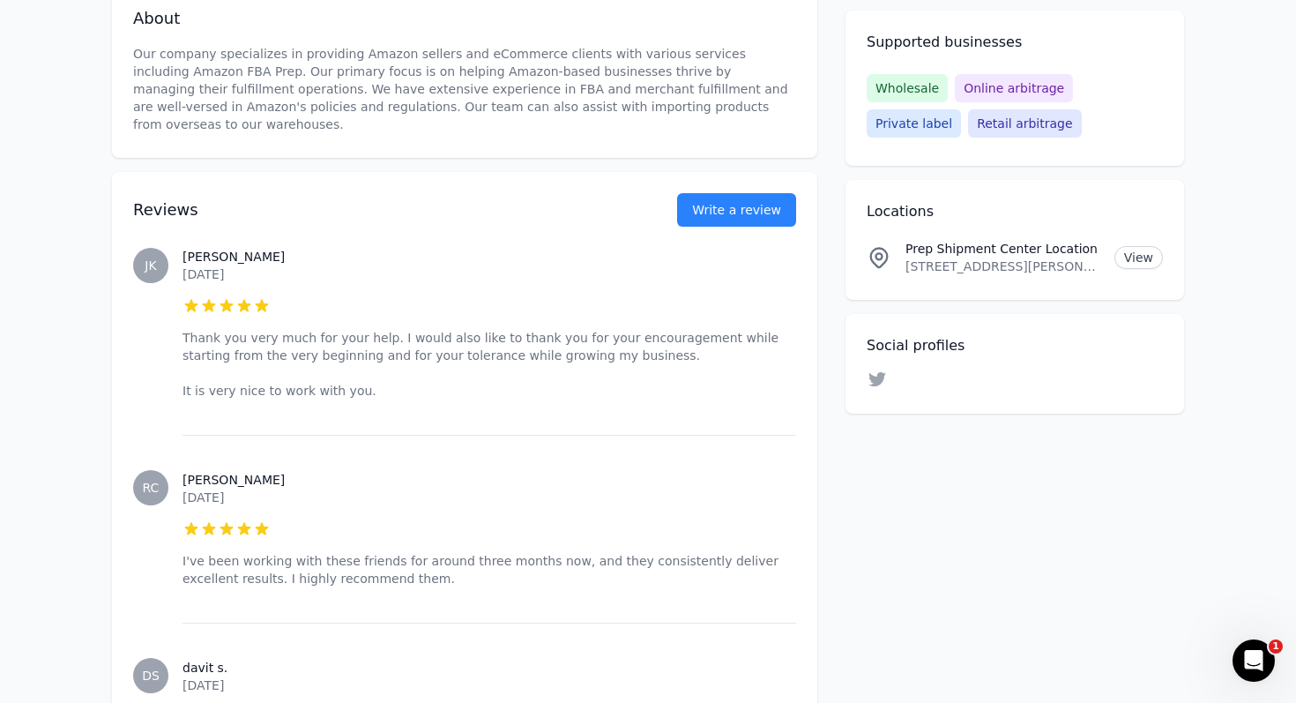
scroll to position [579, 0]
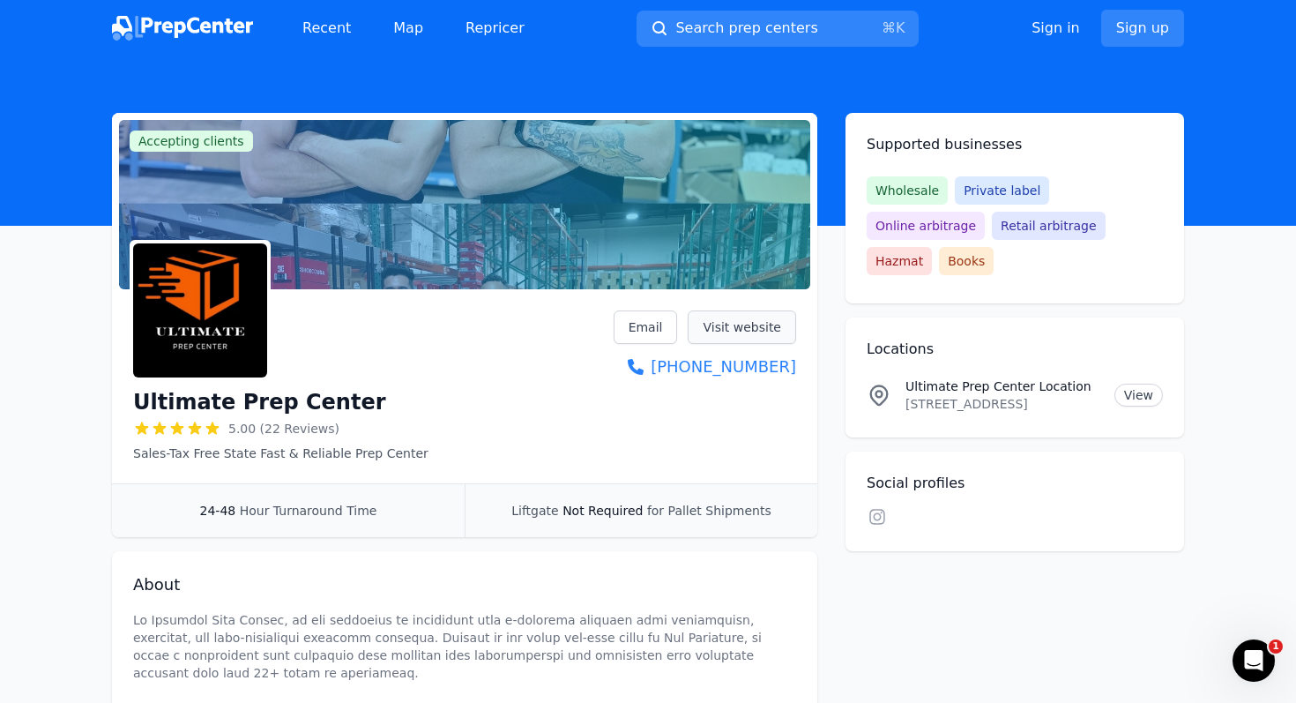
click at [719, 320] on link "Visit website" at bounding box center [742, 327] width 108 height 34
click at [702, 449] on div "Ultimate Prep Center 5.00 (22 Reviews) Sales-Tax Free State Fast & Reliable Pre…" at bounding box center [464, 386] width 663 height 152
click at [713, 415] on div "Ultimate Prep Center 5.00 (22 Reviews) Sales-Tax Free State Fast & Reliable Pre…" at bounding box center [464, 386] width 663 height 152
click at [890, 508] on div "Linkedin Facebook Instagram Twitter YouTube" at bounding box center [1015, 519] width 296 height 22
click at [880, 509] on icon at bounding box center [877, 517] width 16 height 16
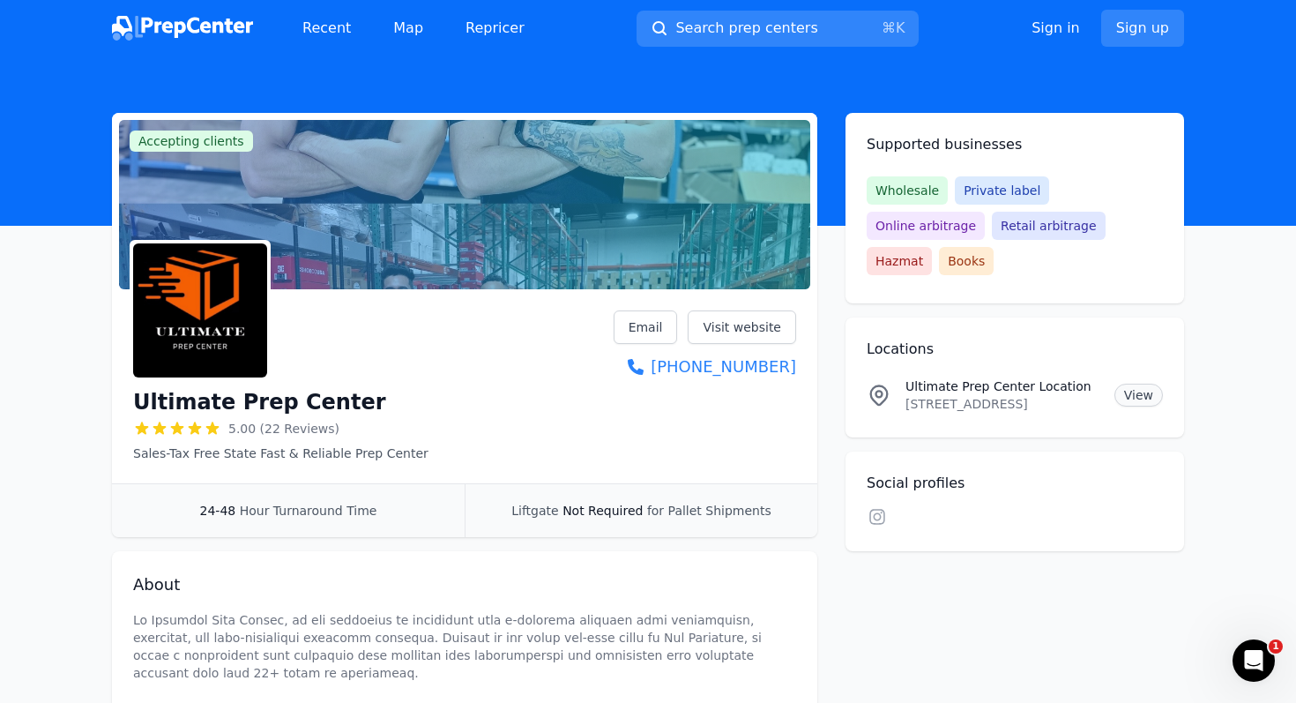
click at [1127, 384] on link "View" at bounding box center [1138, 395] width 48 height 23
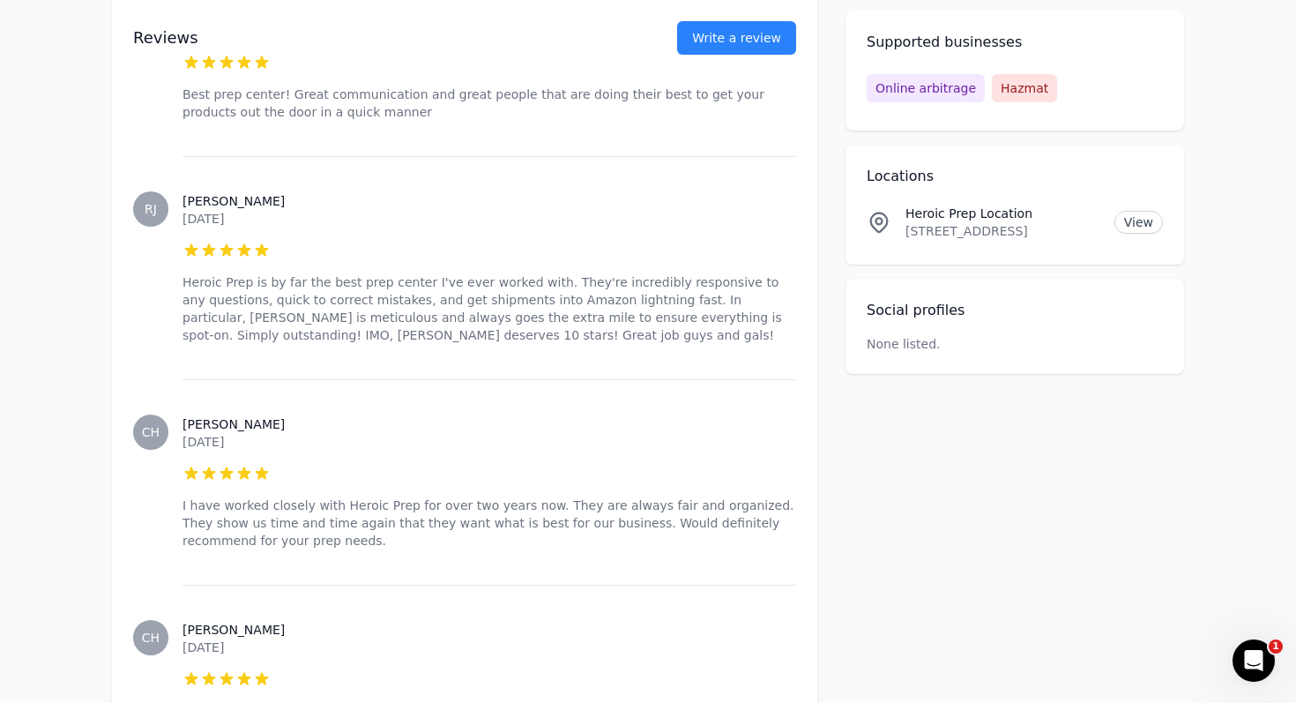
scroll to position [975, 0]
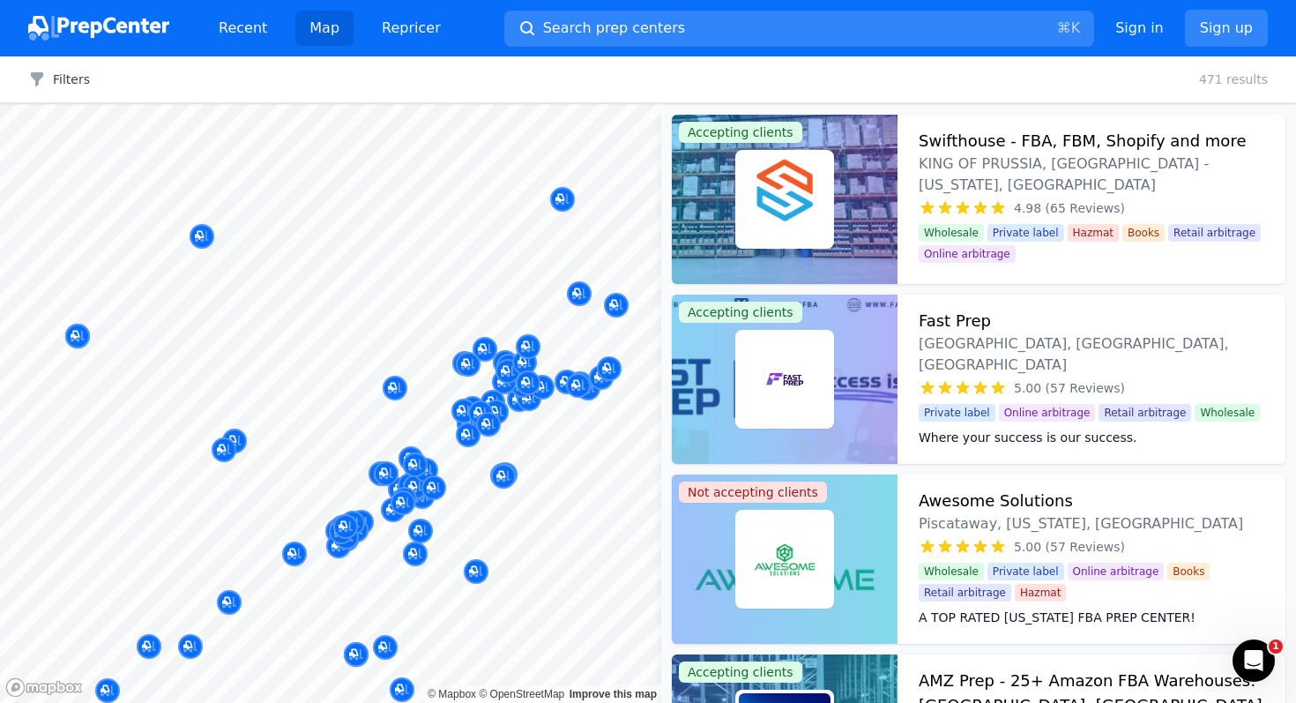
scroll to position [1956, 0]
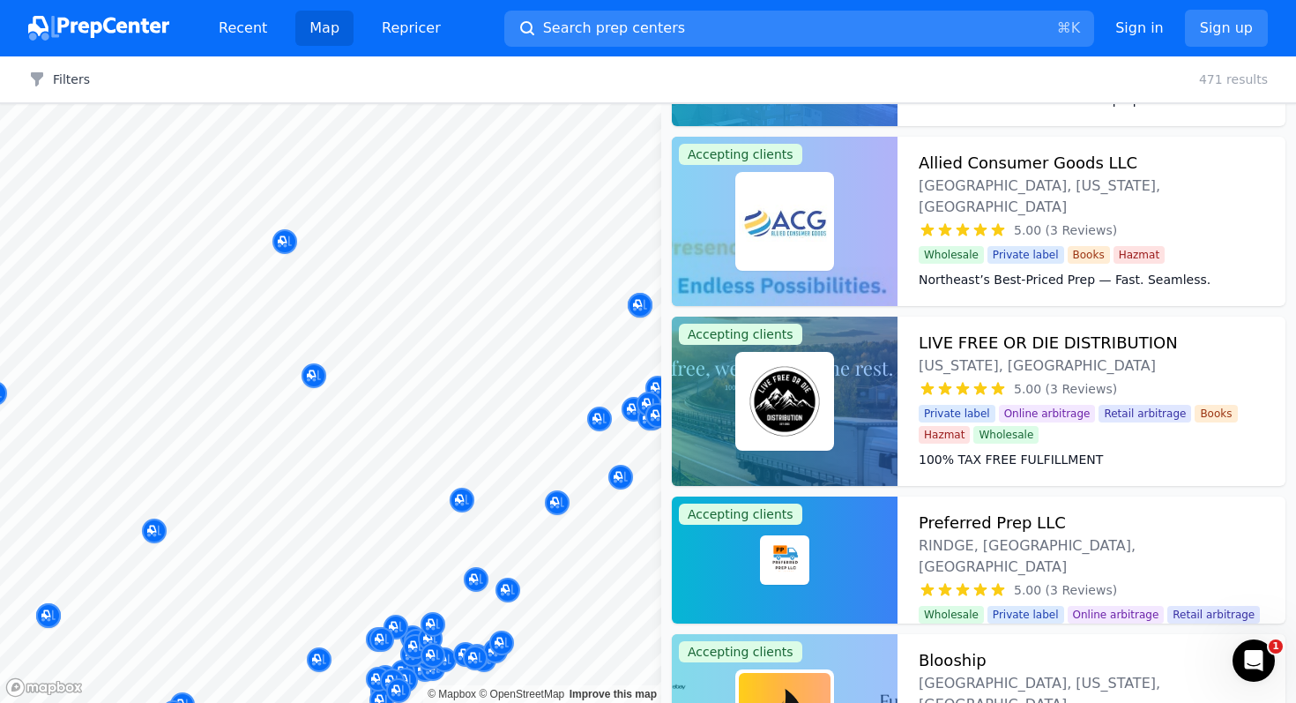
drag, startPoint x: 425, startPoint y: 264, endPoint x: 445, endPoint y: 411, distance: 147.8
click at [445, 411] on body "Recent Map Repricer Search prep centers ⌘ K Open main menu Sign in Sign up Filt…" at bounding box center [648, 351] width 1296 height 703
click at [533, 327] on div at bounding box center [528, 333] width 339 height 14
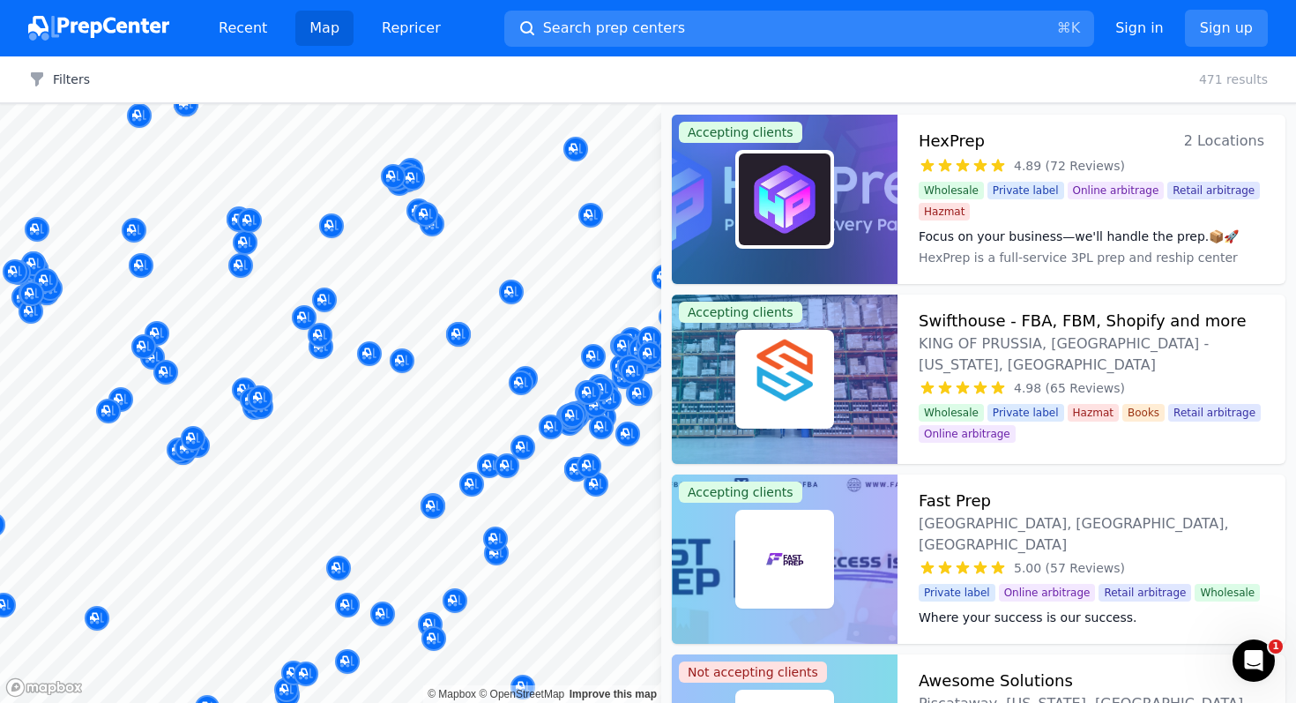
scroll to position [1956, 0]
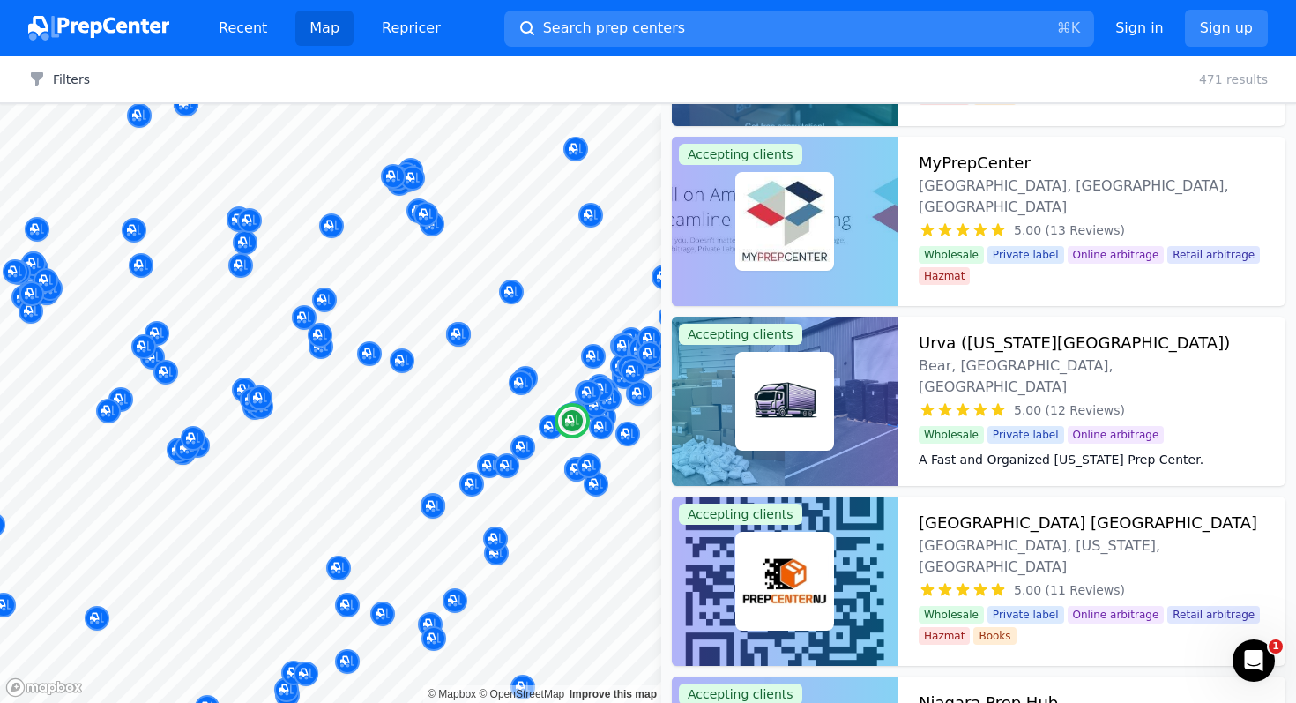
click at [1012, 351] on h3 "Urva (Delaware Prep Center)" at bounding box center [1074, 343] width 311 height 25
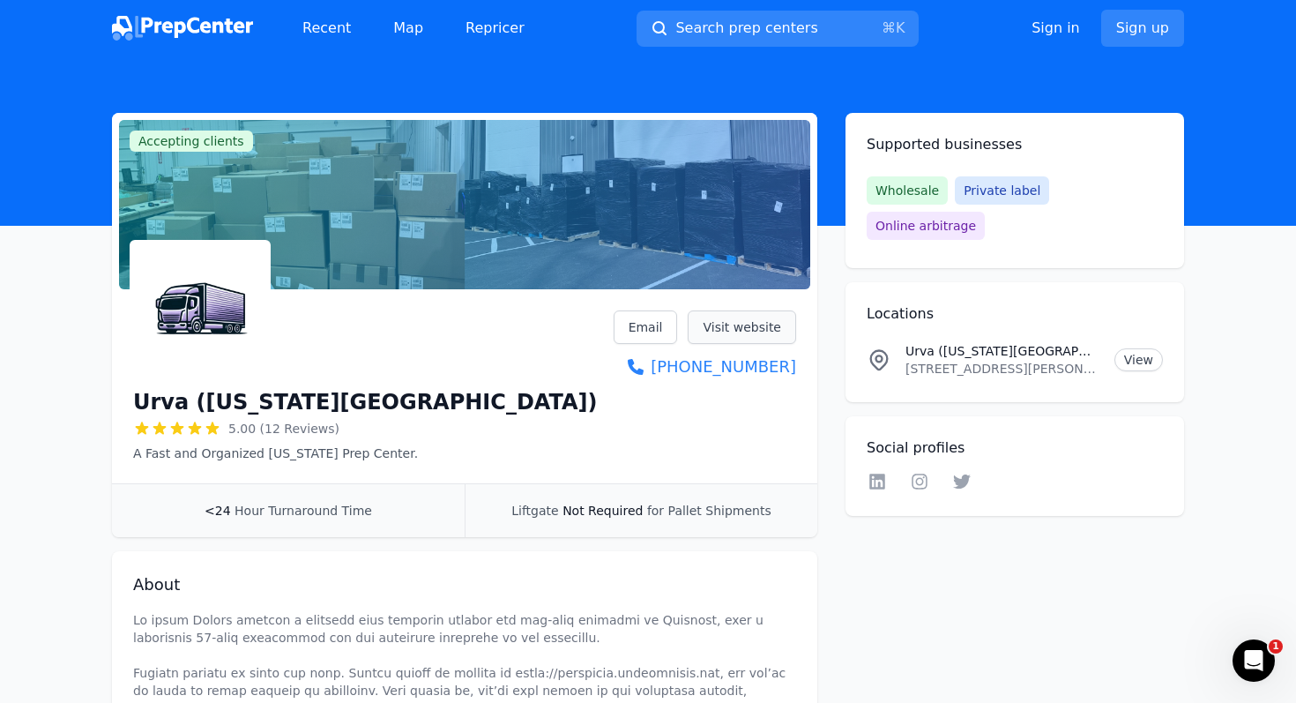
click at [771, 326] on link "Visit website" at bounding box center [742, 327] width 108 height 34
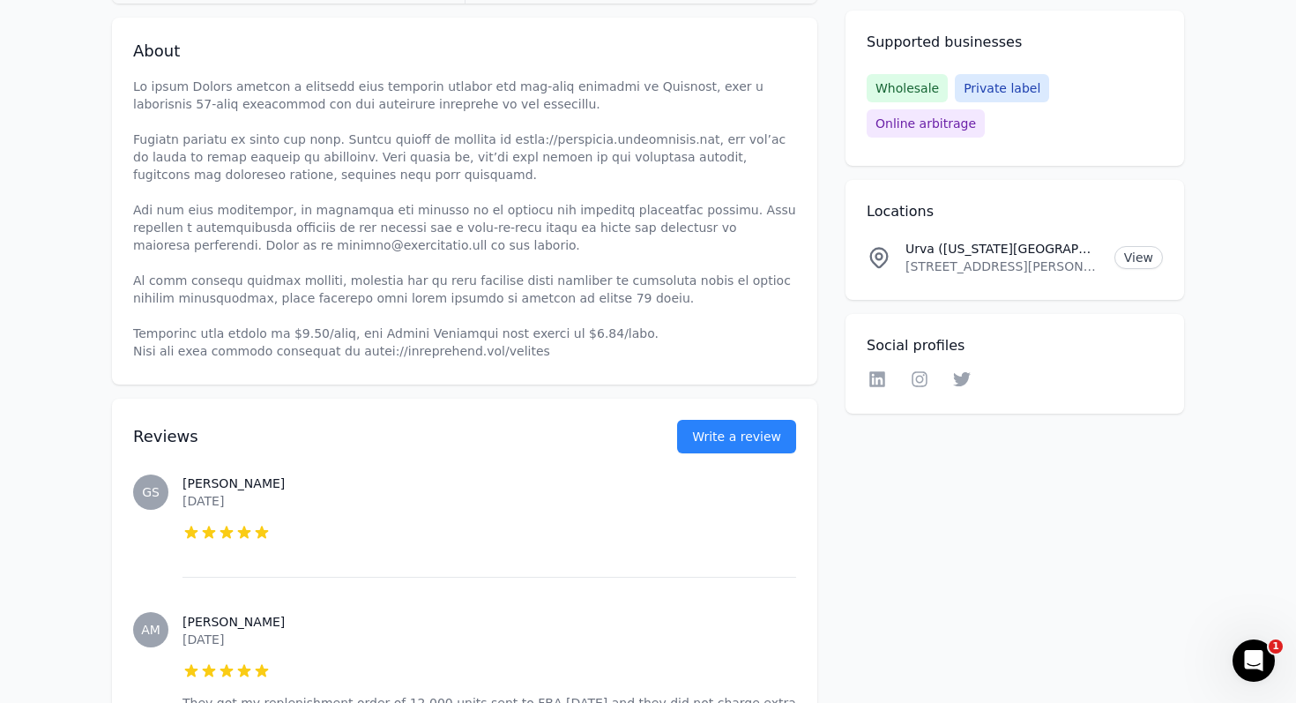
scroll to position [536, 0]
click at [628, 379] on div "About" at bounding box center [464, 198] width 705 height 367
click at [634, 379] on div "About" at bounding box center [464, 198] width 705 height 367
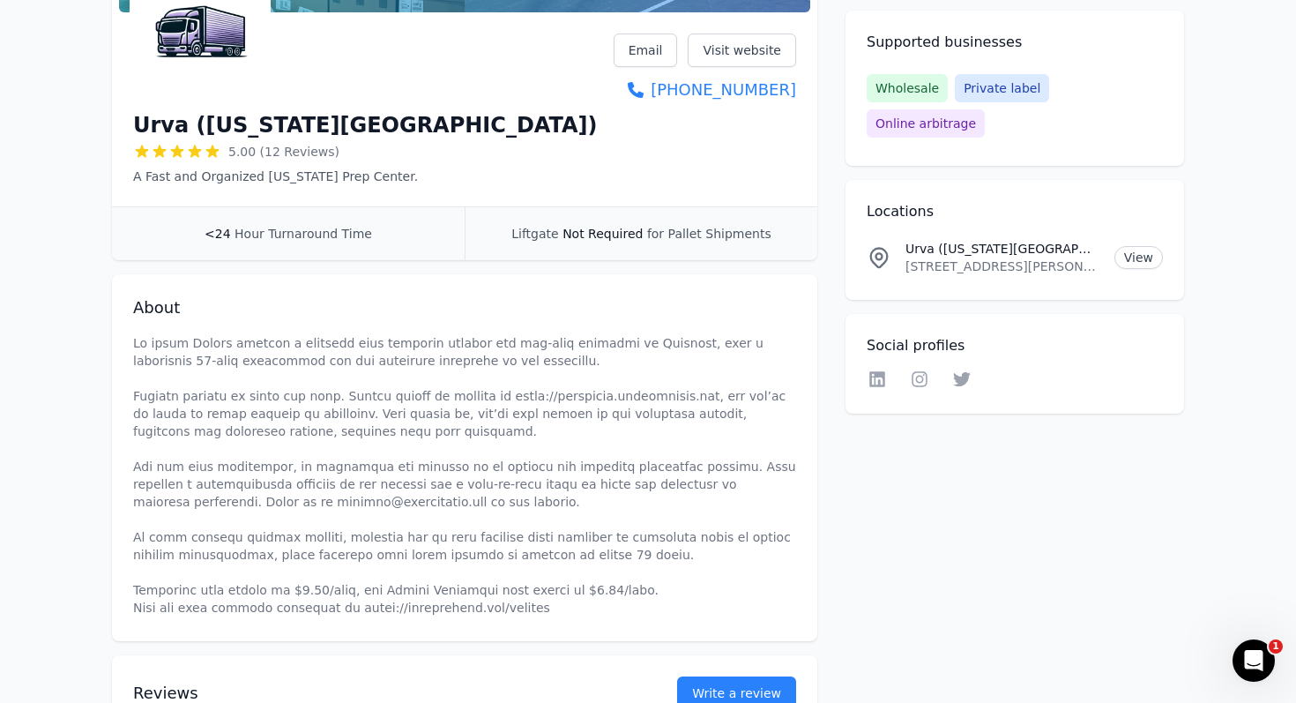
scroll to position [0, 0]
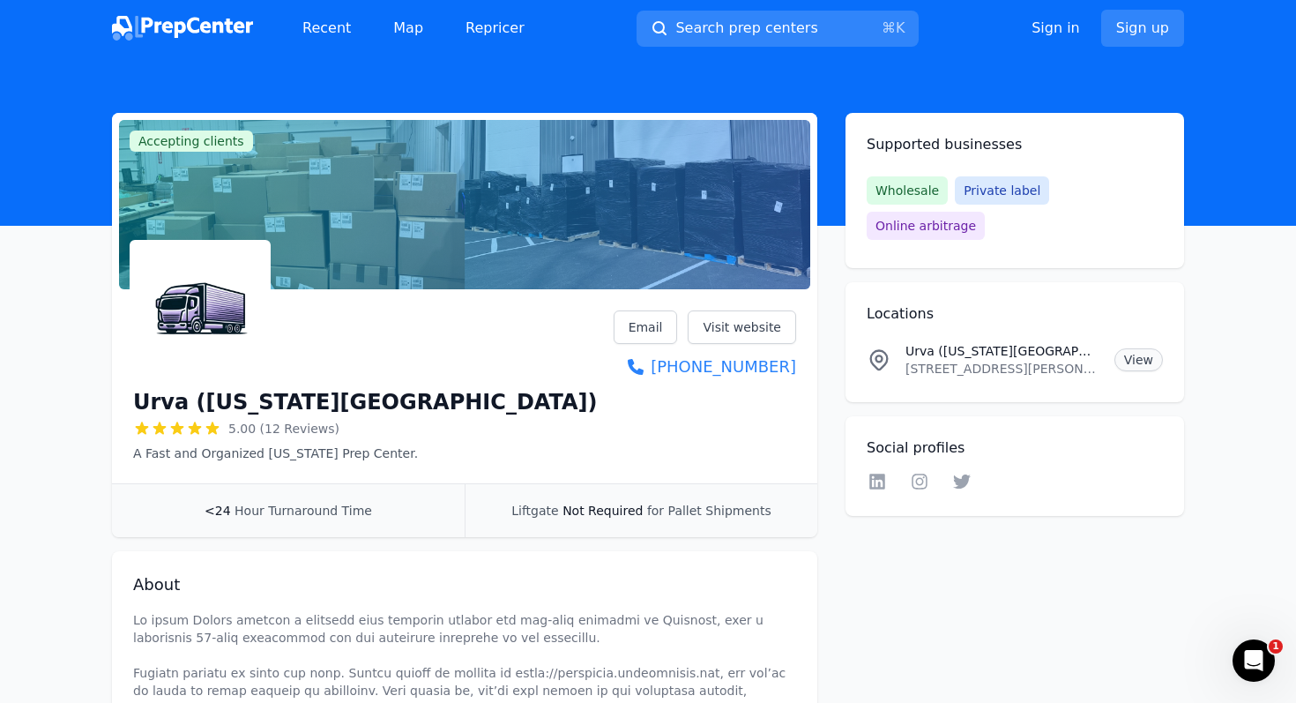
click at [1133, 348] on link "View" at bounding box center [1138, 359] width 48 height 23
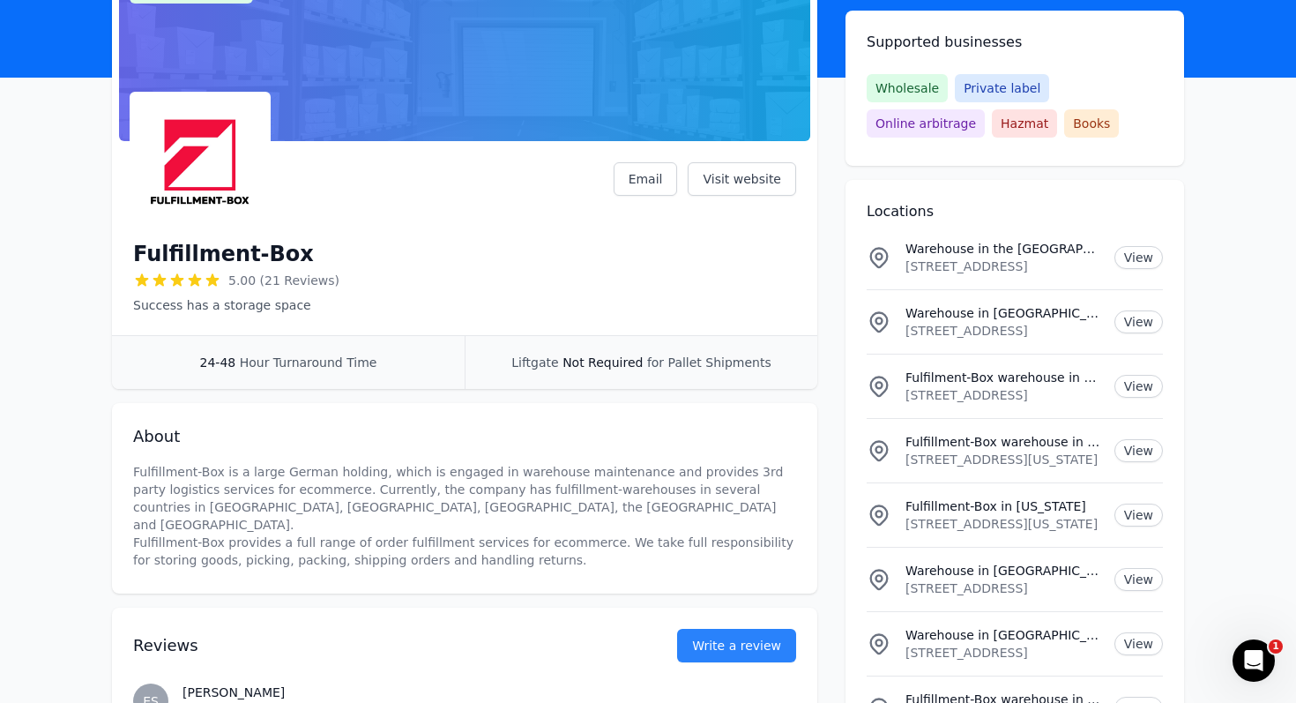
scroll to position [145, 0]
